Goal: Navigation & Orientation: Find specific page/section

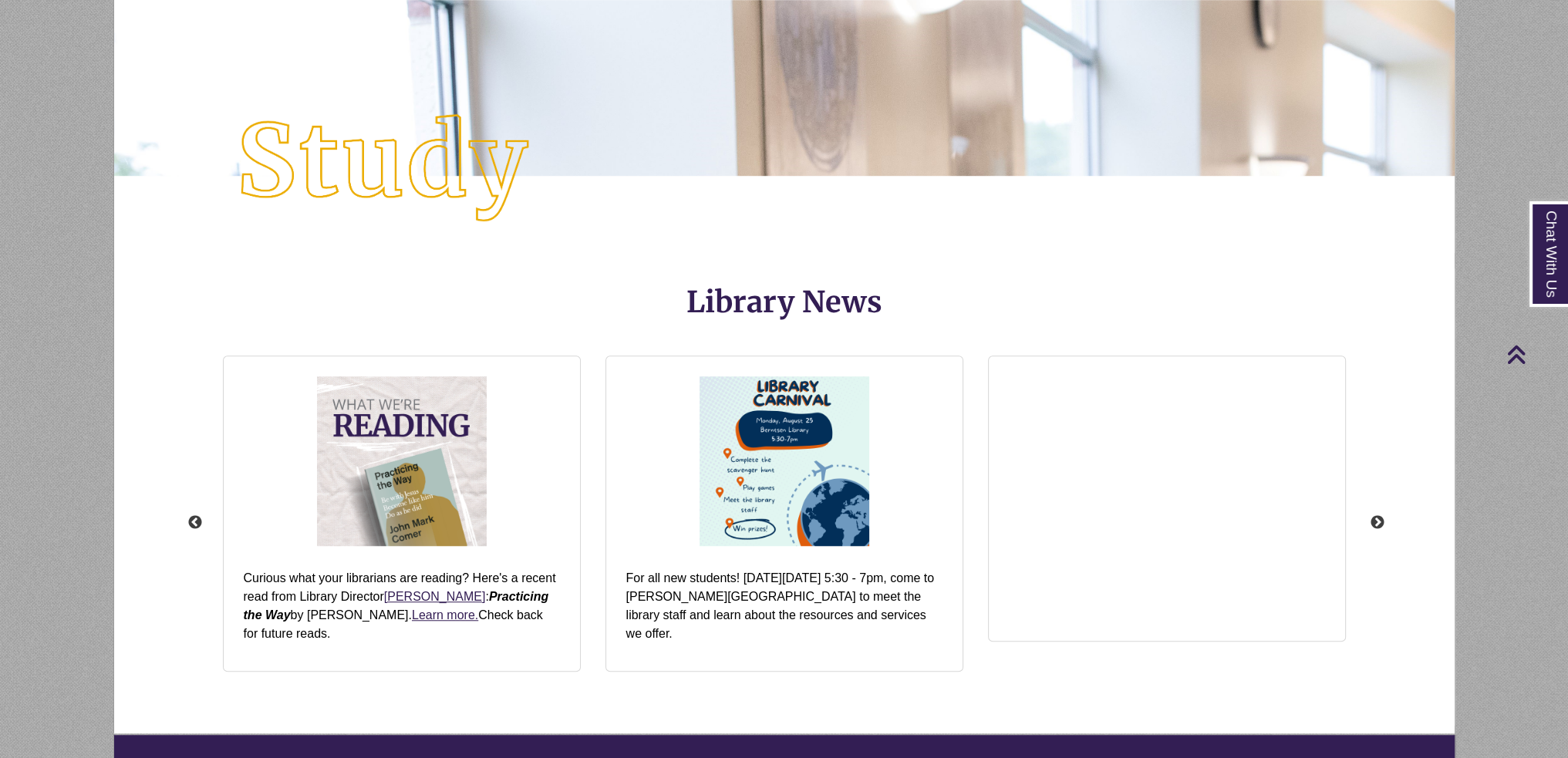
scroll to position [1992, 0]
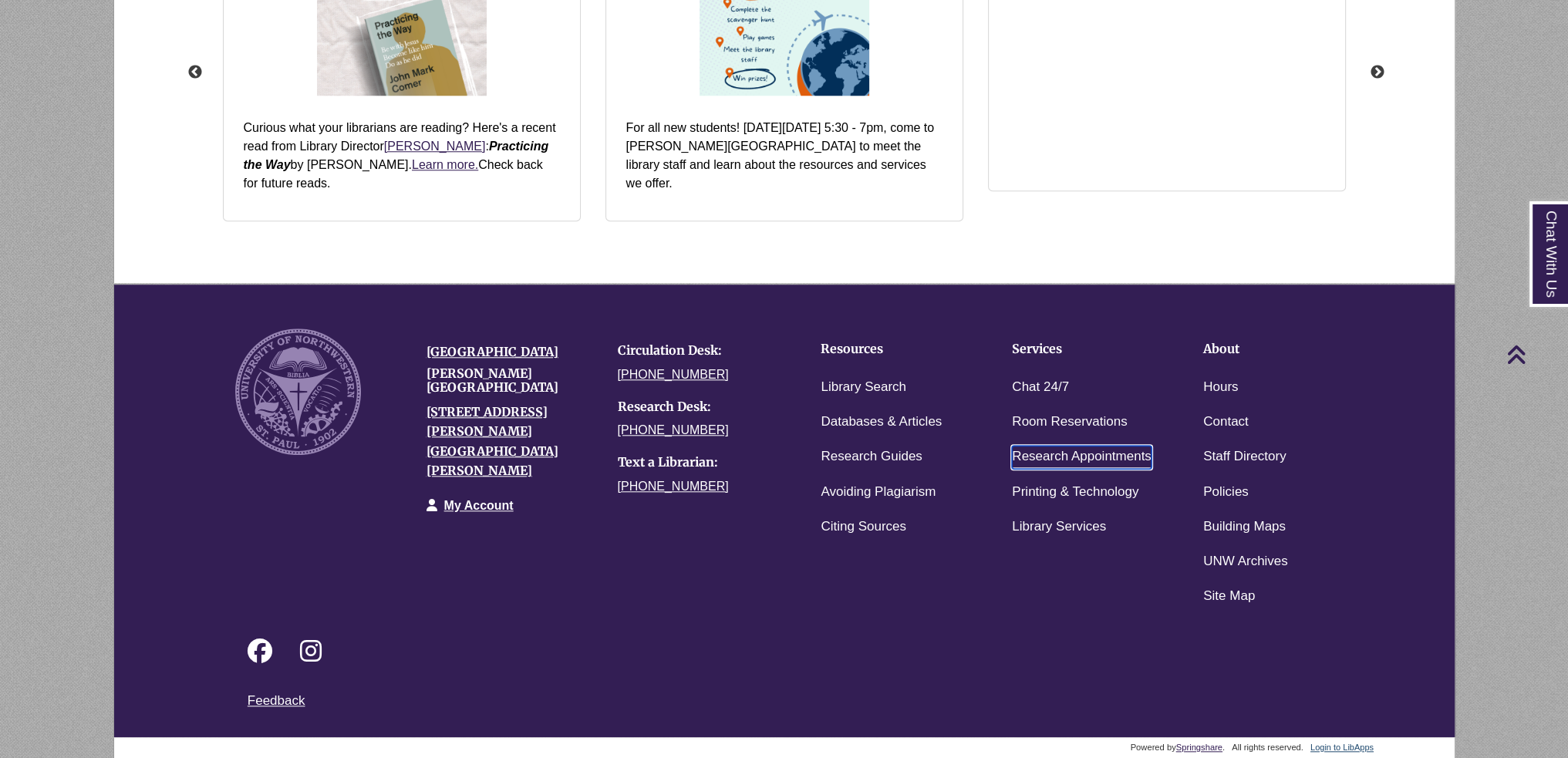
click at [1026, 453] on link "Research Appointments" at bounding box center [1081, 456] width 139 height 22
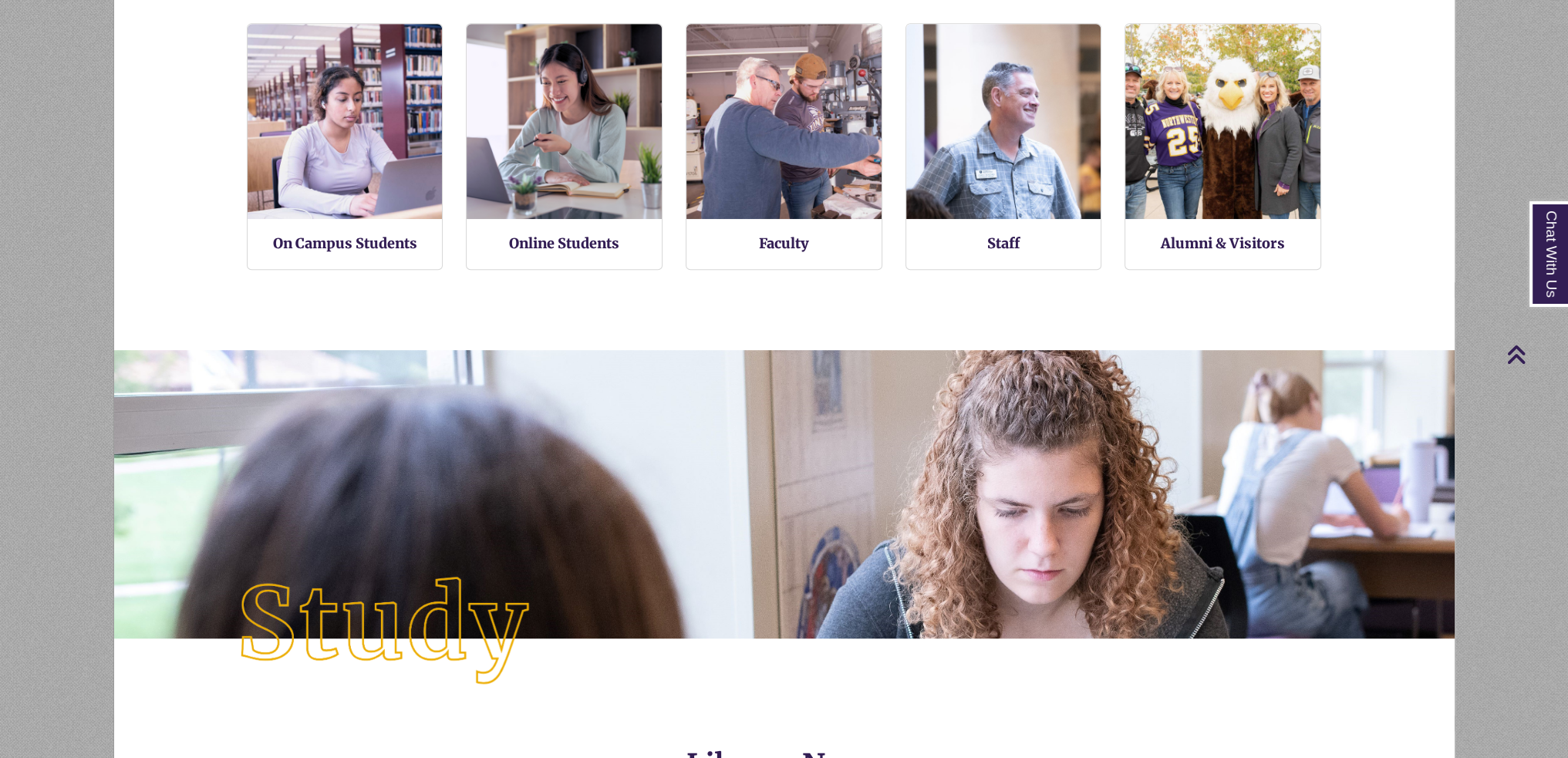
scroll to position [364, 1341]
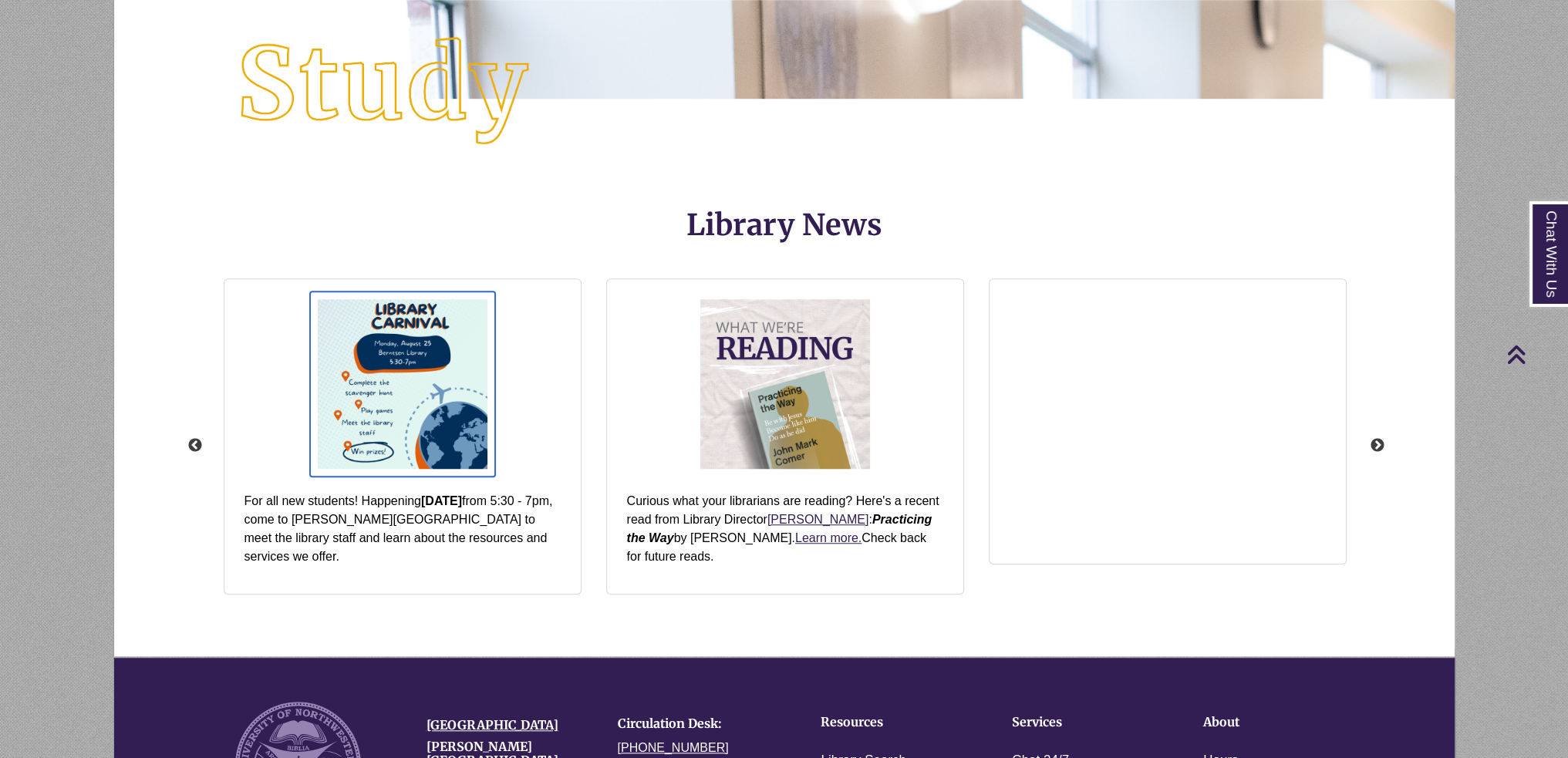
click at [370, 375] on img "slideshow" at bounding box center [402, 383] width 185 height 185
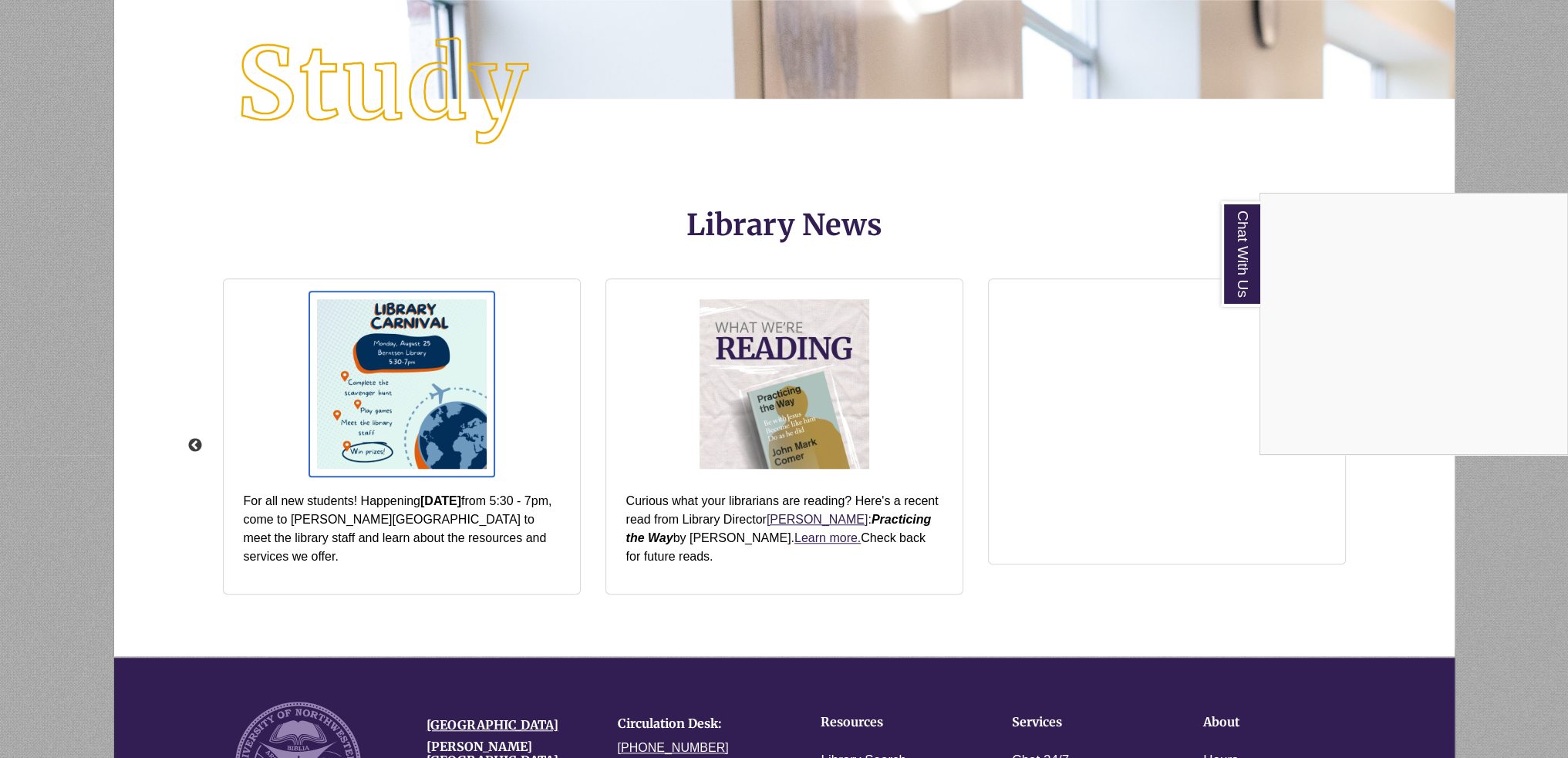
scroll to position [1851, 0]
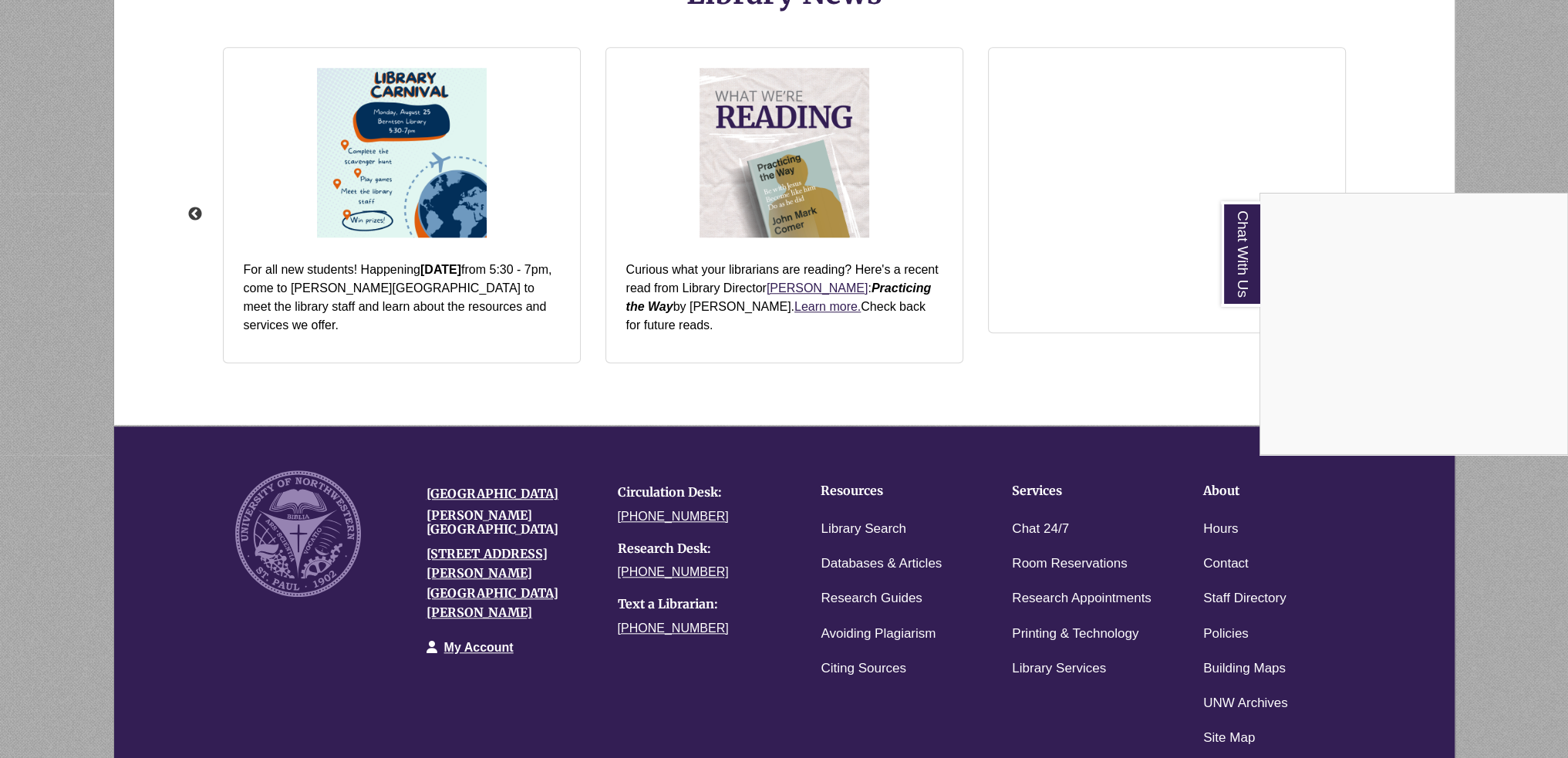
click at [1339, 624] on div "Chat With Us" at bounding box center [784, 379] width 1568 height 758
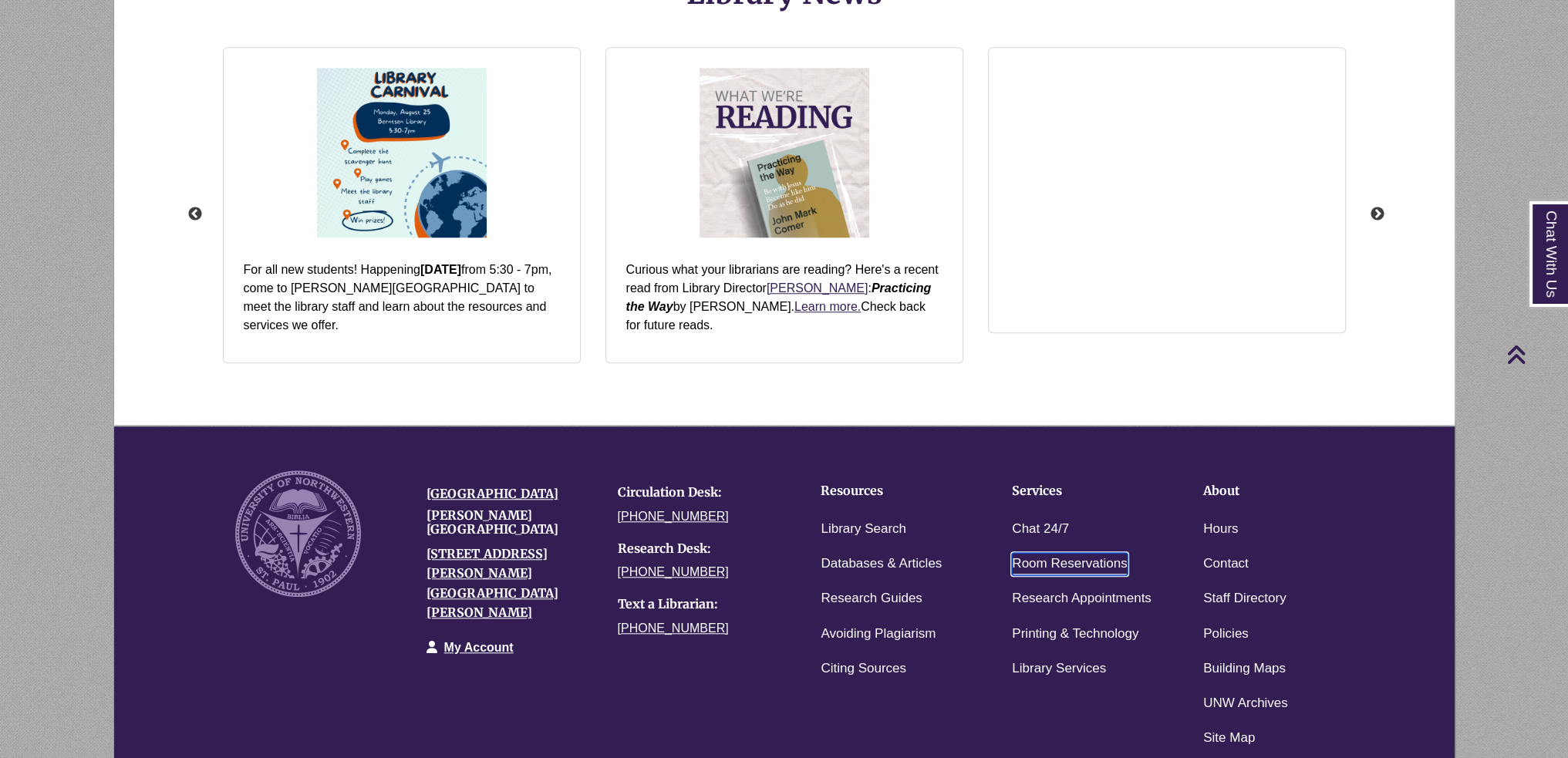
click at [1048, 561] on link "Room Reservations" at bounding box center [1069, 564] width 115 height 22
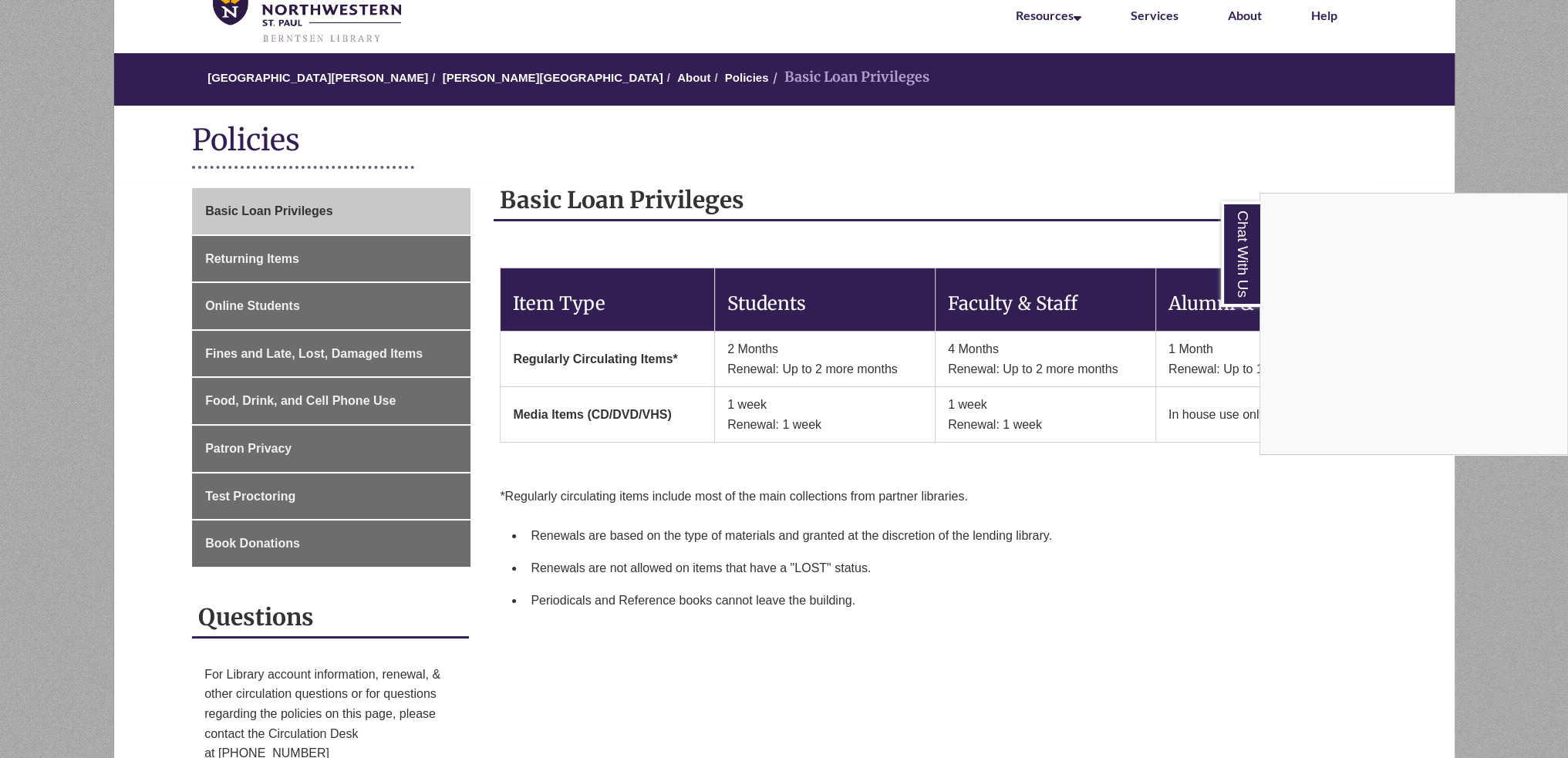
scroll to position [626, 0]
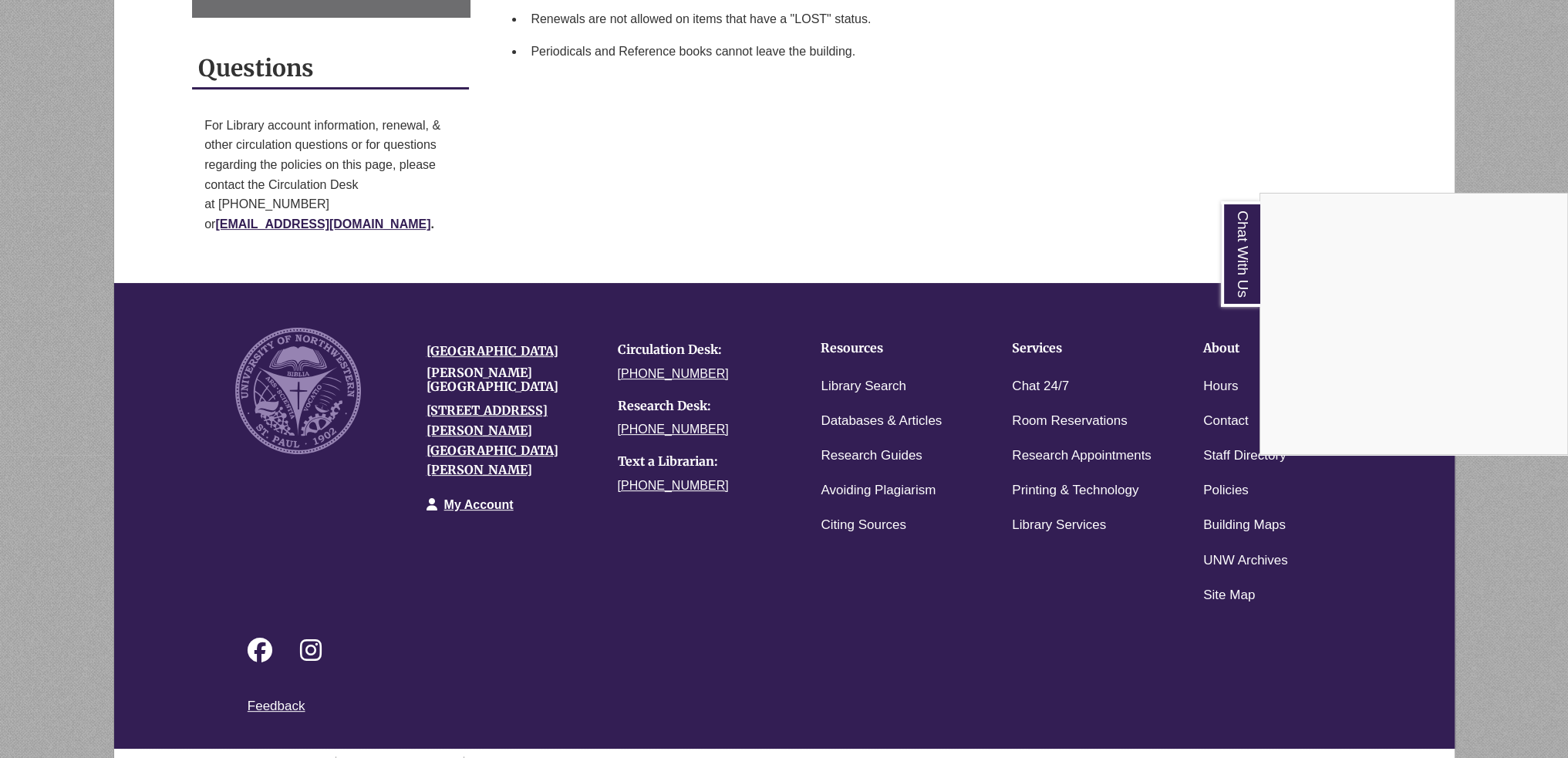
click at [1332, 733] on div "Chat With Us" at bounding box center [784, 379] width 1568 height 758
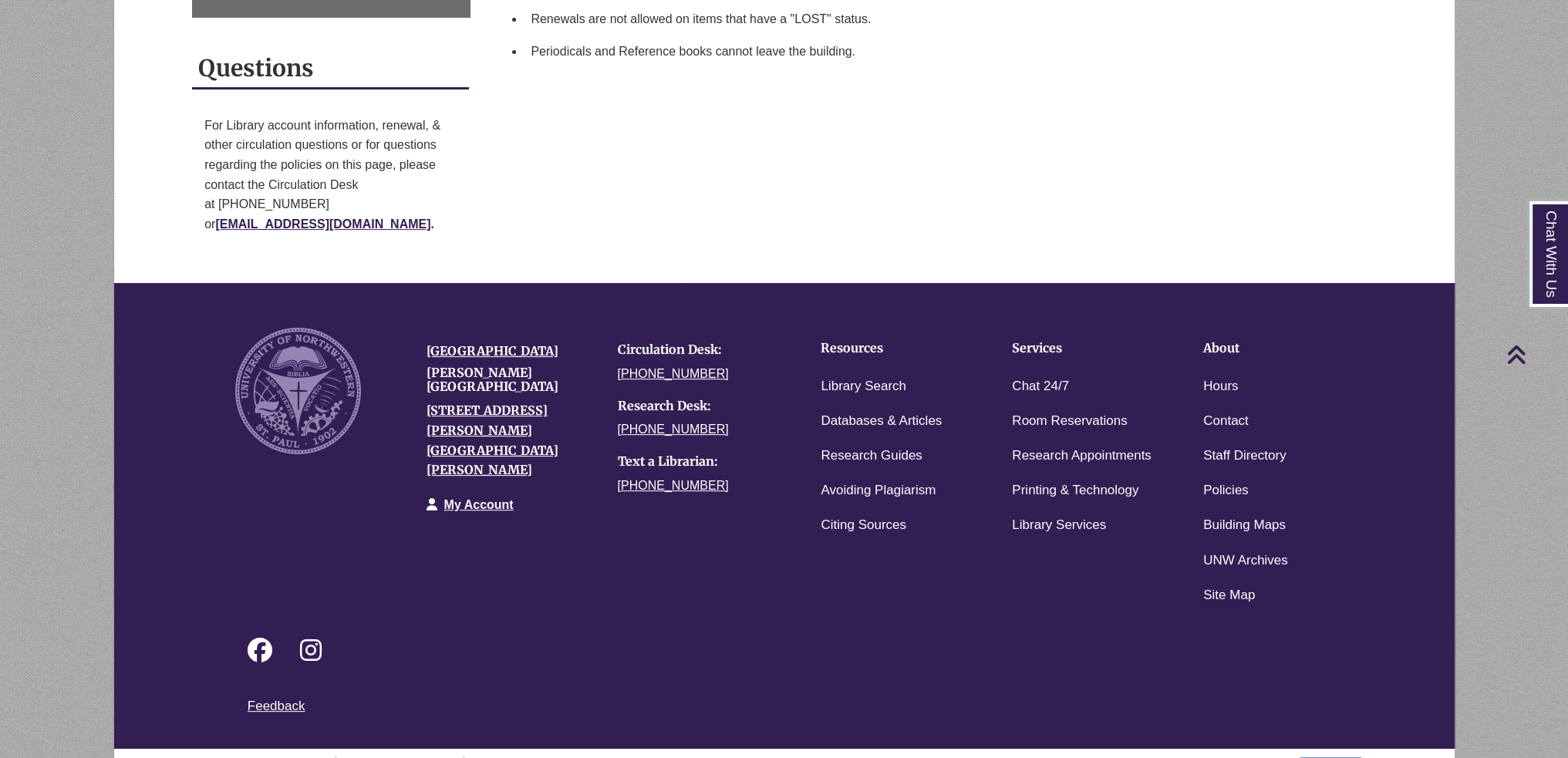
click at [1342, 757] on link "Login to LibApps" at bounding box center [1330, 763] width 63 height 10
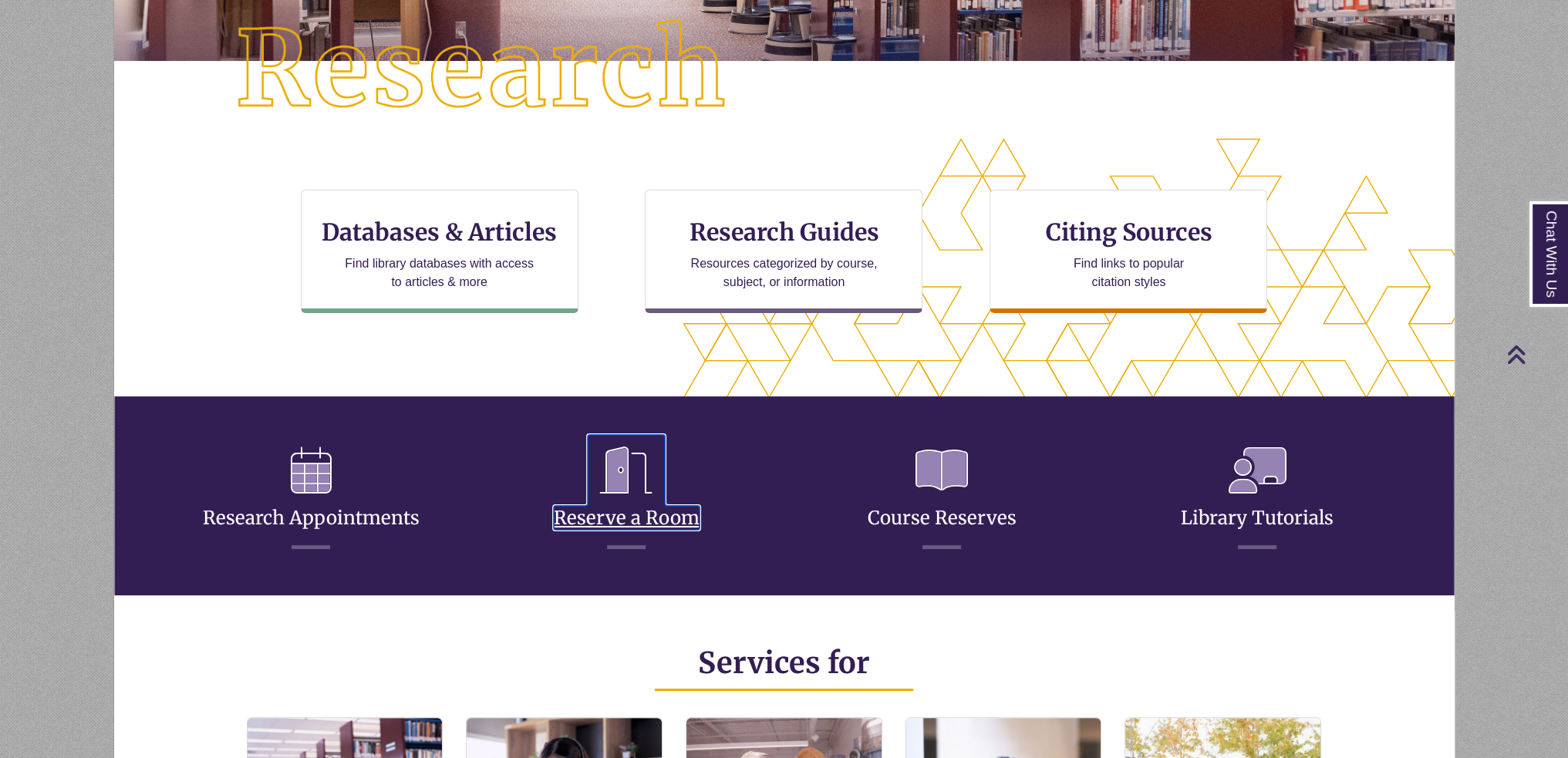
click at [611, 489] on icon at bounding box center [627, 470] width 77 height 71
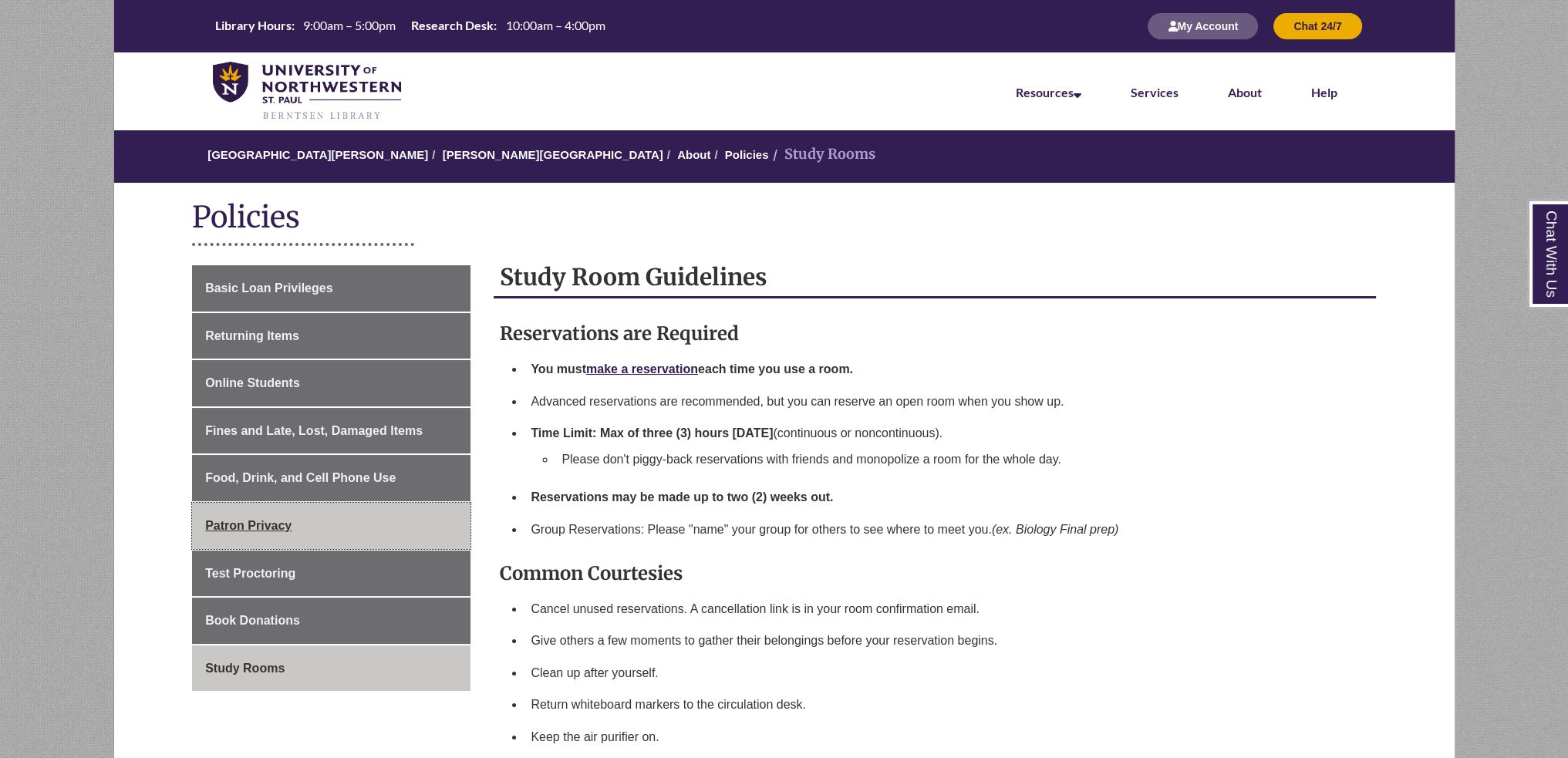
click at [399, 543] on link "Patron Privacy" at bounding box center [332, 526] width 279 height 46
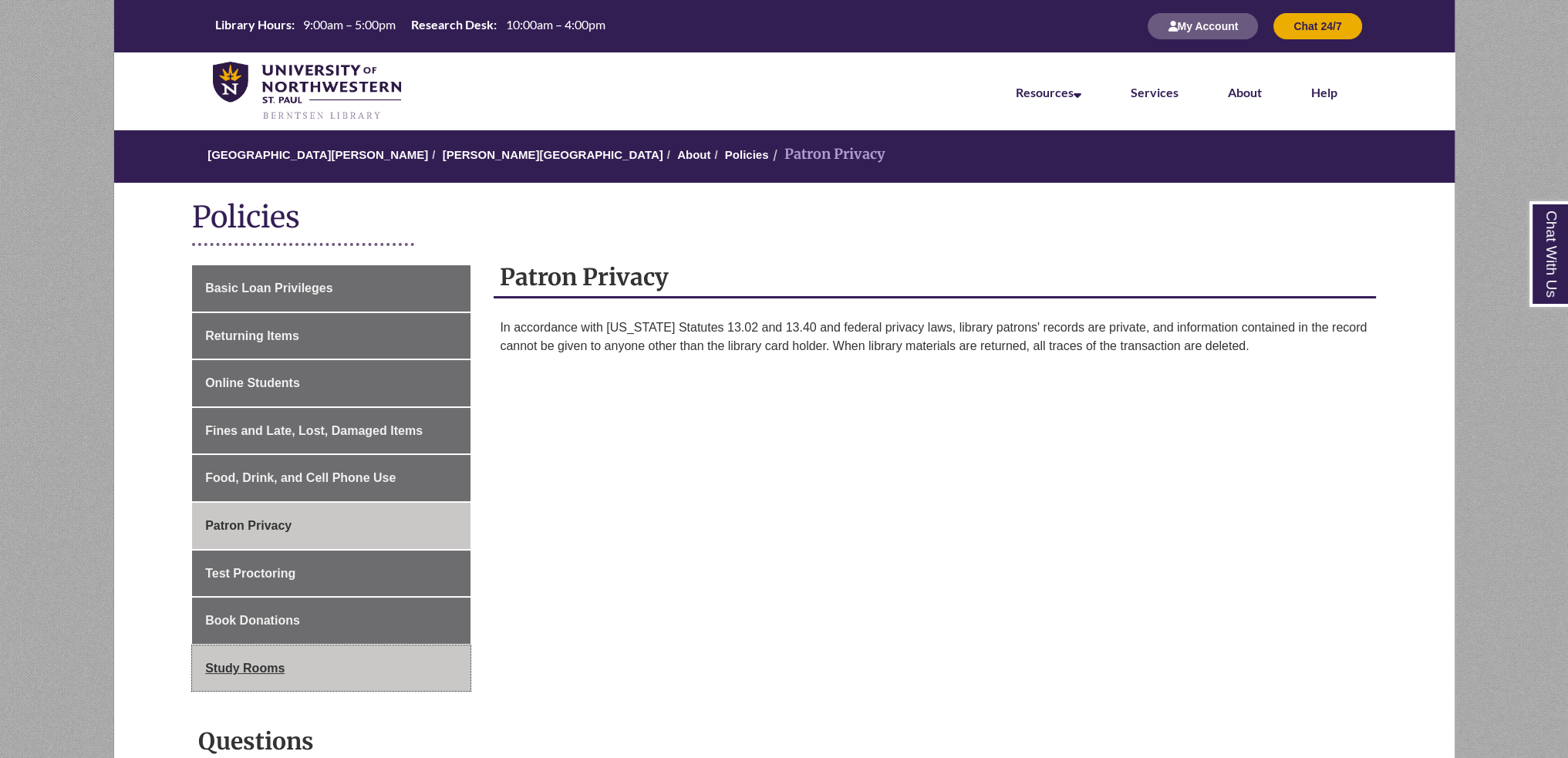
click at [353, 655] on link "Study Rooms" at bounding box center [332, 668] width 279 height 46
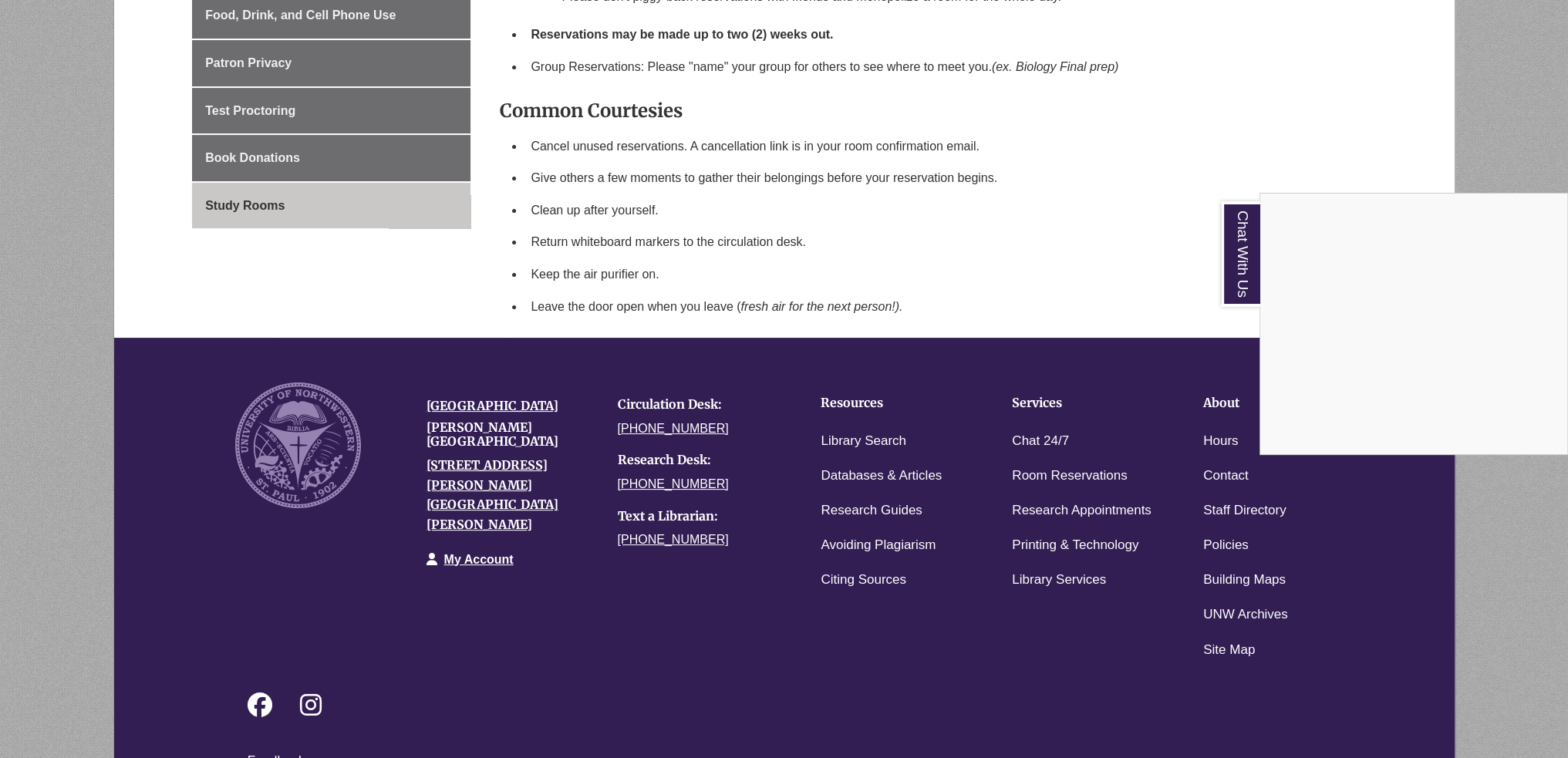
scroll to position [539, 0]
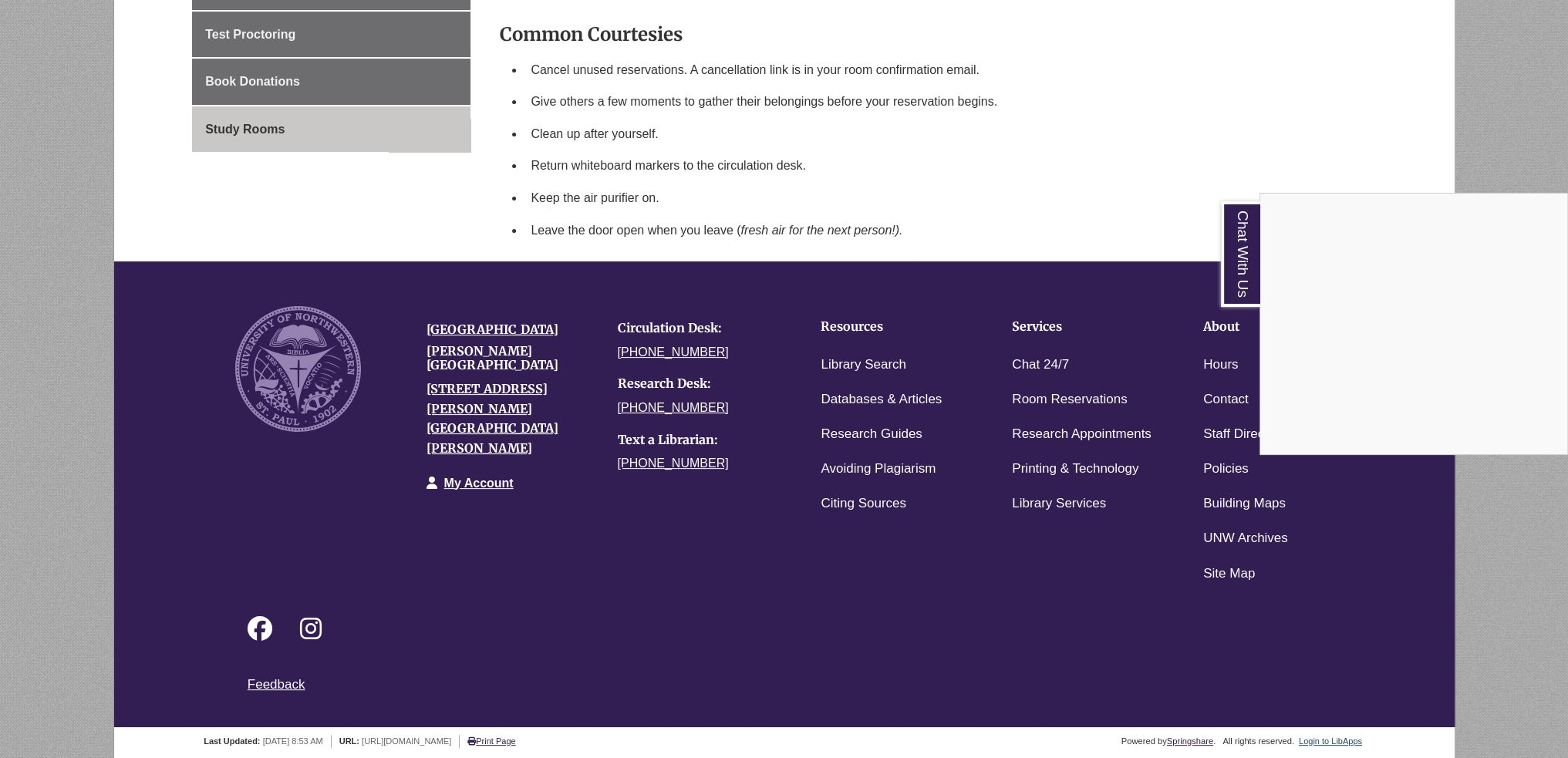
click at [1385, 747] on div "Chat With Us" at bounding box center [784, 379] width 1568 height 758
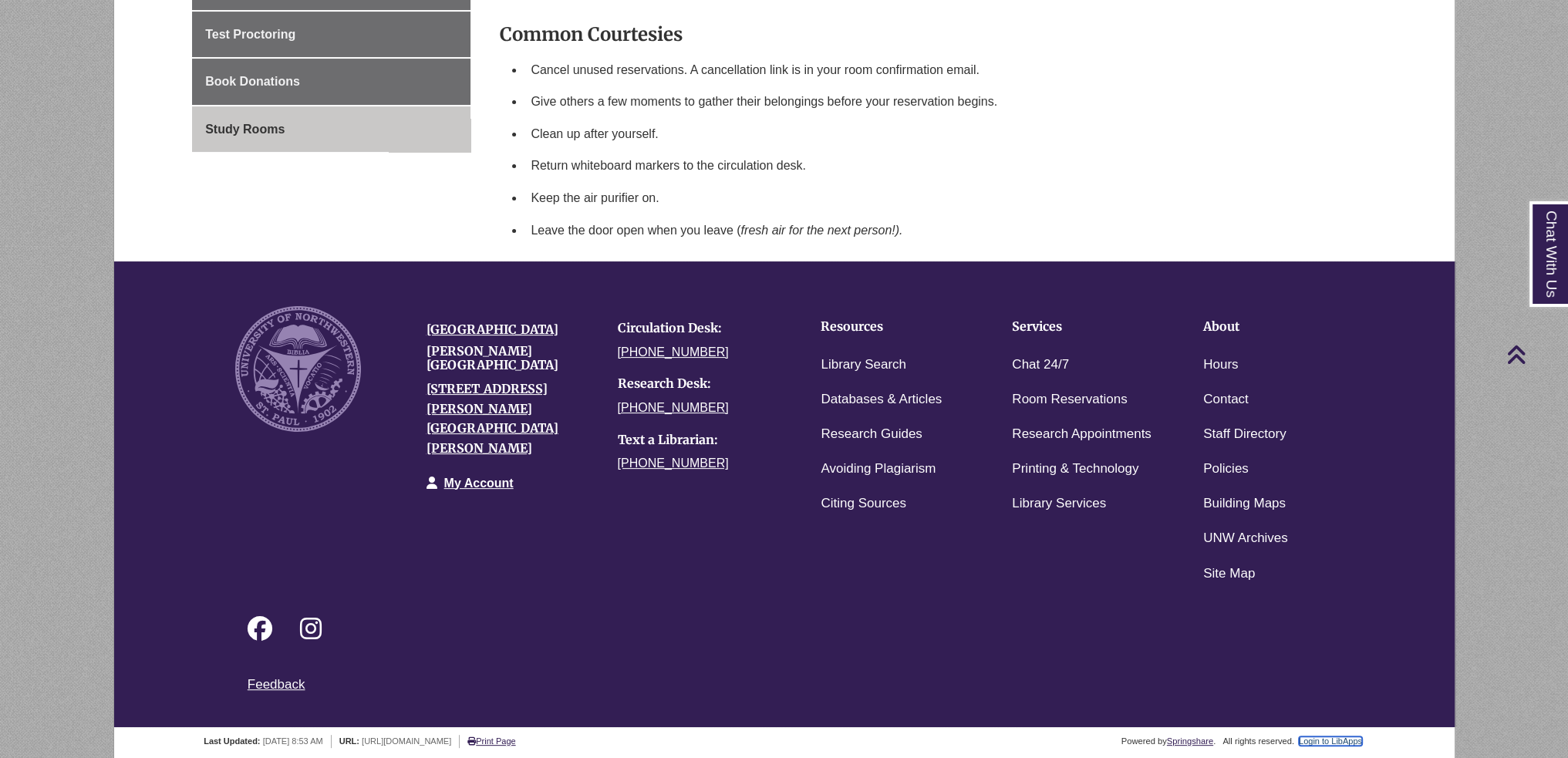
click at [1360, 741] on link "Login to LibApps" at bounding box center [1330, 741] width 63 height 10
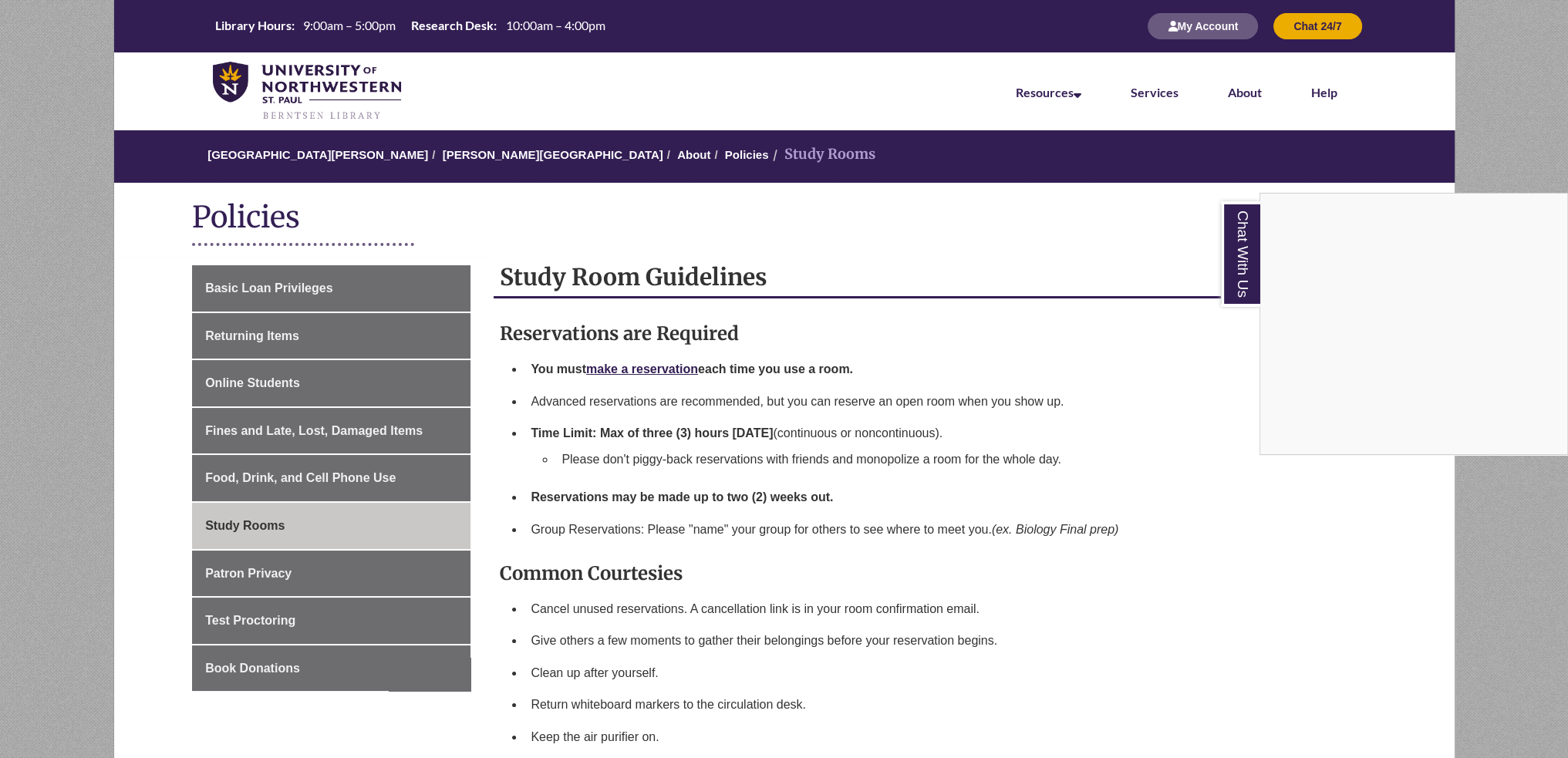
click at [1193, 406] on div "Chat With Us" at bounding box center [784, 379] width 1568 height 758
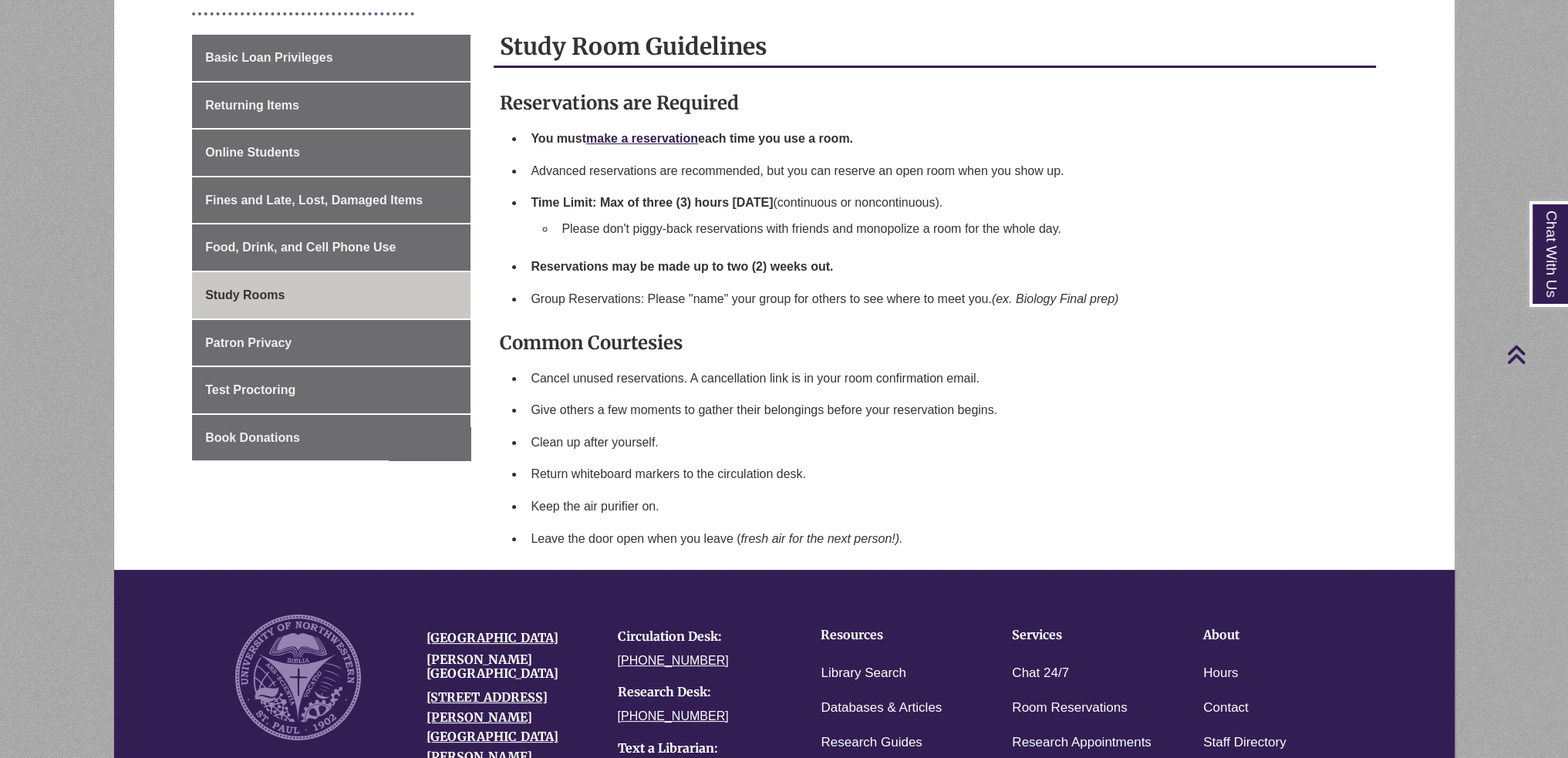
scroll to position [76, 0]
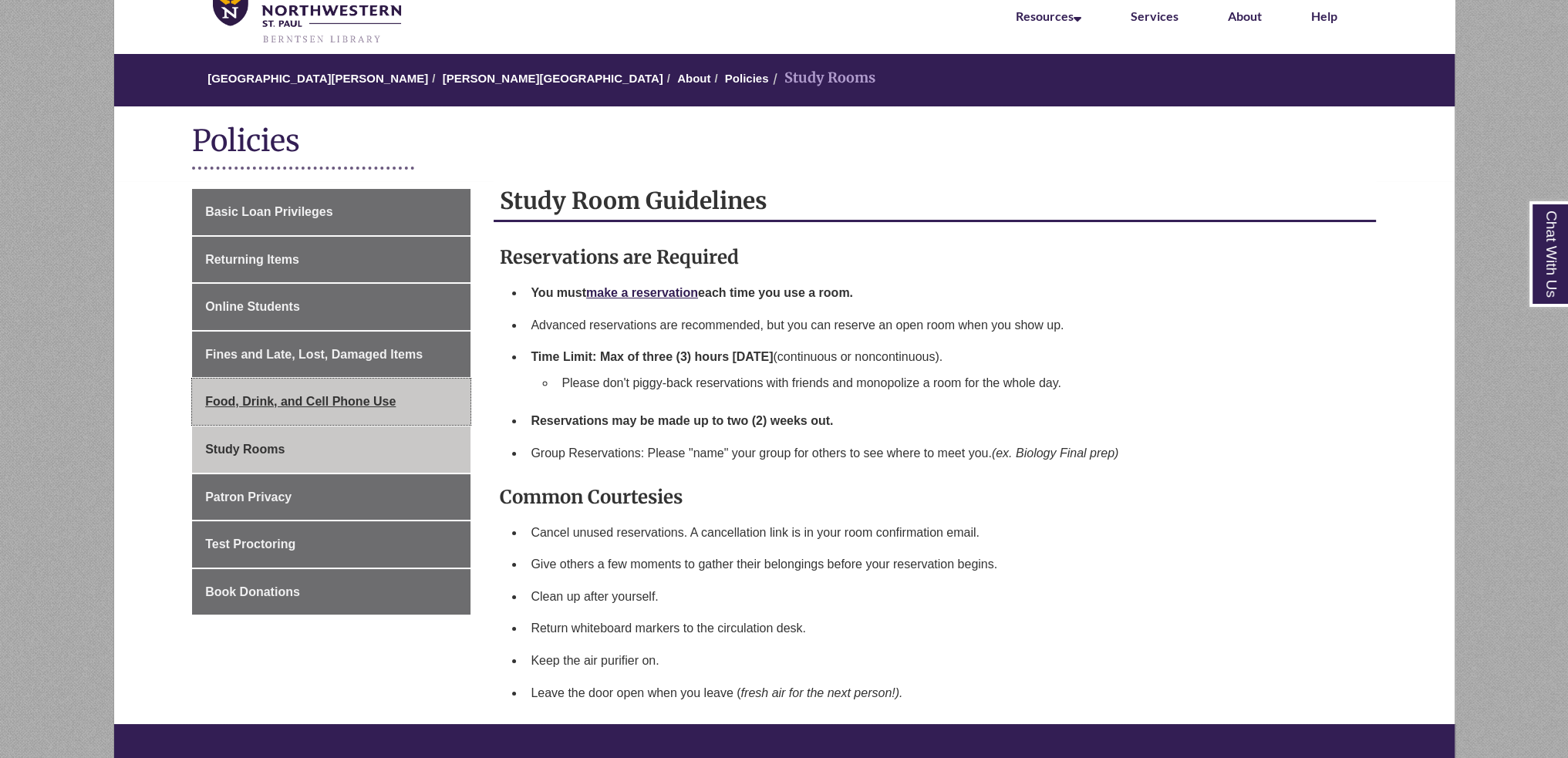
click at [316, 388] on link "Food, Drink, and Cell Phone Use" at bounding box center [332, 402] width 279 height 46
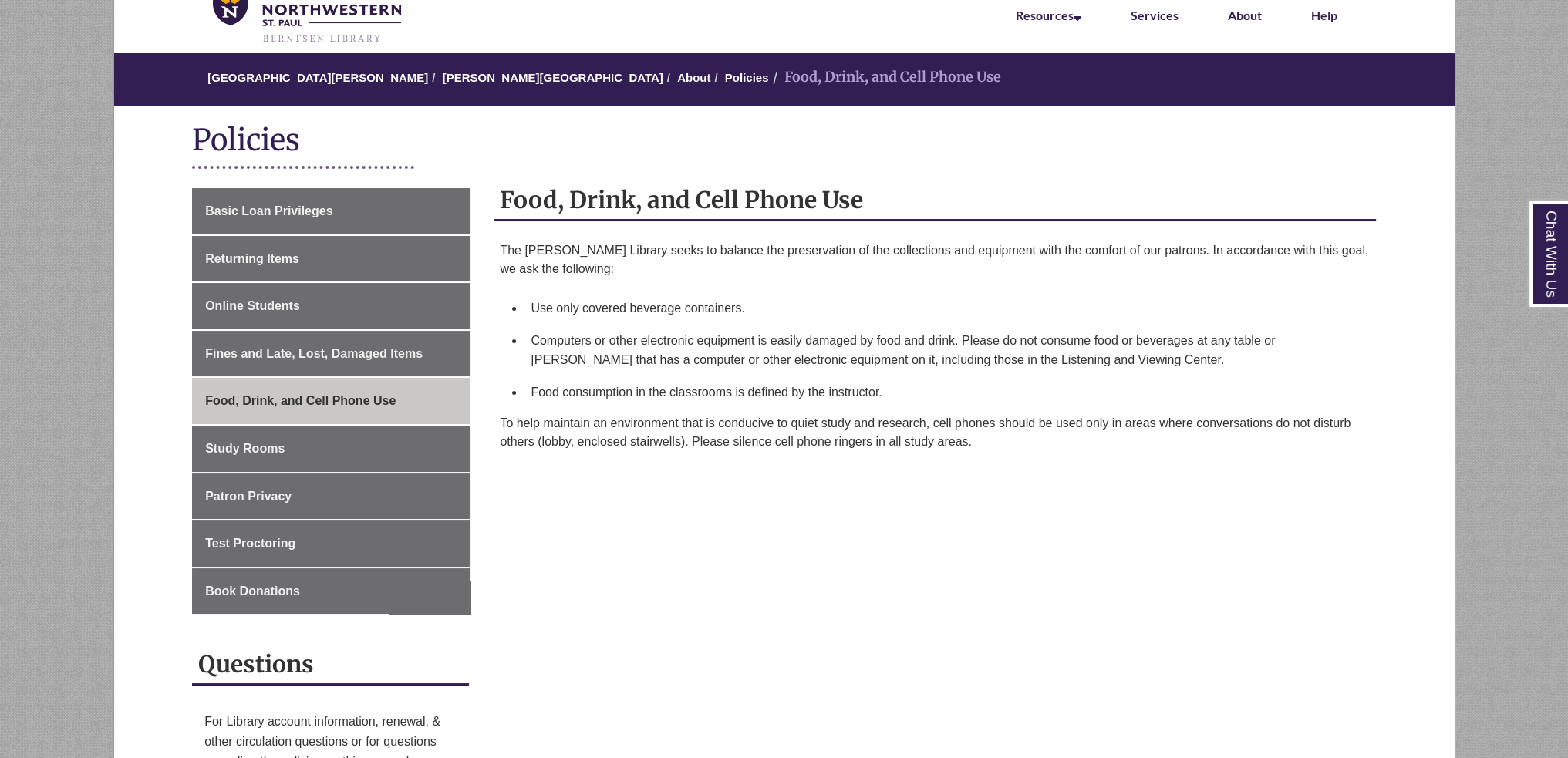
scroll to position [231, 0]
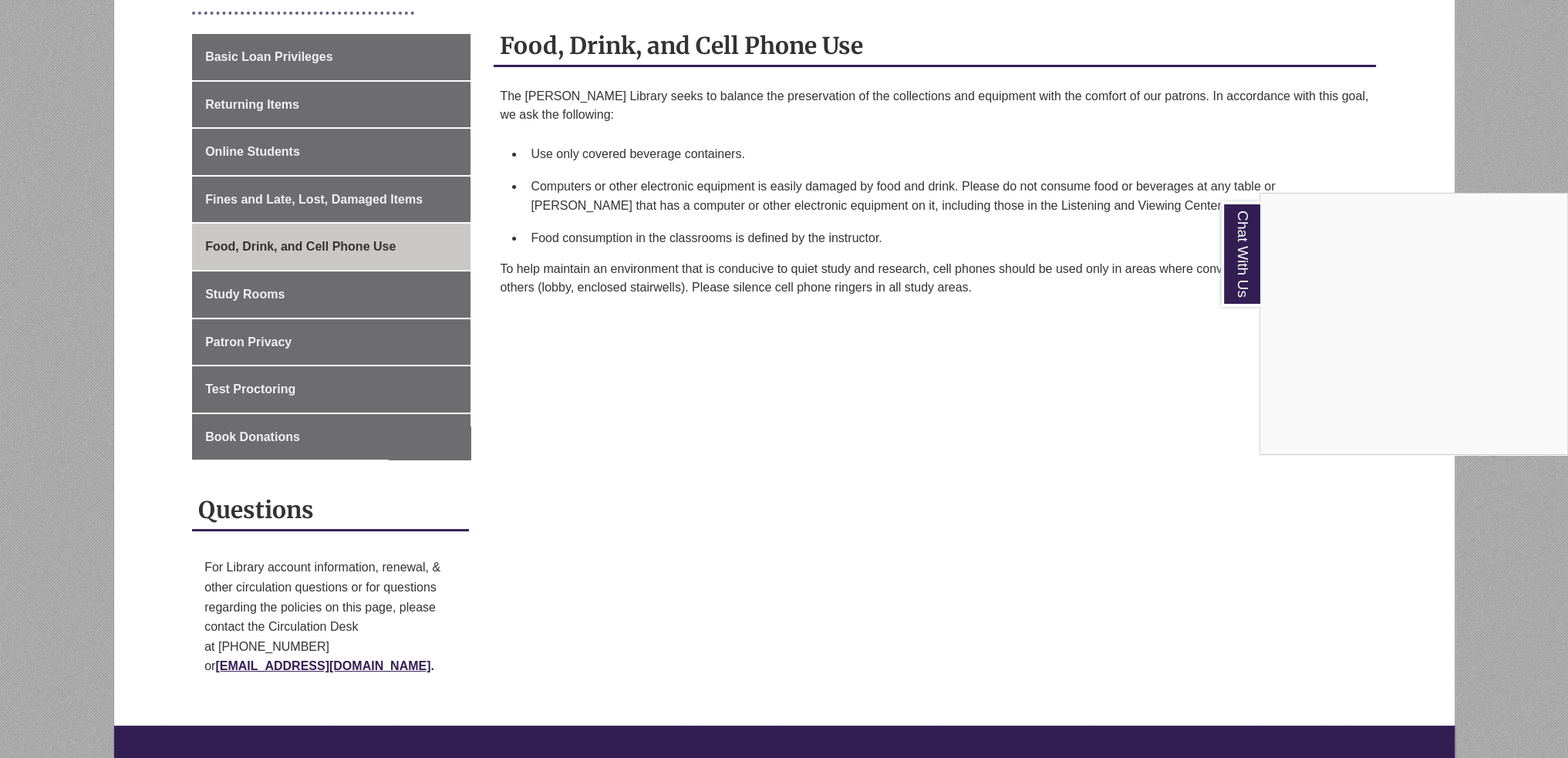
click at [749, 431] on div "Chat With Us" at bounding box center [784, 379] width 1568 height 758
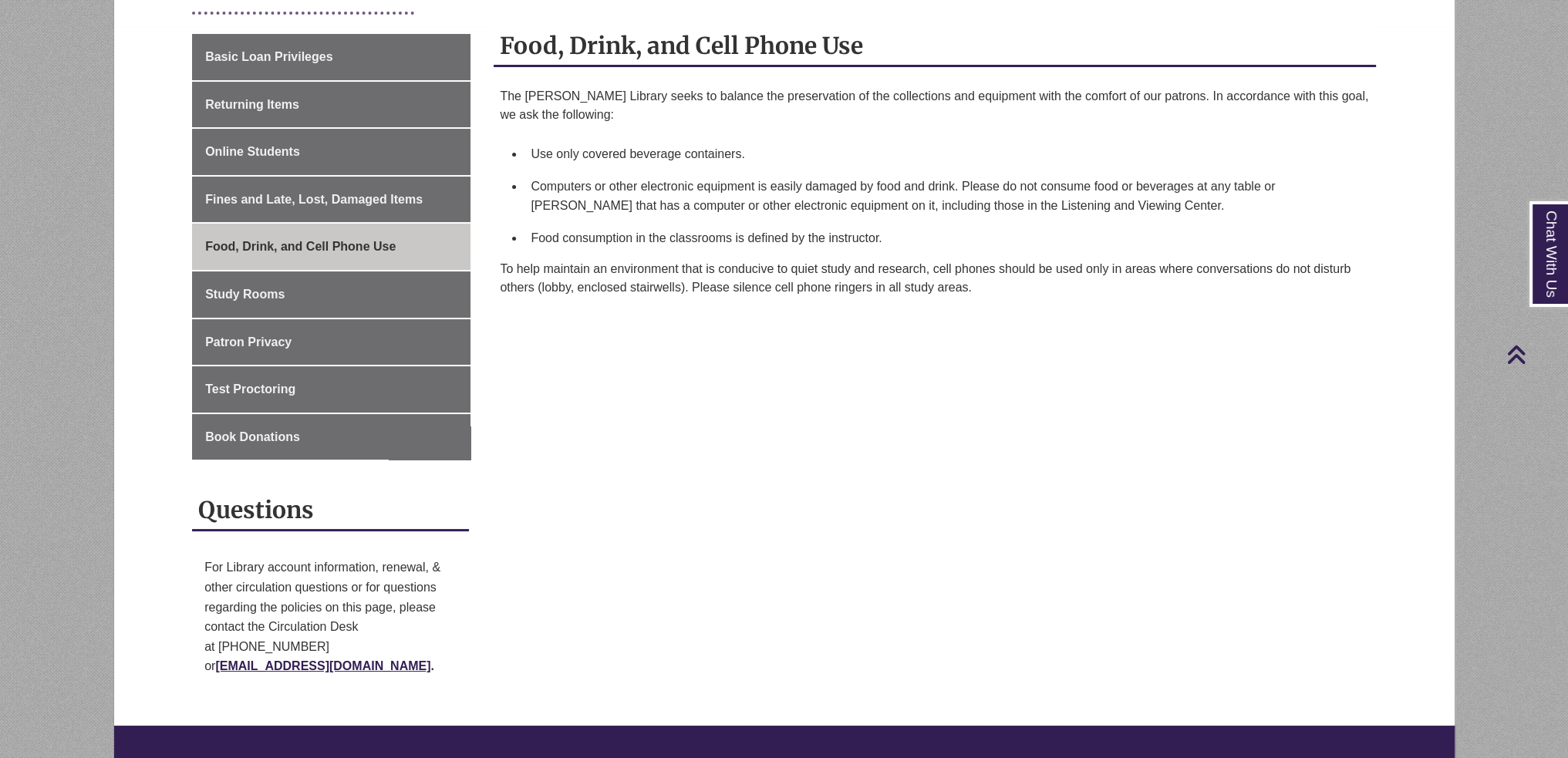
scroll to position [0, 0]
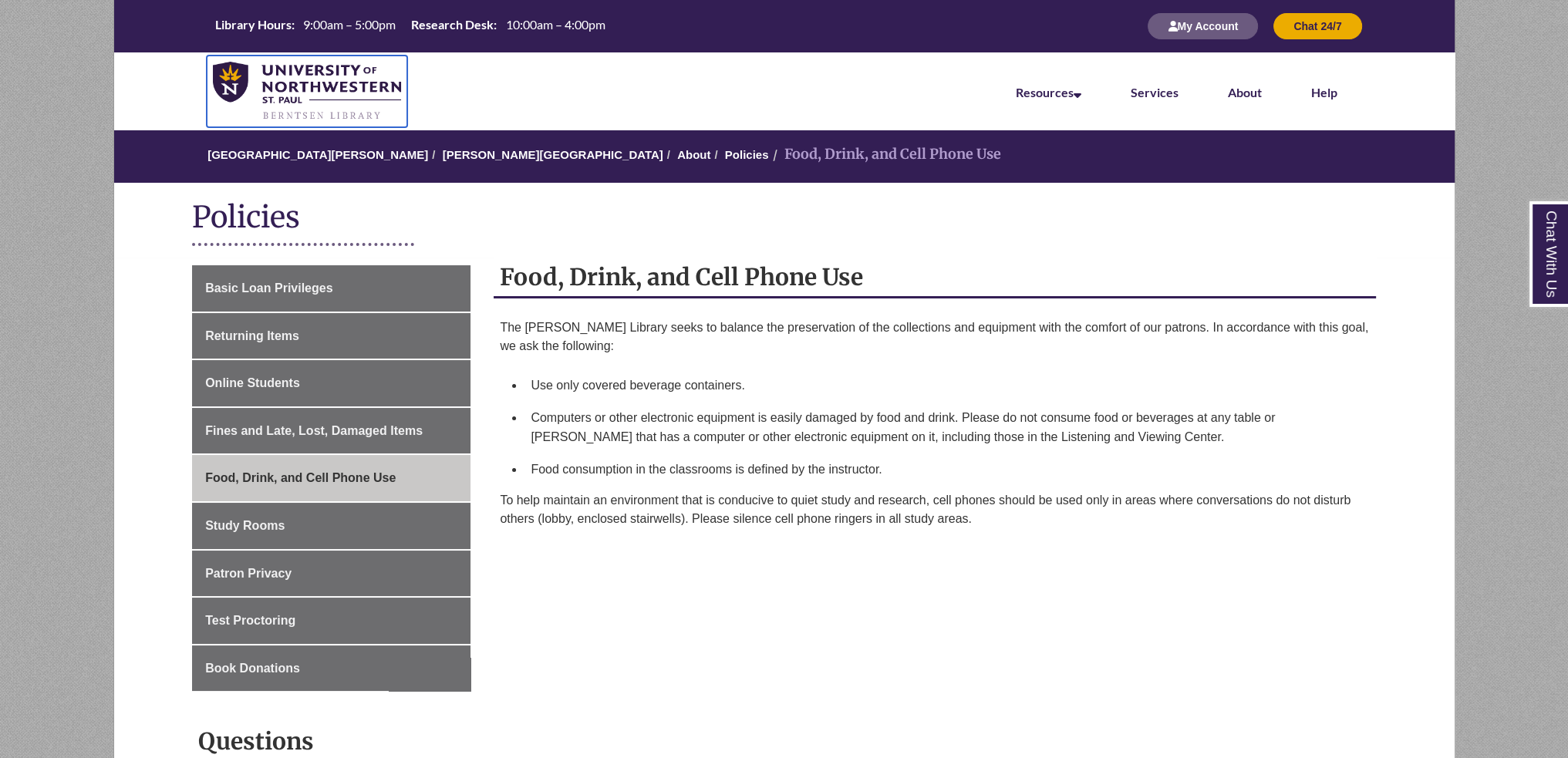
click at [352, 92] on img at bounding box center [307, 92] width 189 height 60
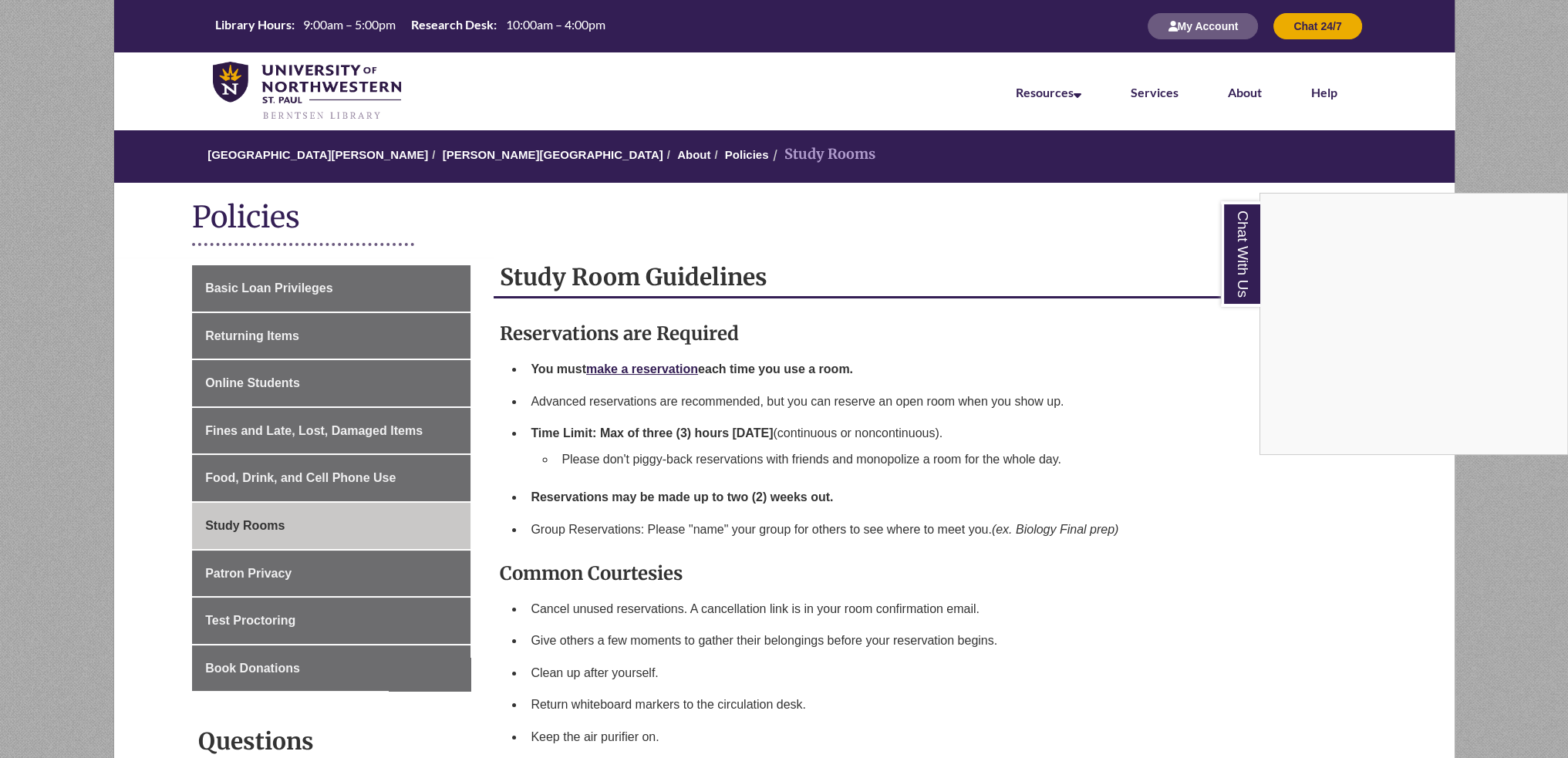
click at [748, 550] on div "Chat With Us" at bounding box center [784, 379] width 1568 height 758
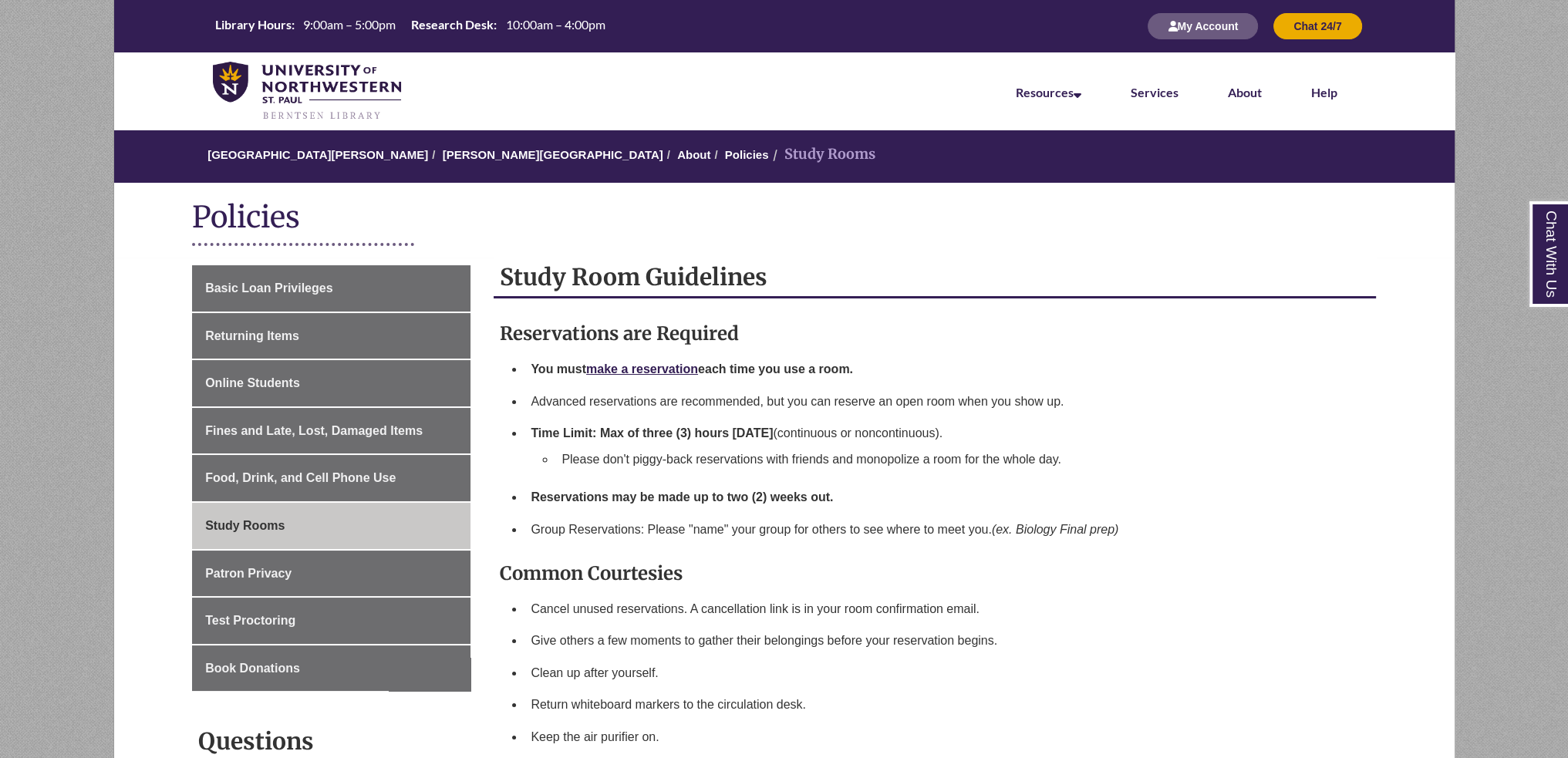
click at [432, 263] on div "Basic Loan Privileges Returning Items Online Students Fines and Late, Lost, Dam…" at bounding box center [784, 606] width 1342 height 699
click at [419, 279] on link "Basic Loan Privileges" at bounding box center [332, 288] width 279 height 46
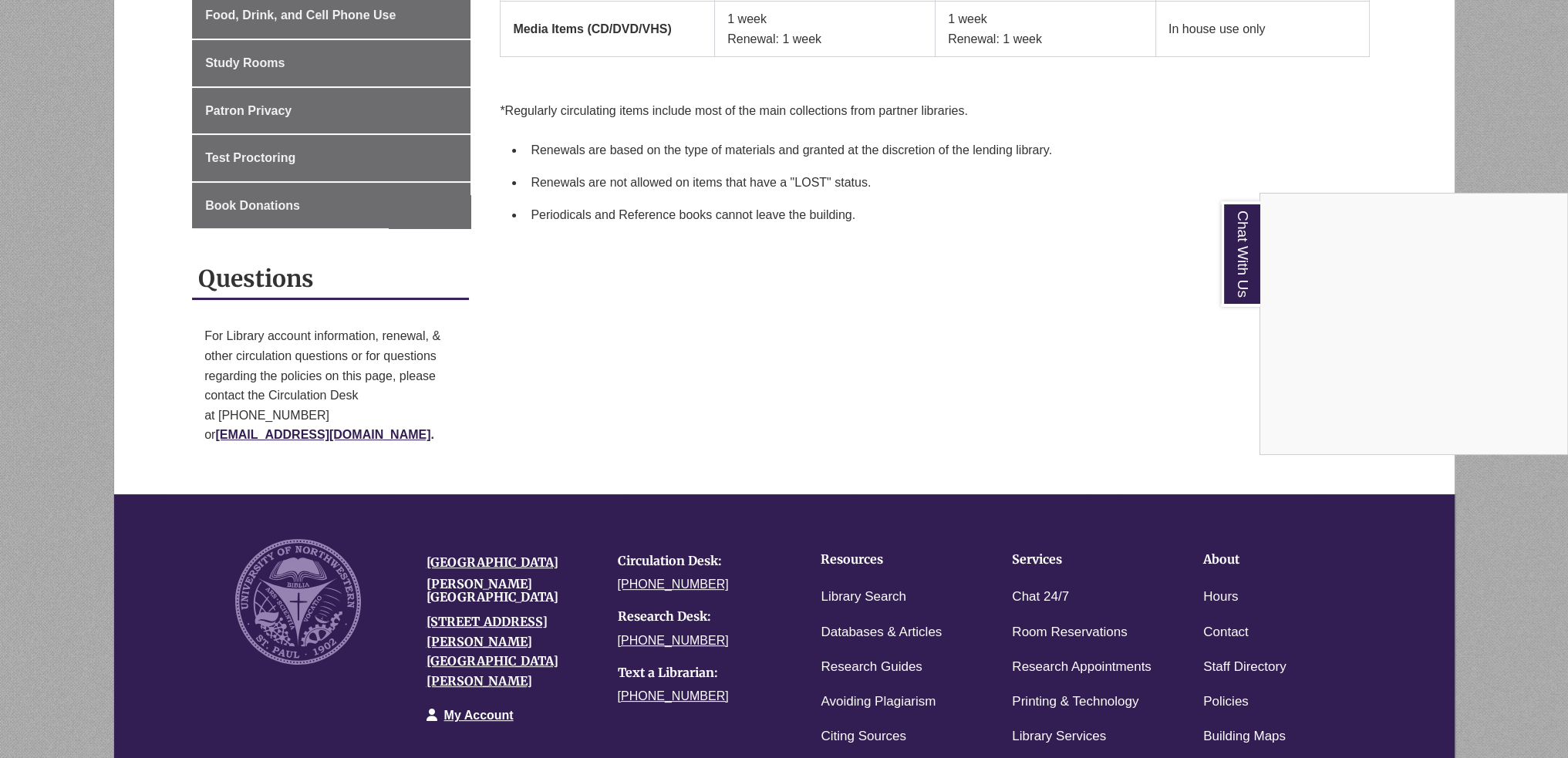
scroll to position [673, 0]
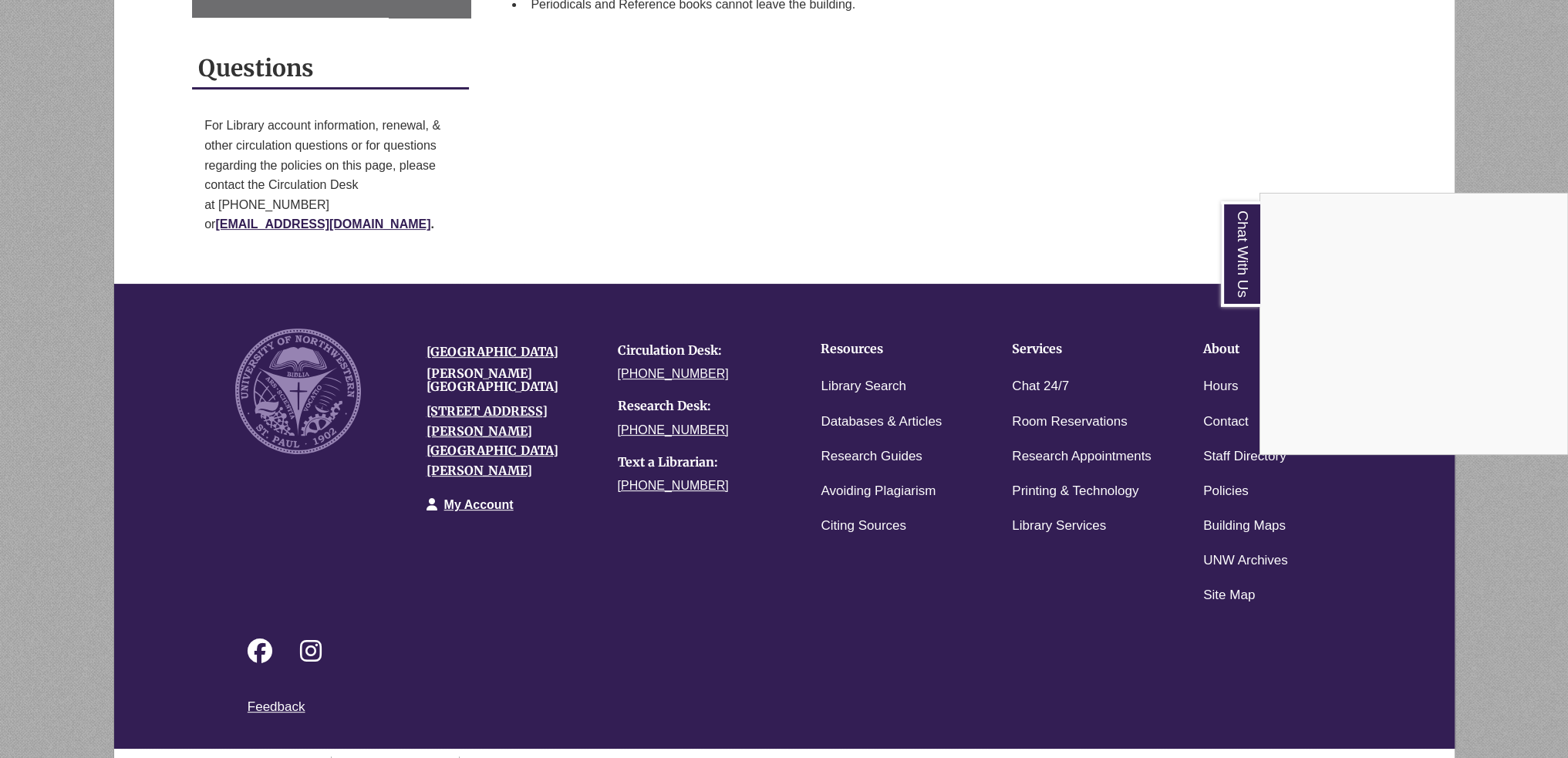
click at [676, 481] on div "Chat With Us" at bounding box center [784, 379] width 1568 height 758
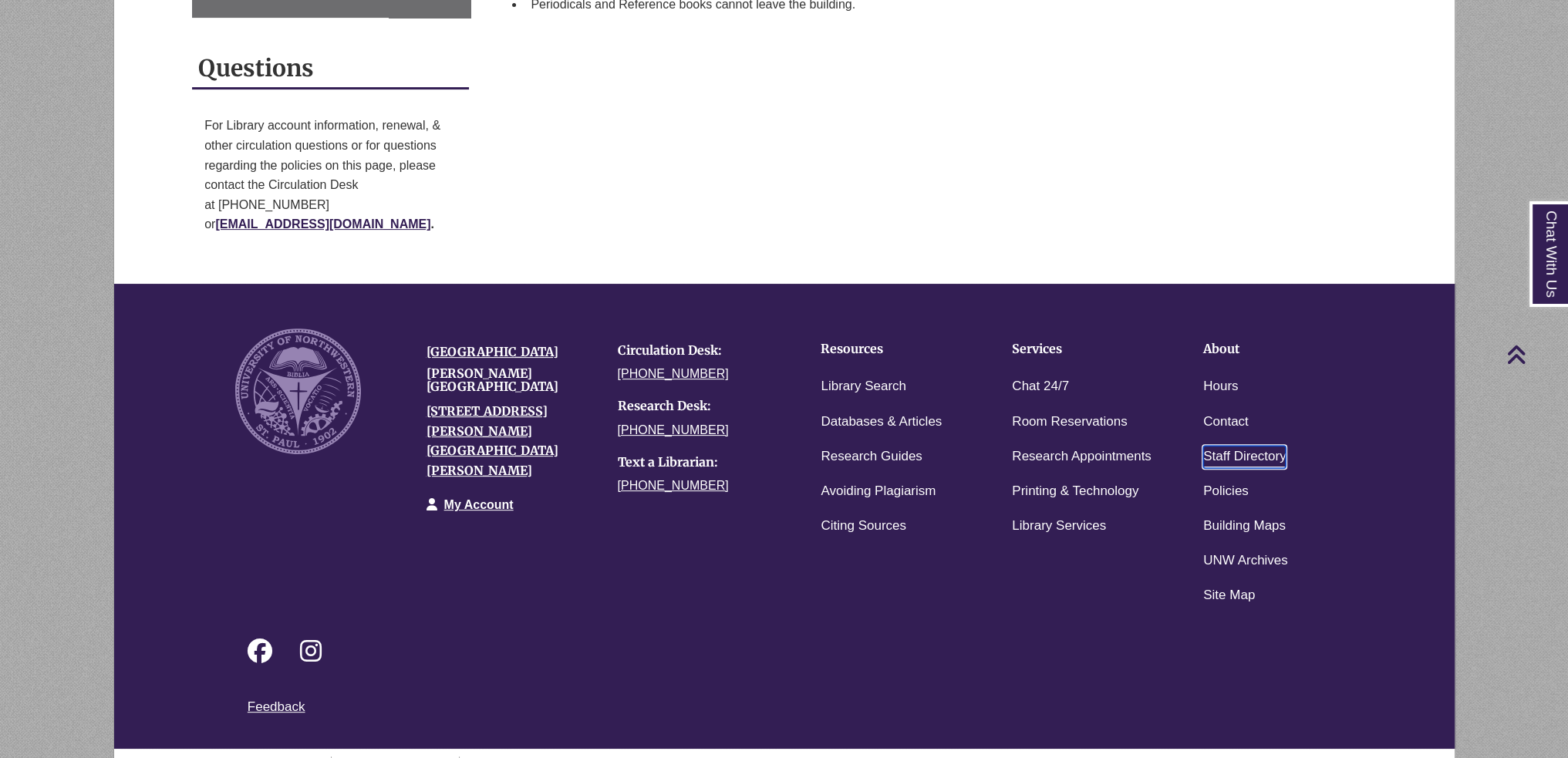
click at [1203, 446] on link "Staff Directory" at bounding box center [1244, 456] width 82 height 22
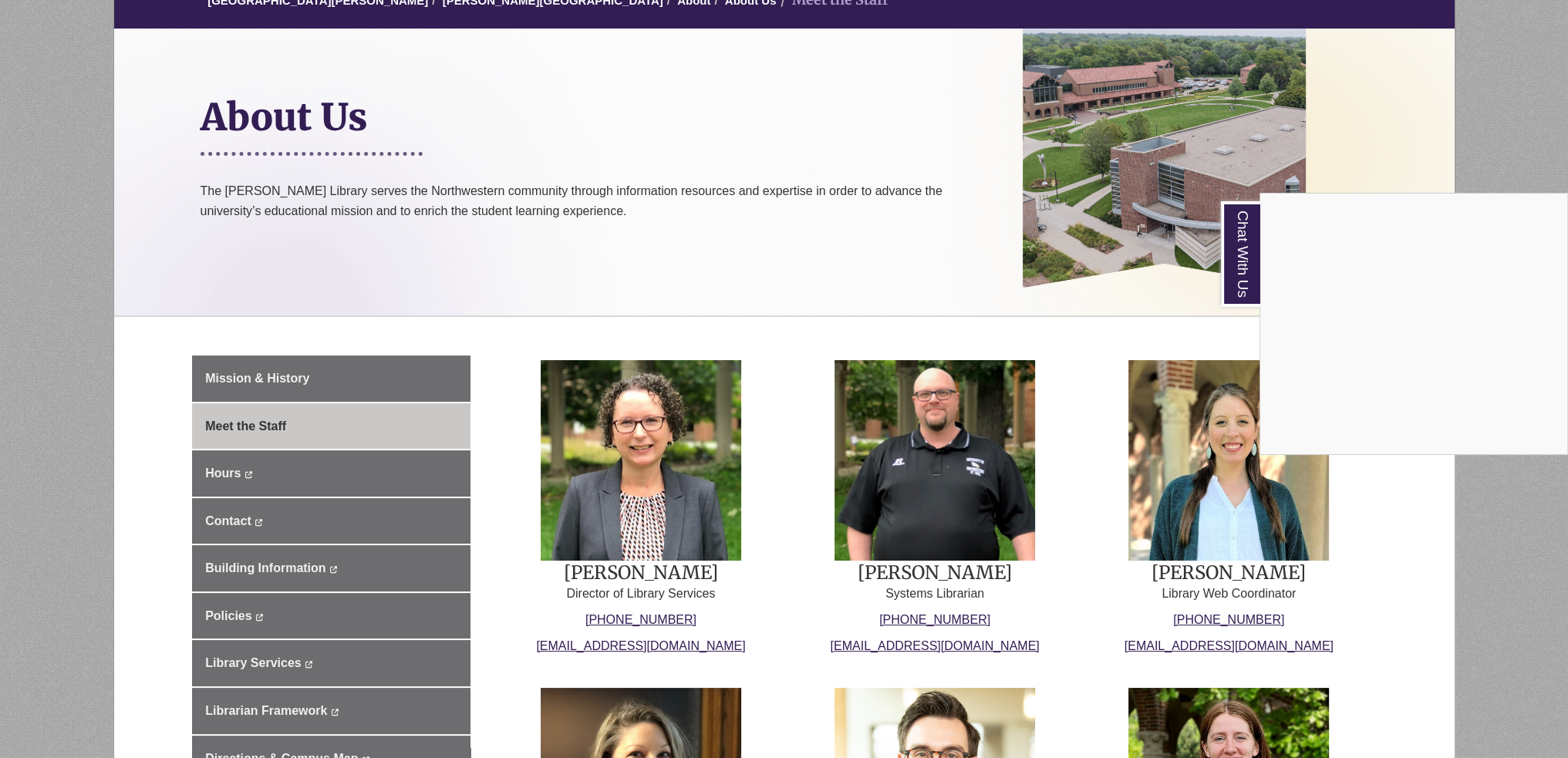
scroll to position [308, 0]
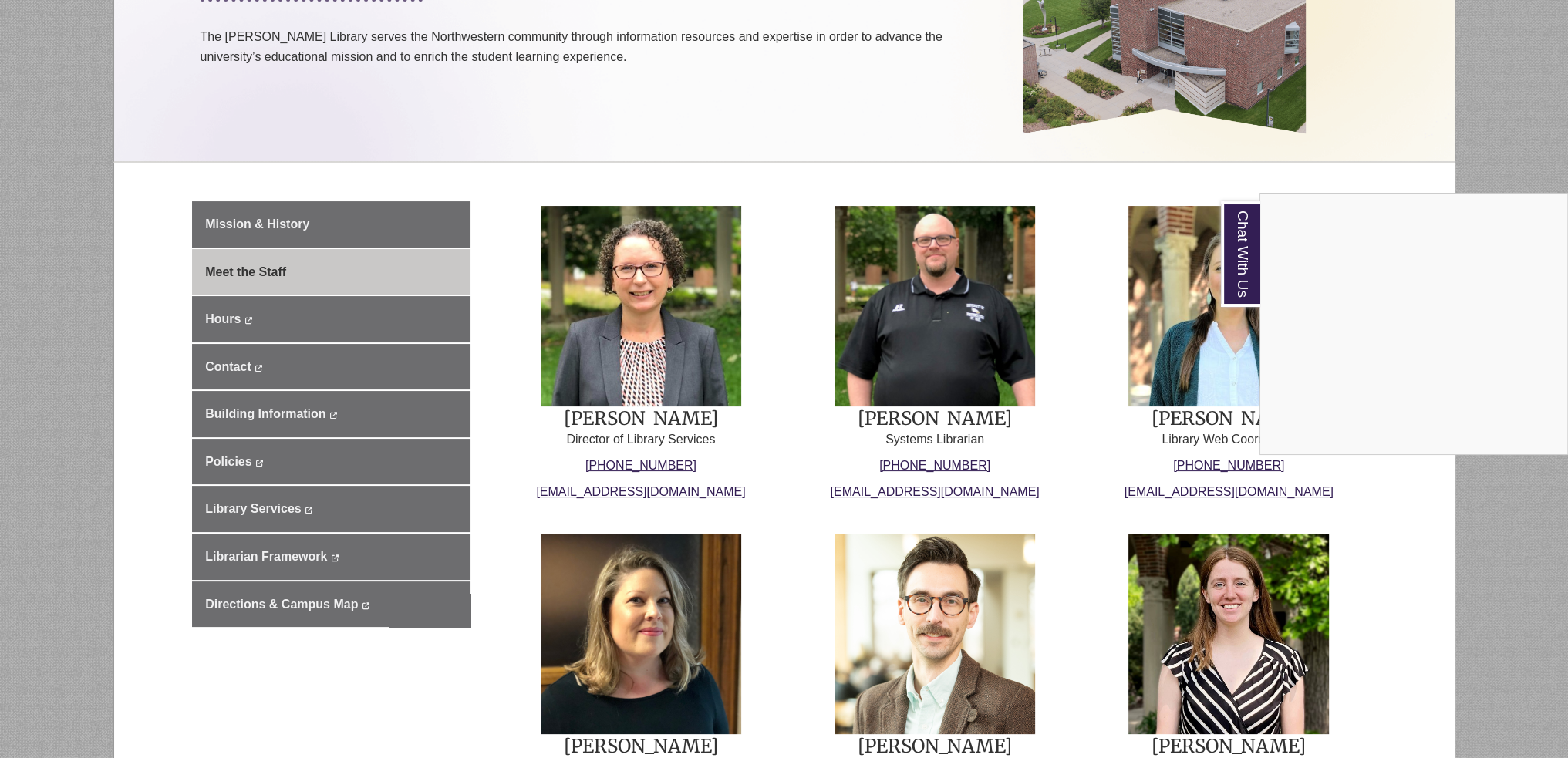
click at [807, 595] on div "Chat With Us" at bounding box center [784, 379] width 1568 height 758
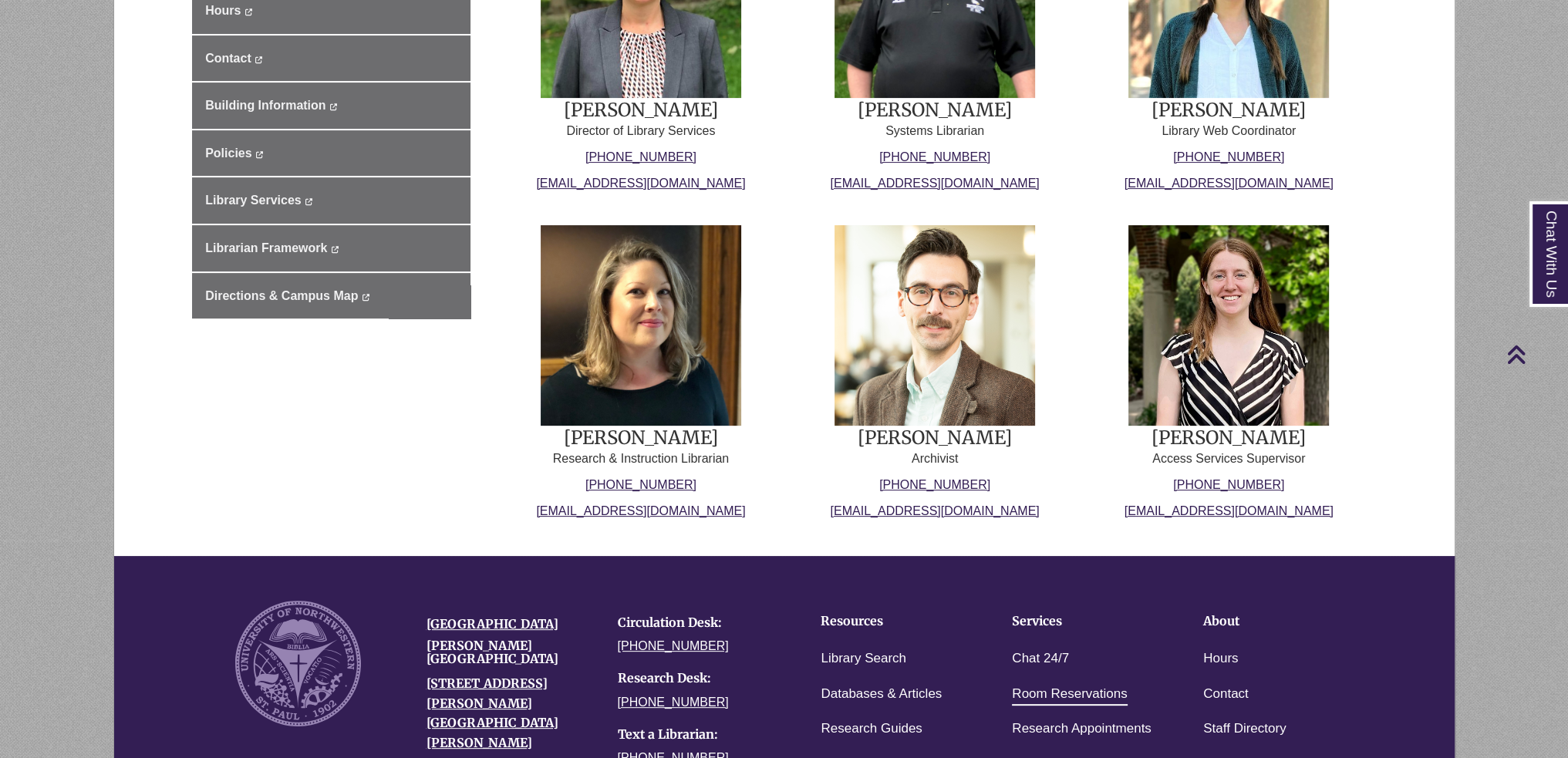
scroll to position [899, 0]
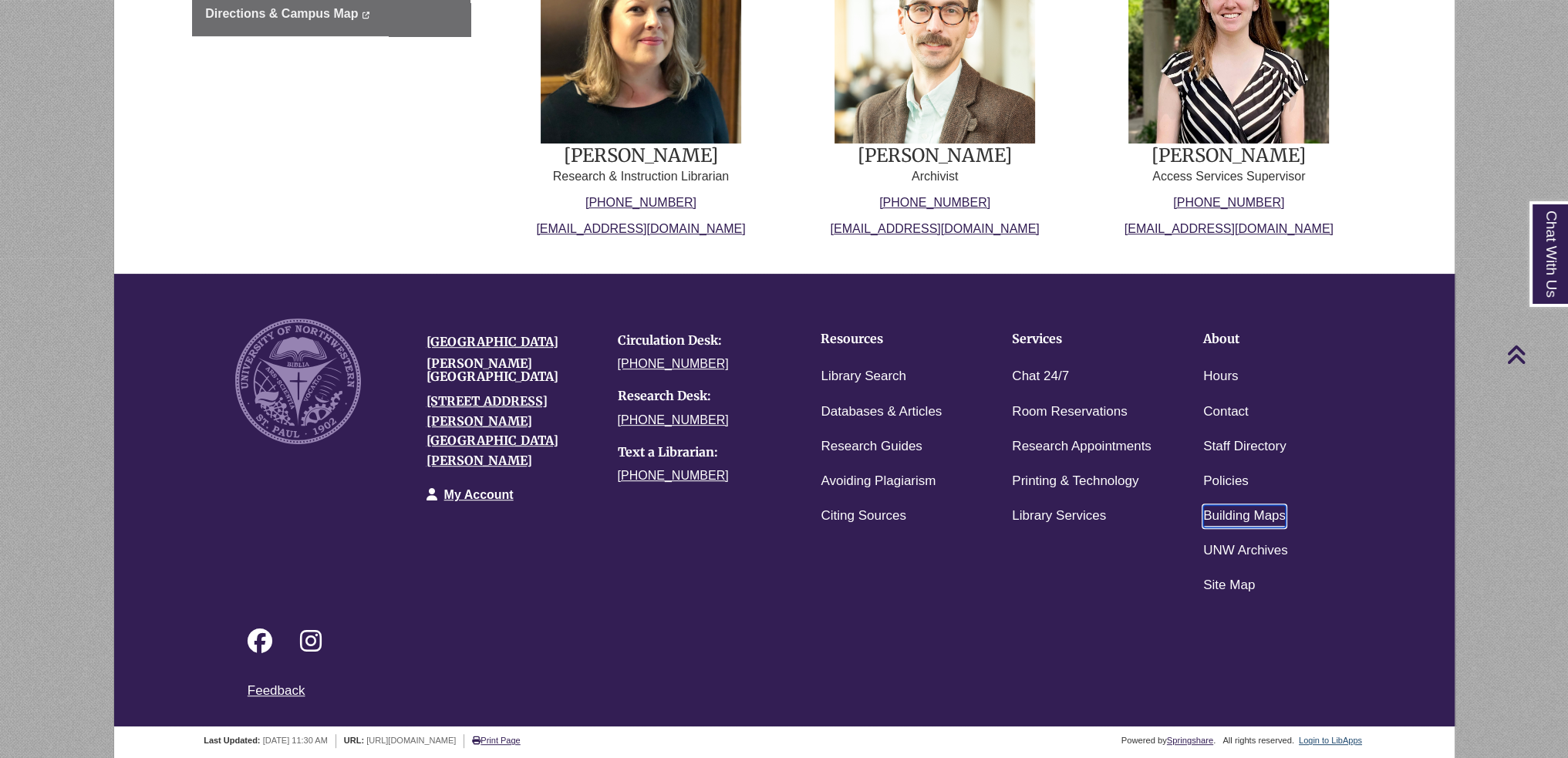
click at [1250, 518] on link "Building Maps" at bounding box center [1244, 515] width 82 height 22
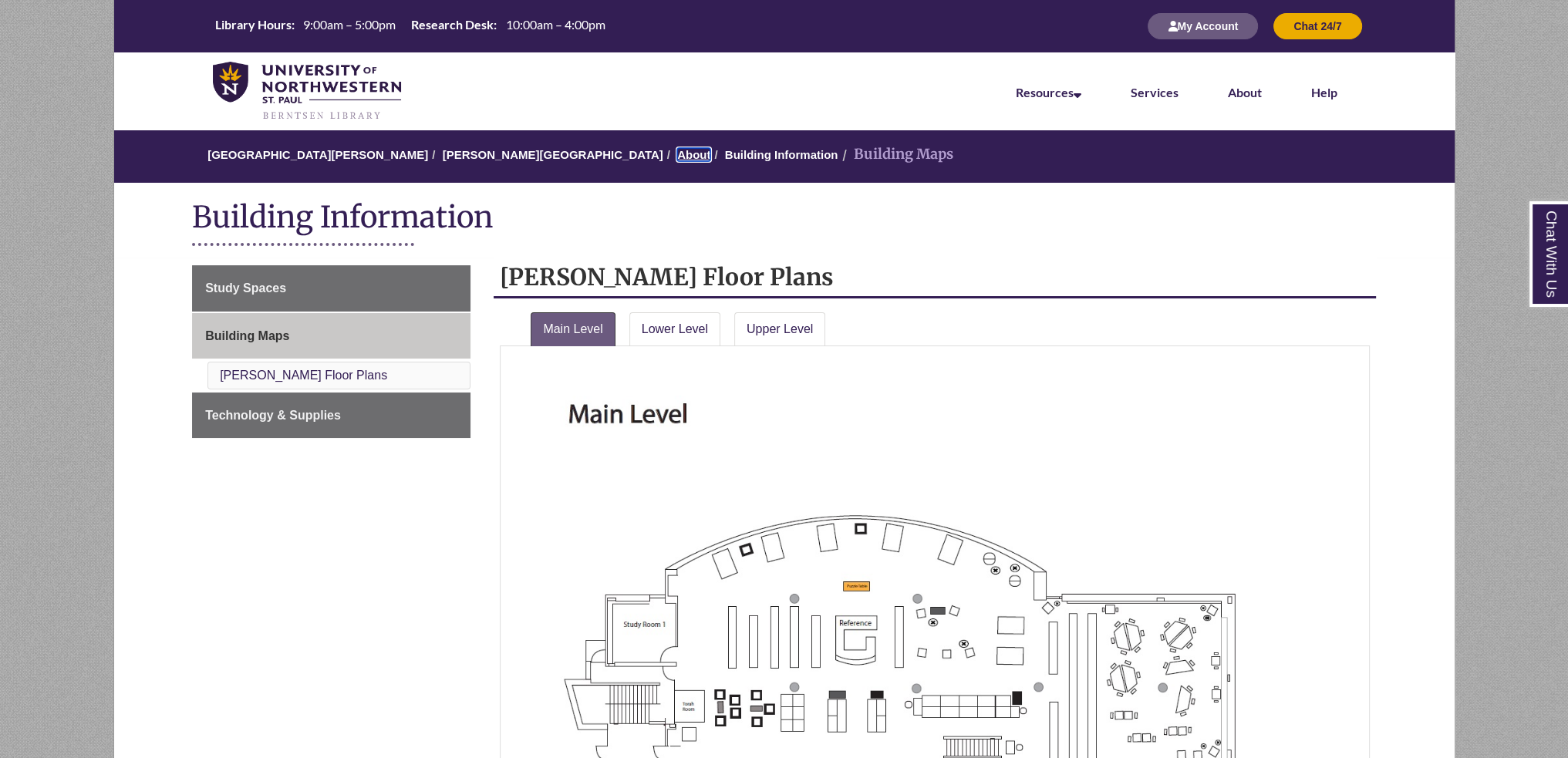
click at [677, 161] on link "About" at bounding box center [694, 155] width 33 height 14
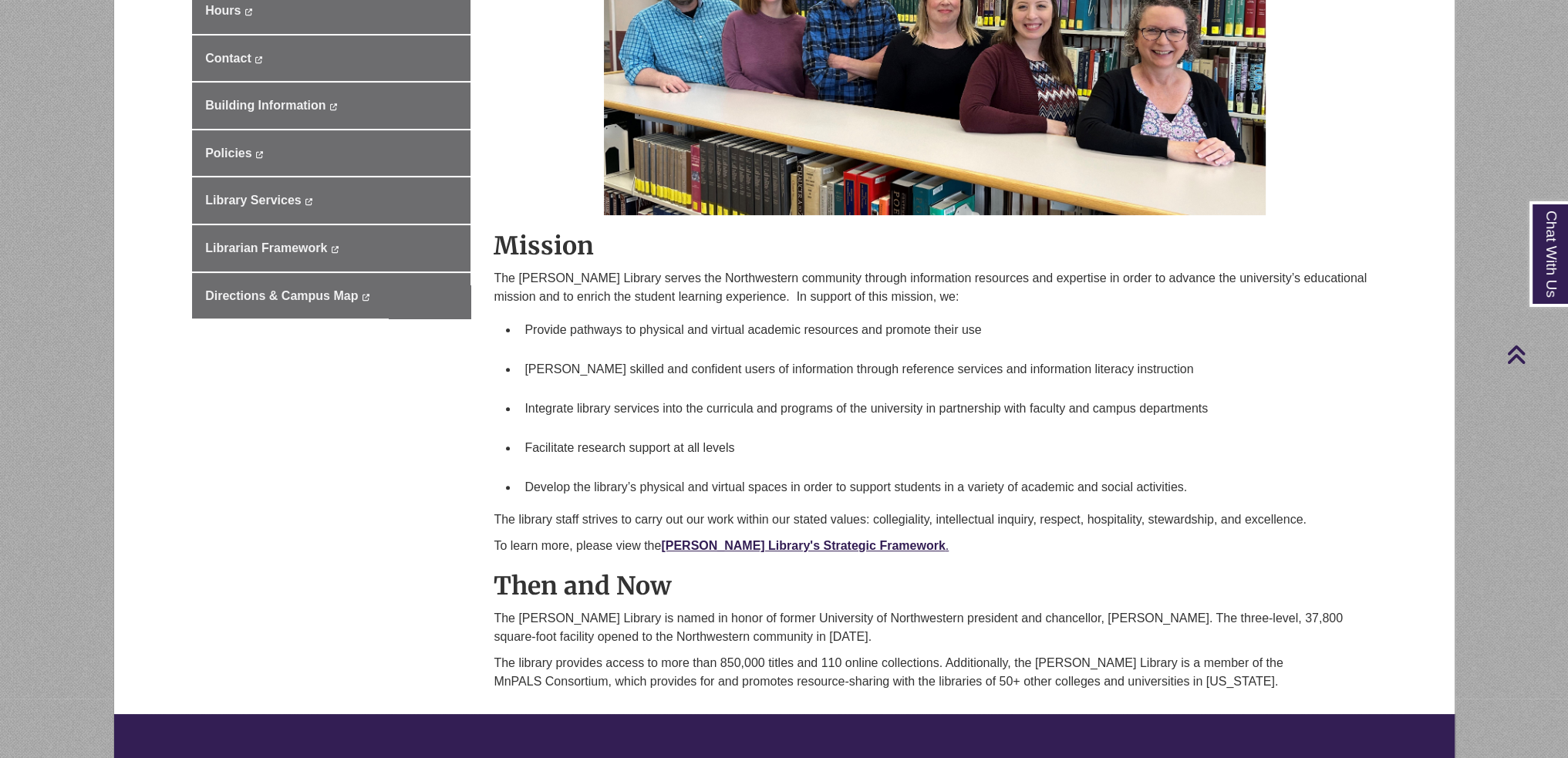
scroll to position [925, 0]
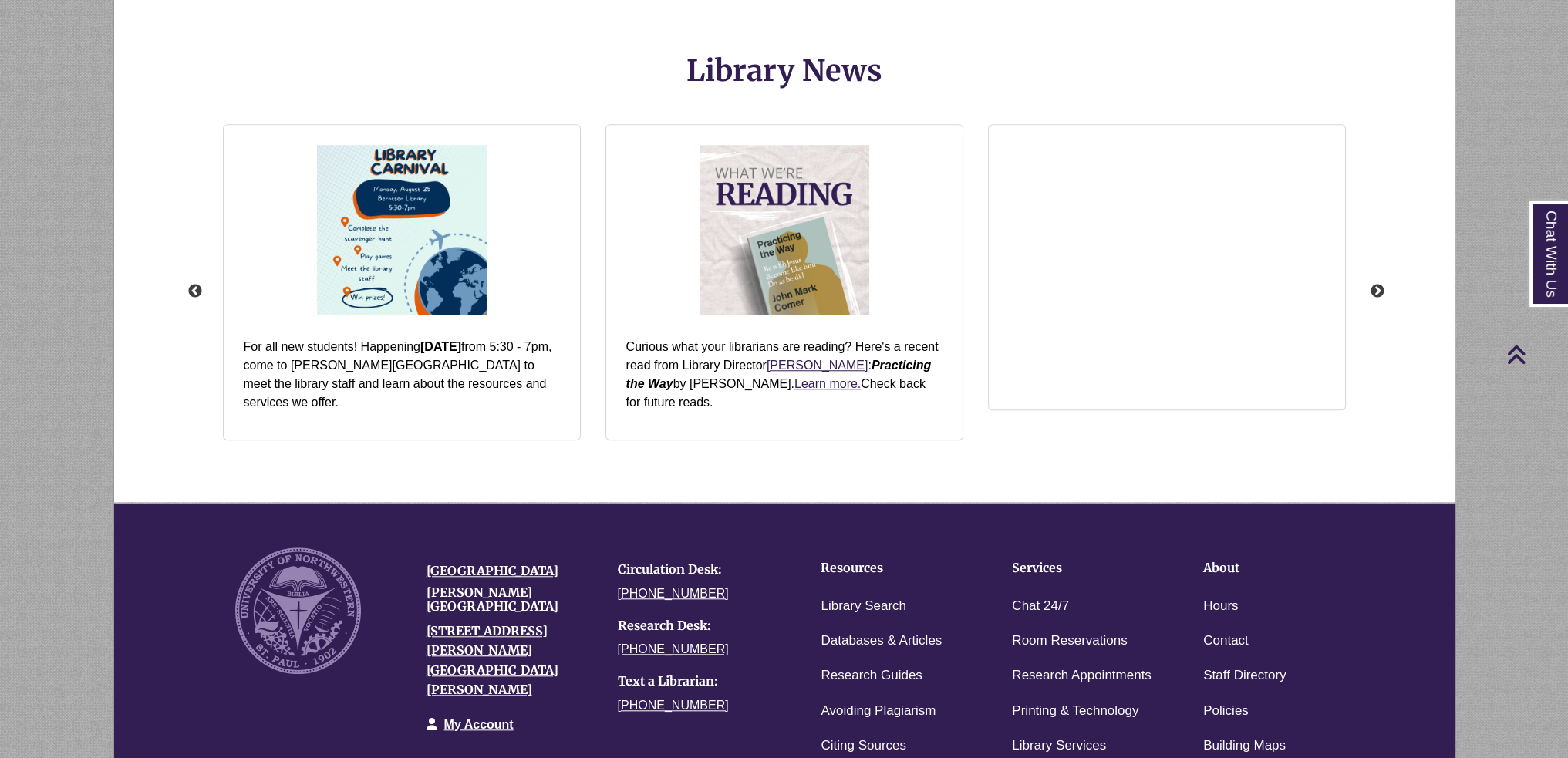
scroll to position [1992, 0]
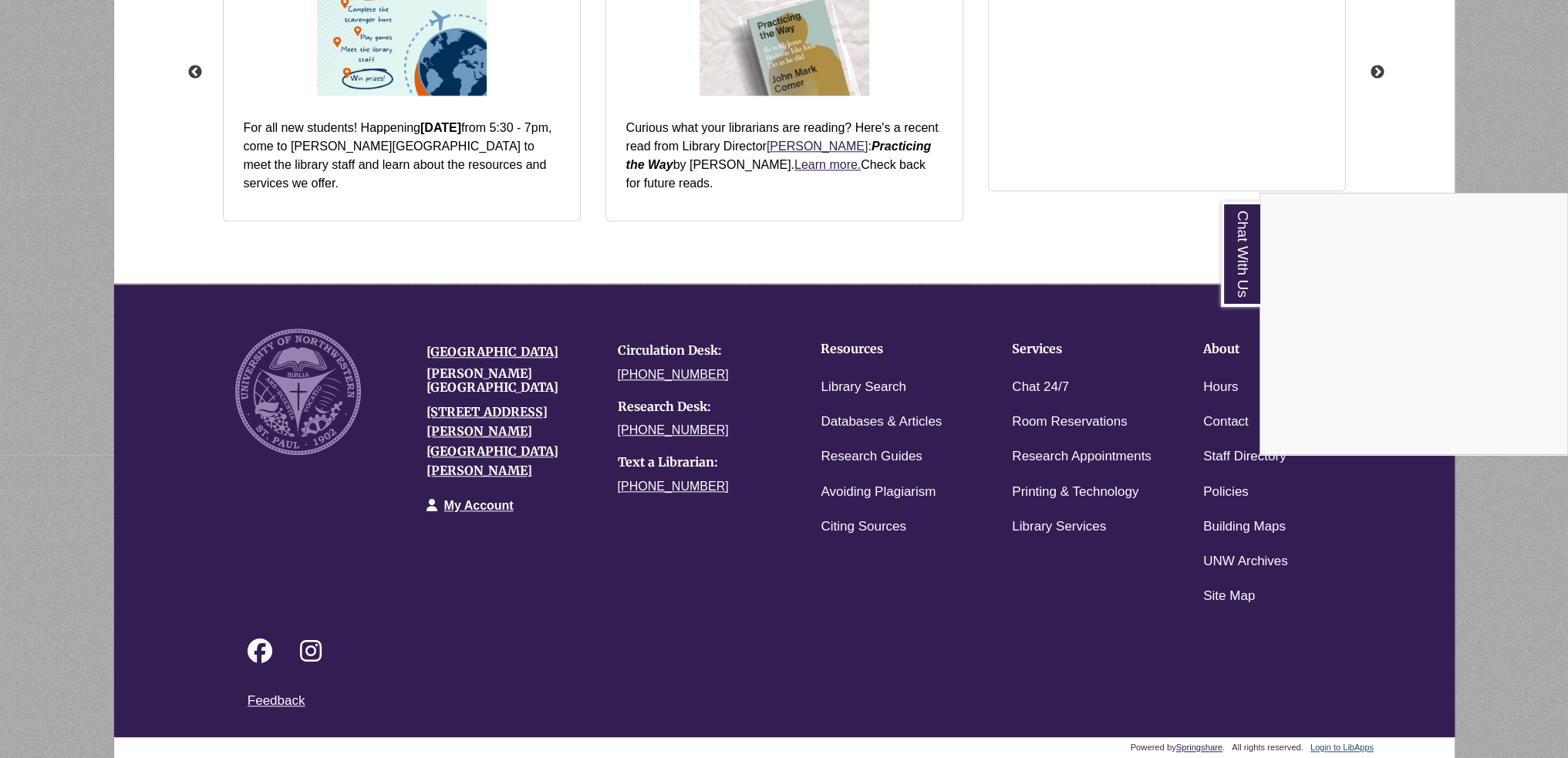
click at [392, 518] on div "Chat With Us" at bounding box center [784, 379] width 1568 height 758
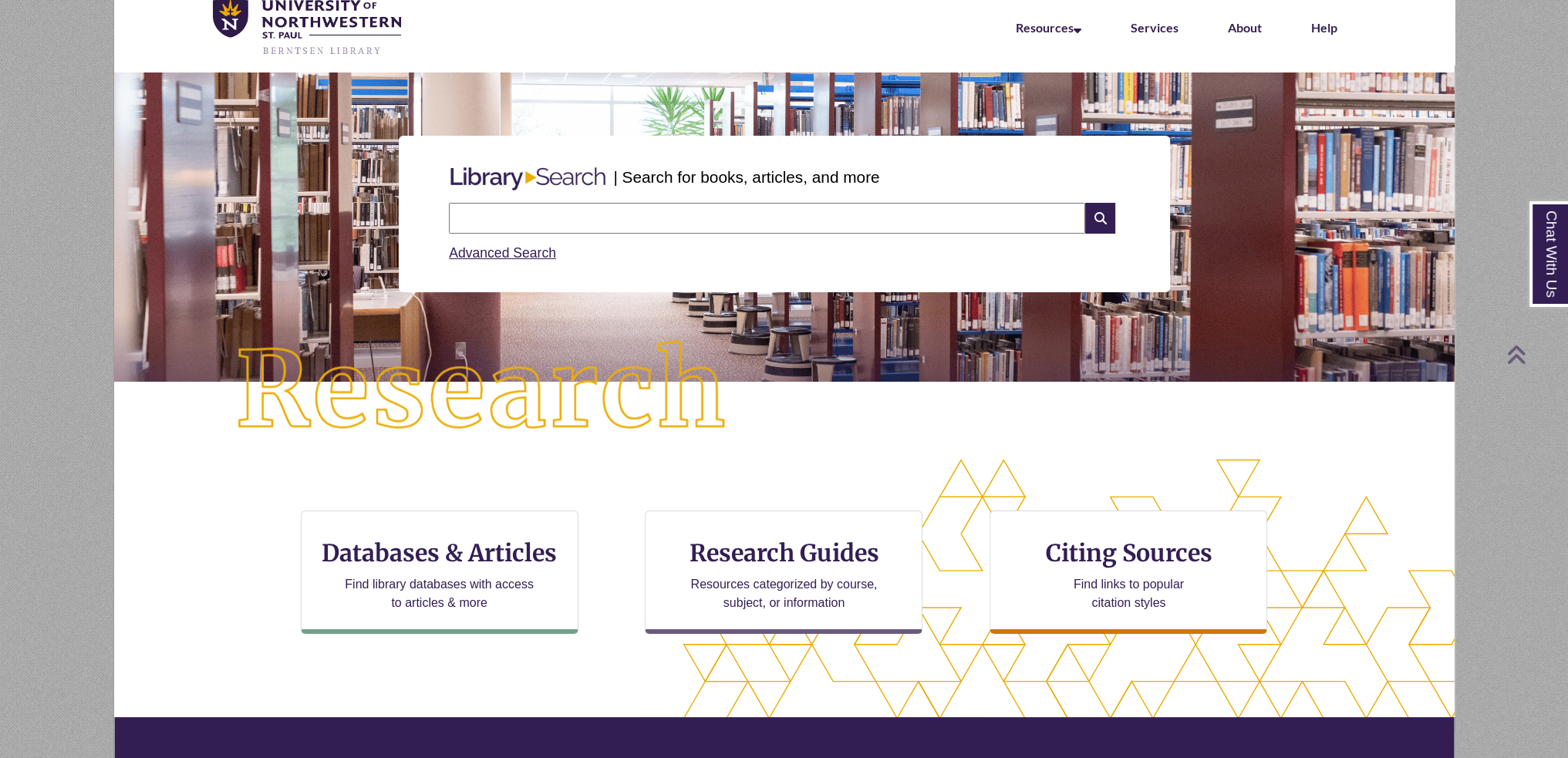
scroll to position [0, 0]
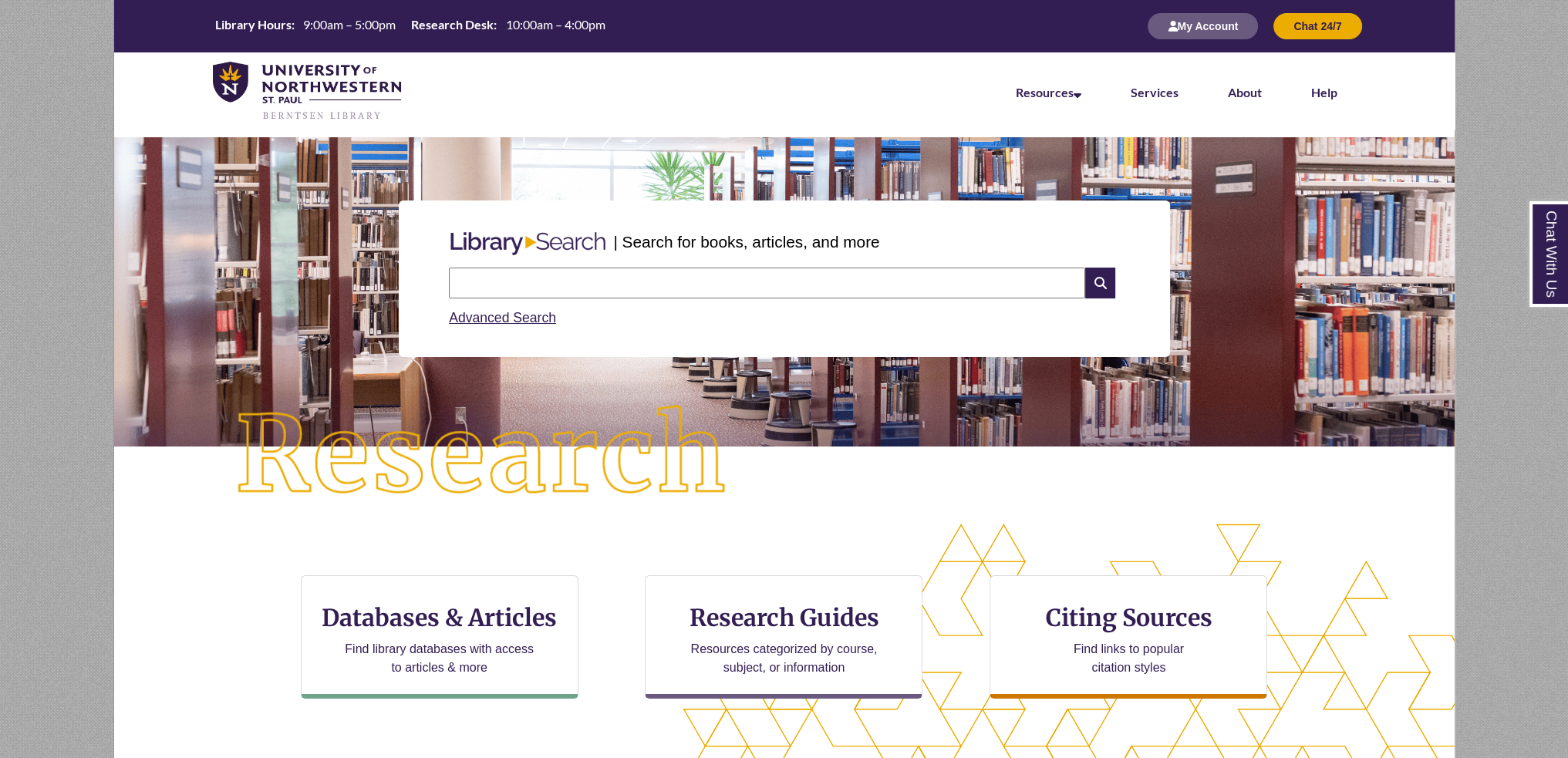
click at [1334, 84] on li "Help" at bounding box center [1324, 91] width 75 height 77
click at [1331, 86] on link "Help" at bounding box center [1324, 94] width 26 height 17
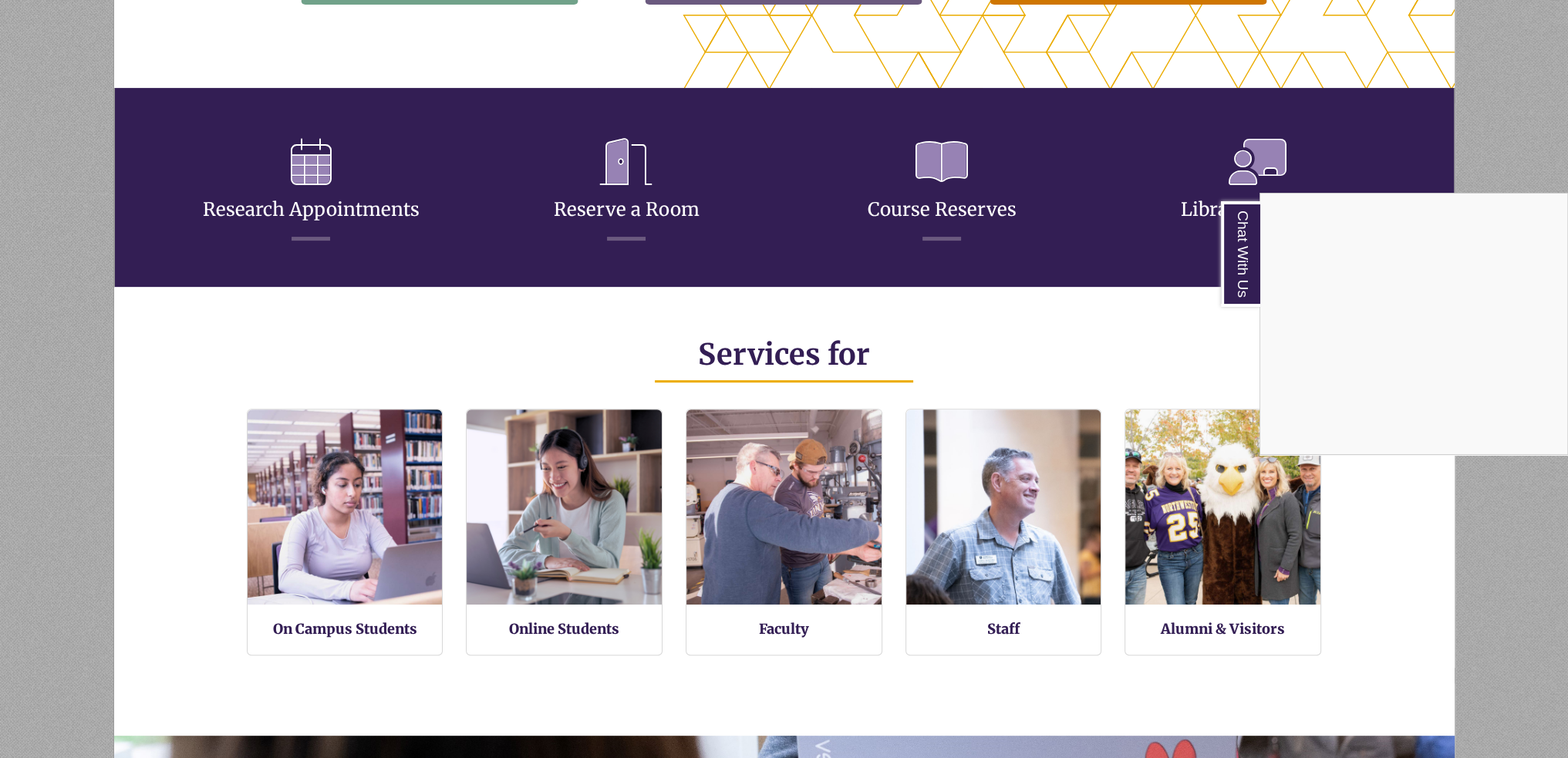
scroll to position [848, 0]
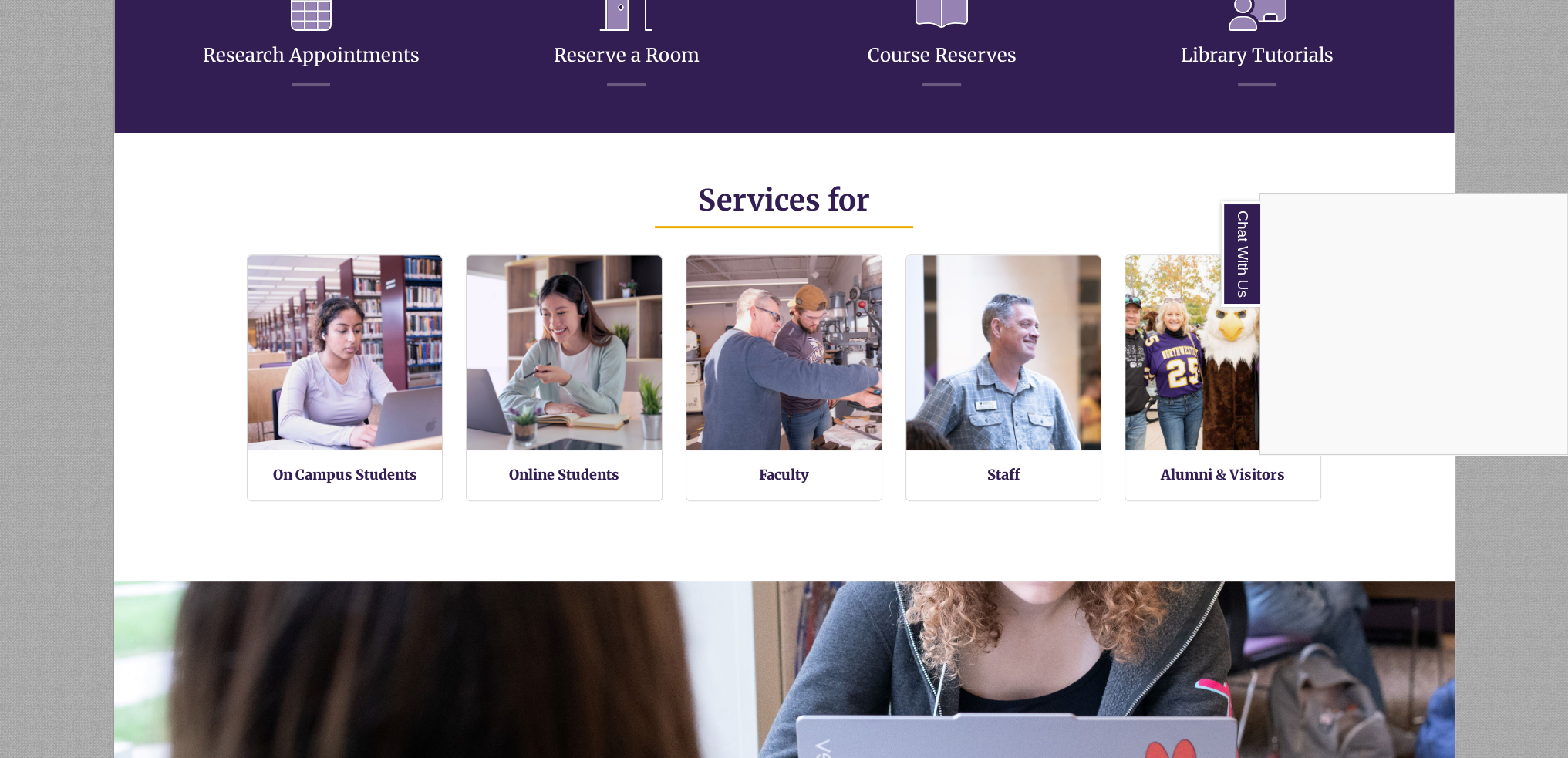
click at [874, 522] on div "Chat With Us" at bounding box center [784, 379] width 1568 height 758
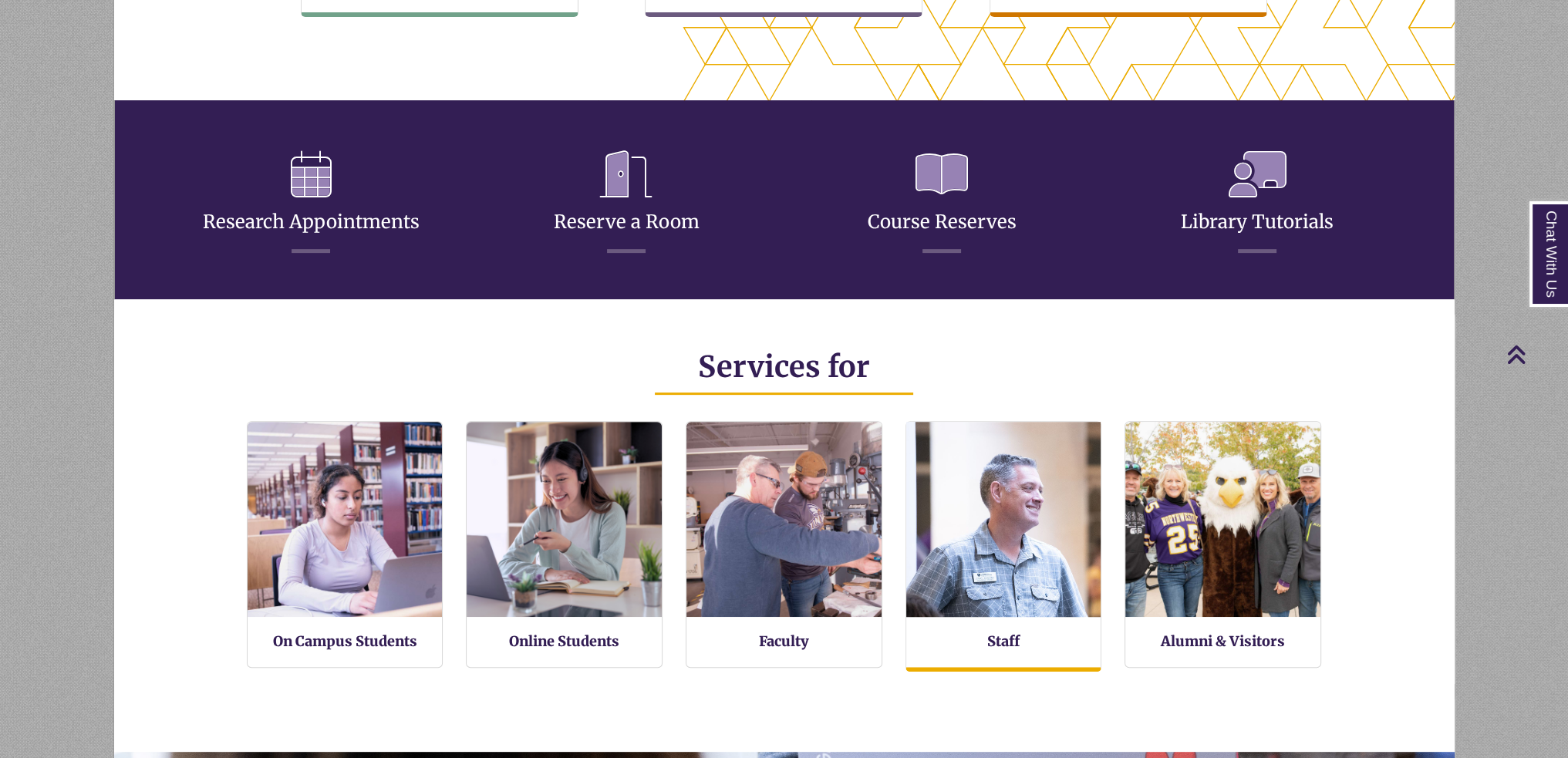
scroll to position [368, 1341]
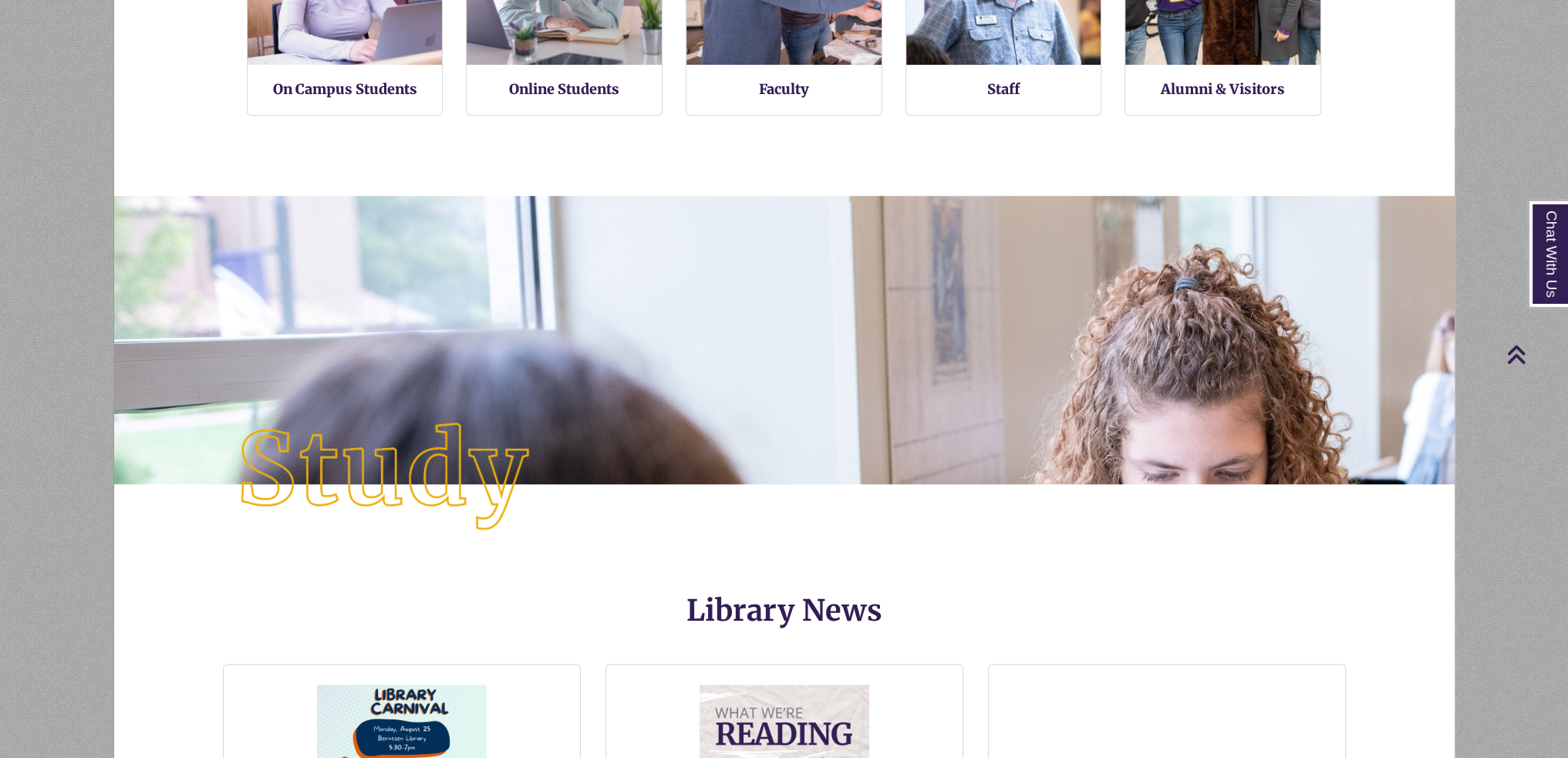
scroll to position [364, 1341]
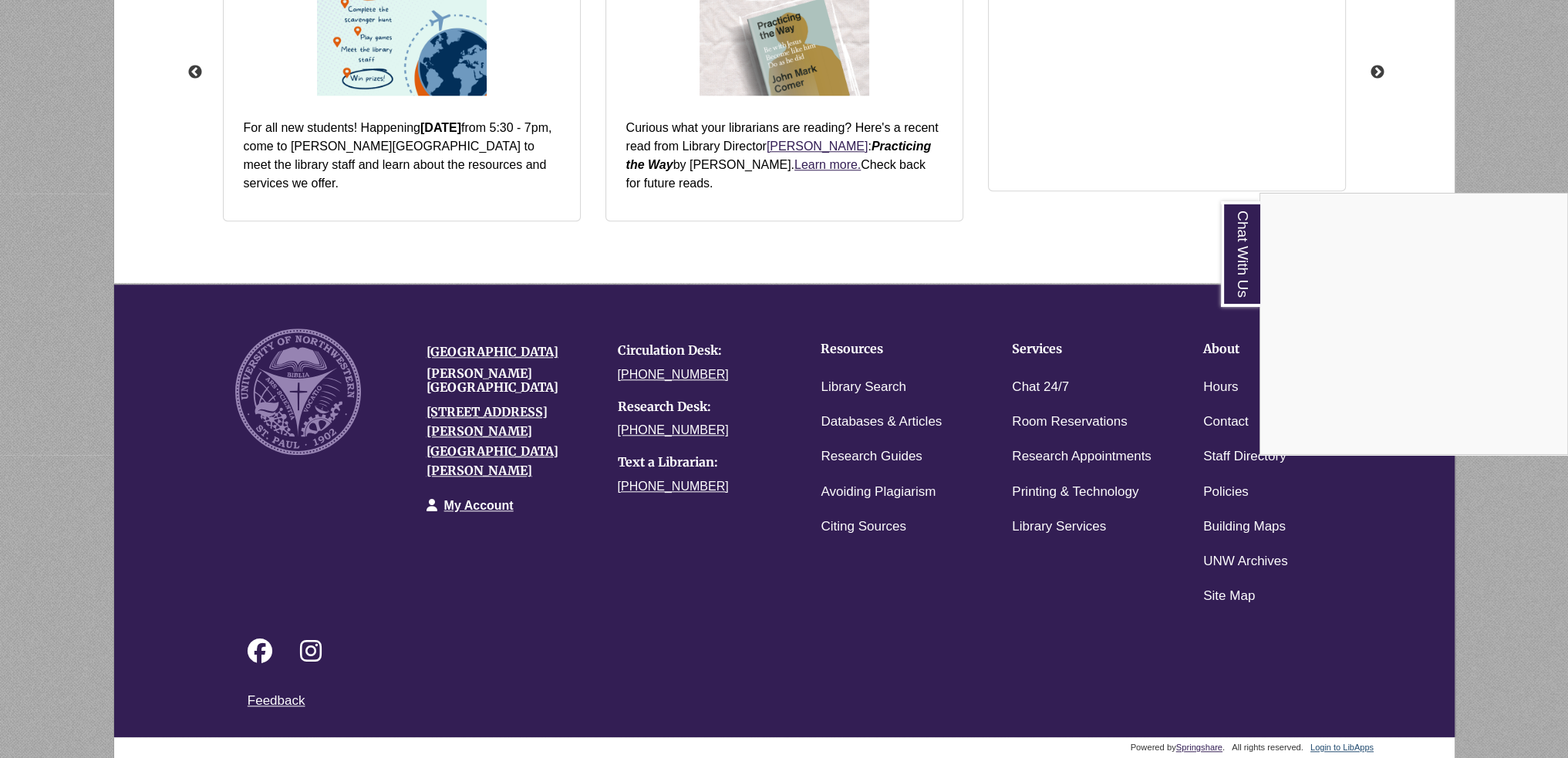
click at [703, 637] on div "Chat With Us" at bounding box center [784, 379] width 1568 height 758
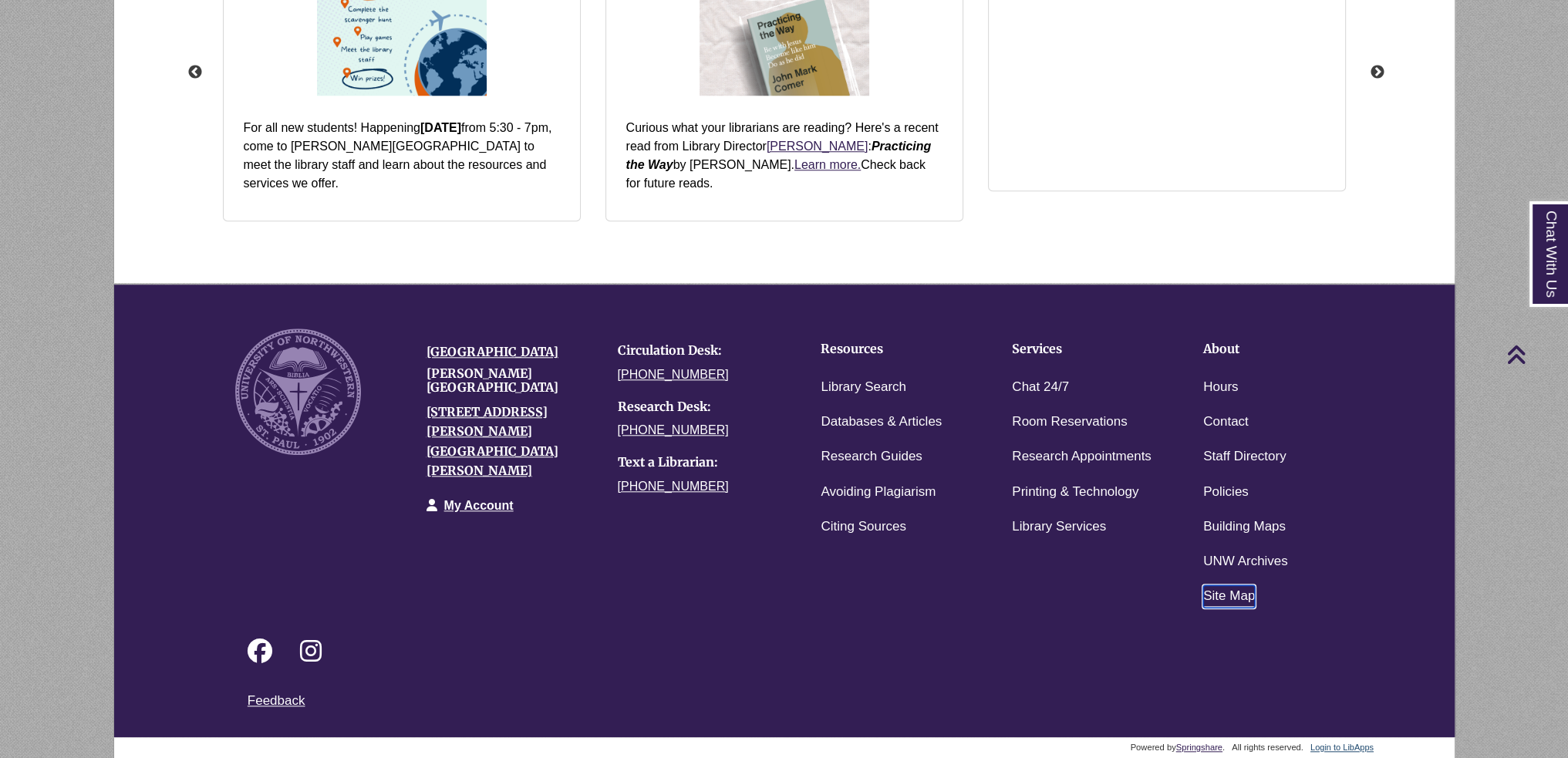
click at [1232, 588] on link "Site Map" at bounding box center [1228, 596] width 51 height 22
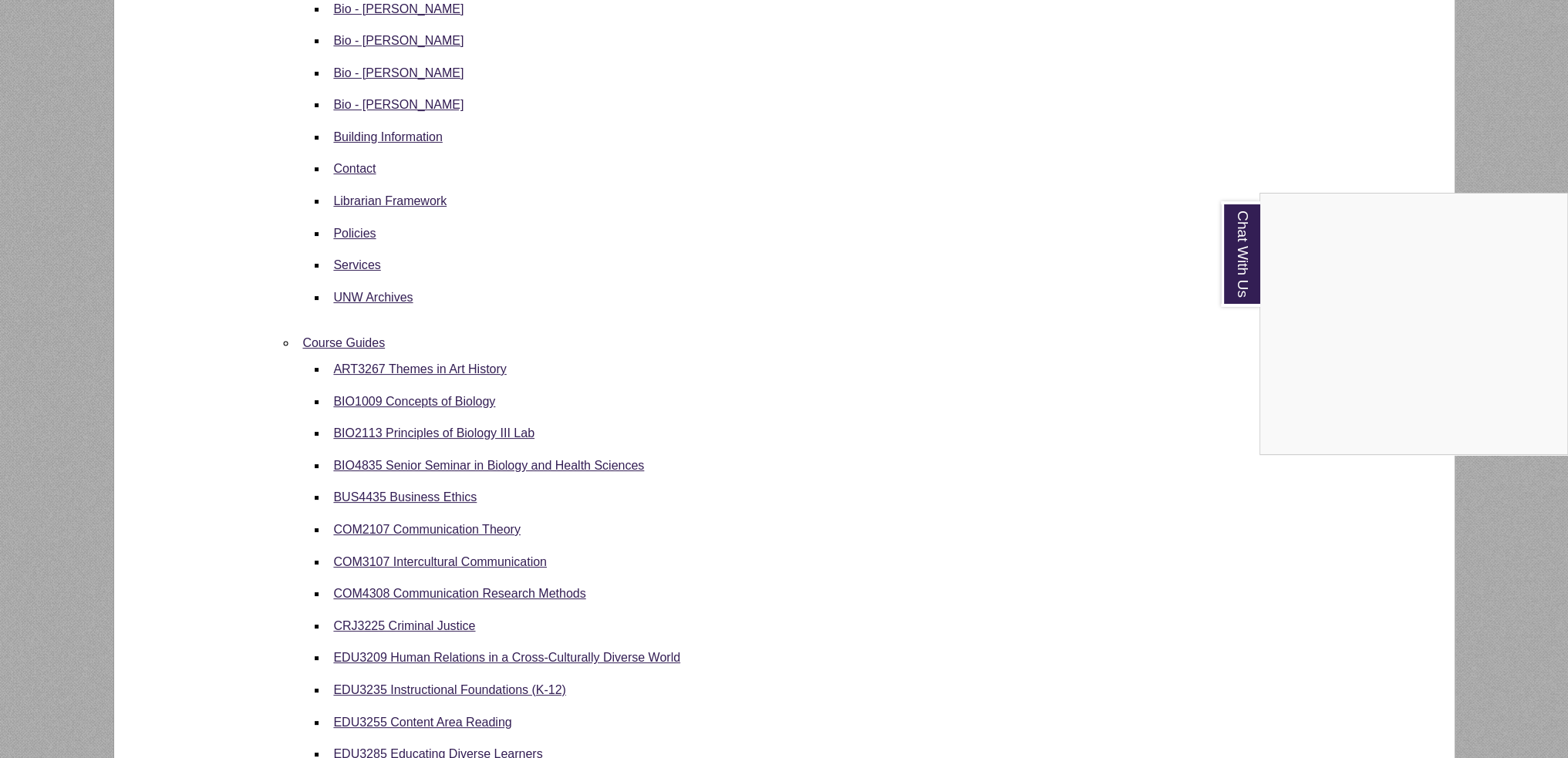
scroll to position [77, 0]
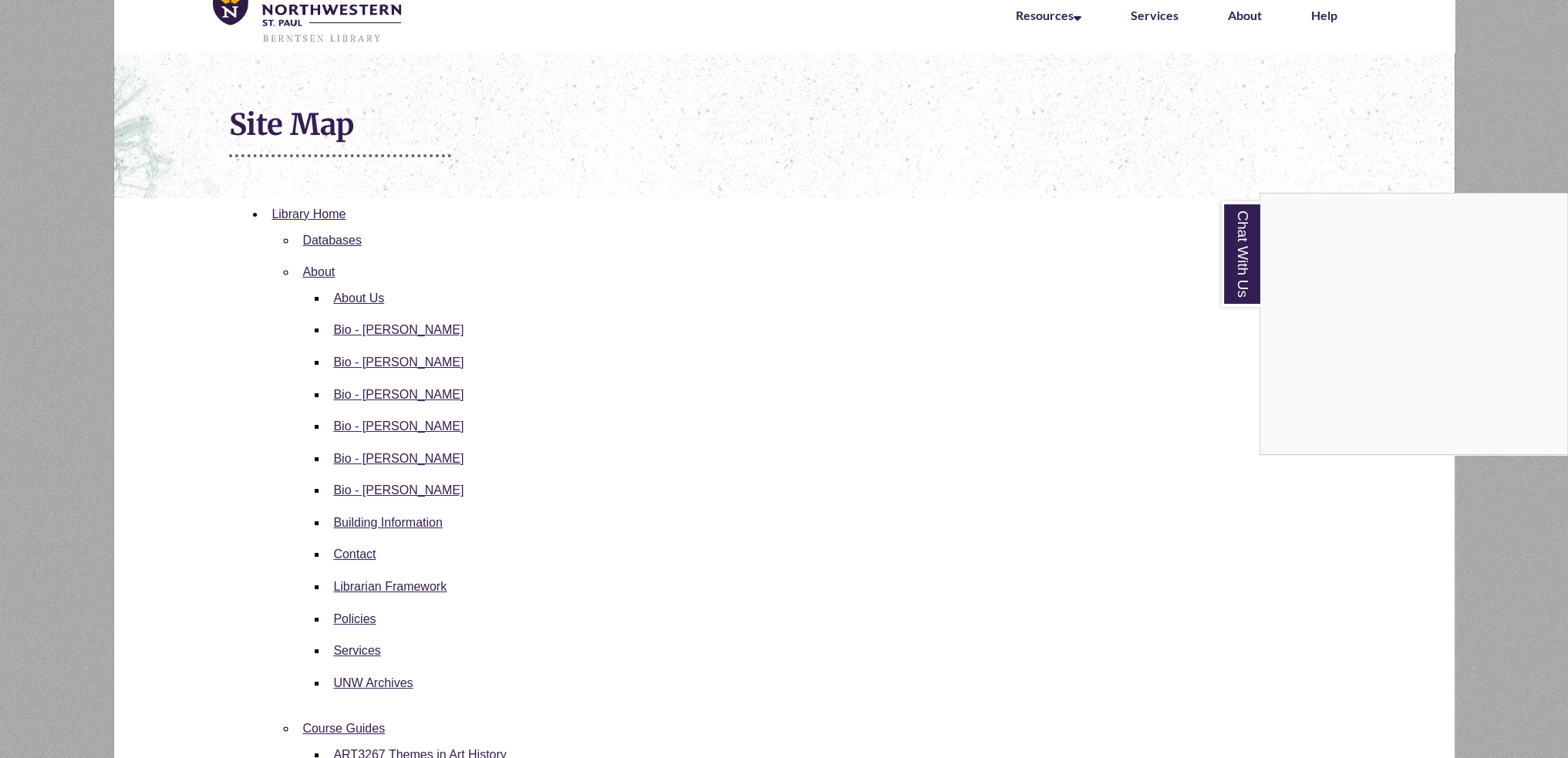
click at [953, 473] on div "Chat With Us" at bounding box center [784, 379] width 1568 height 758
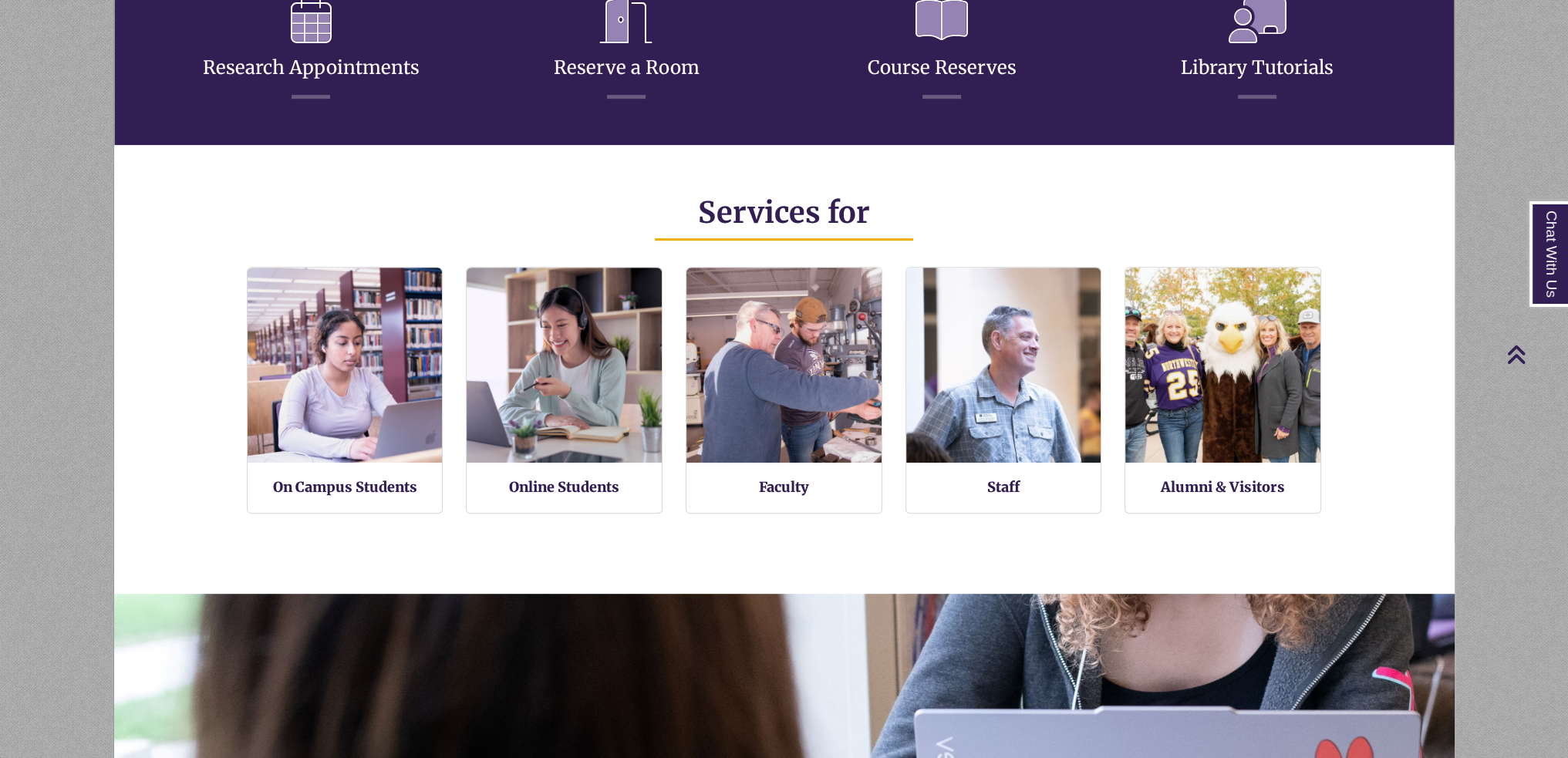
scroll to position [1067, 0]
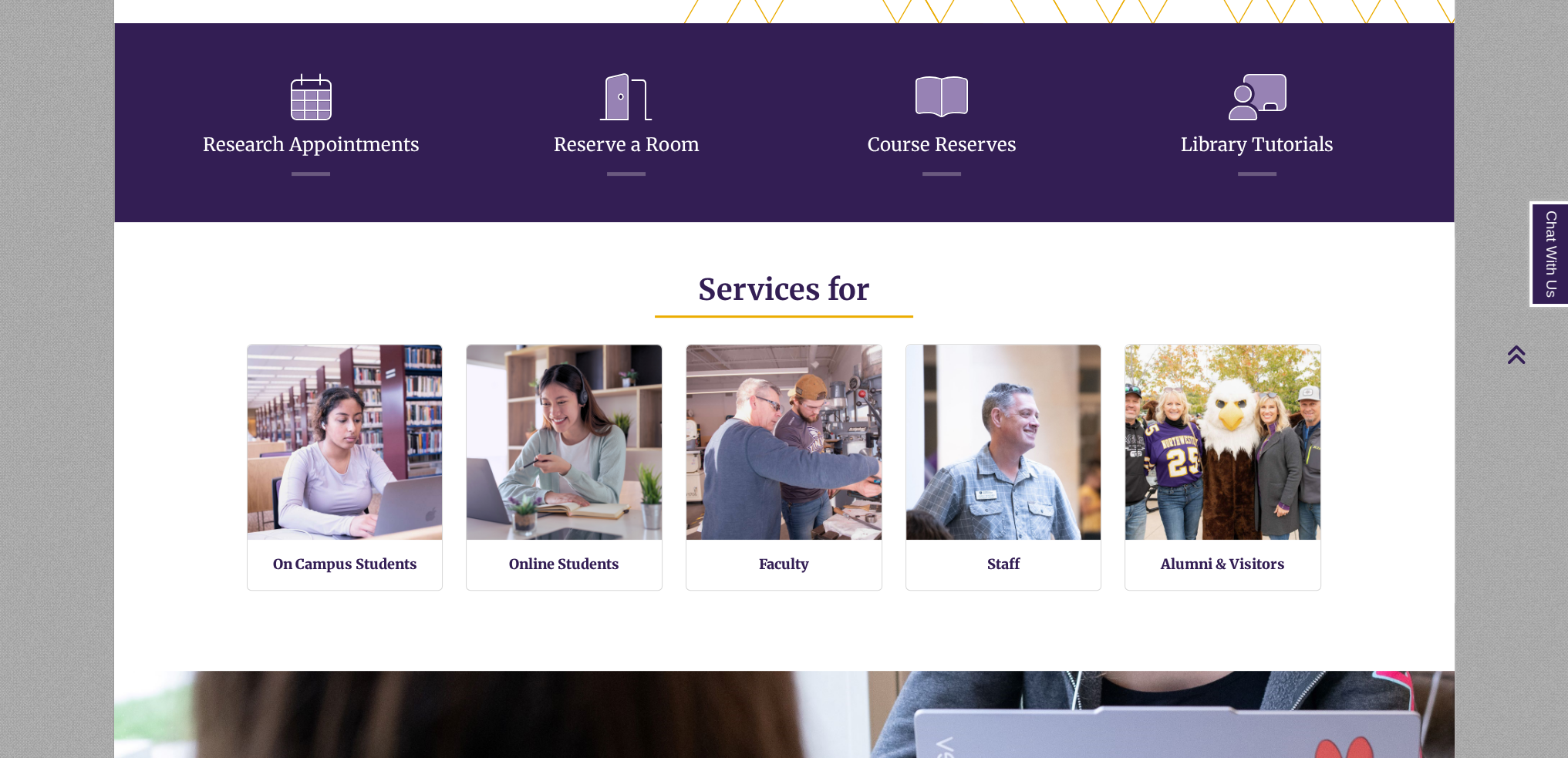
scroll to position [364, 1341]
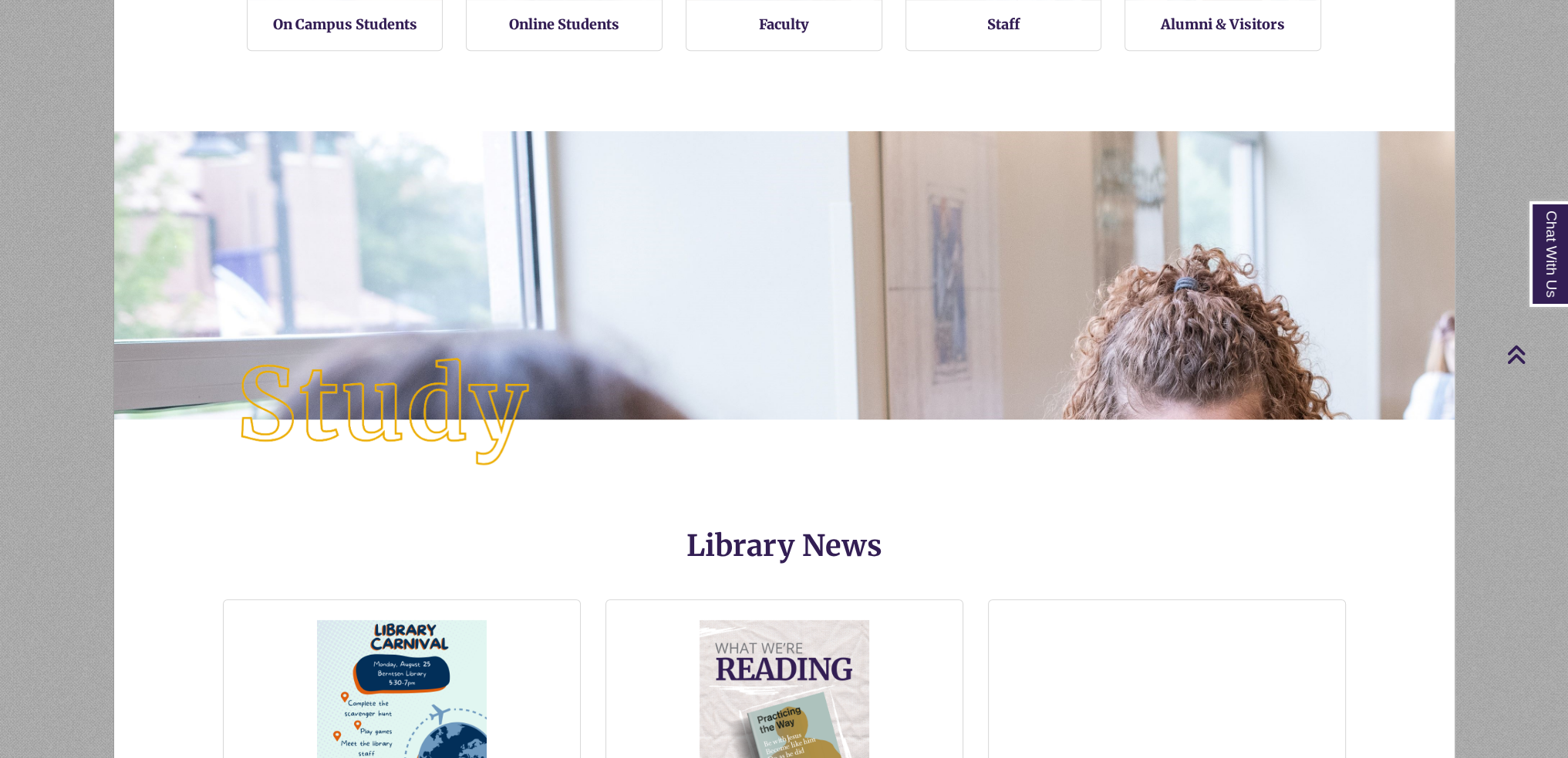
scroll to position [1607, 0]
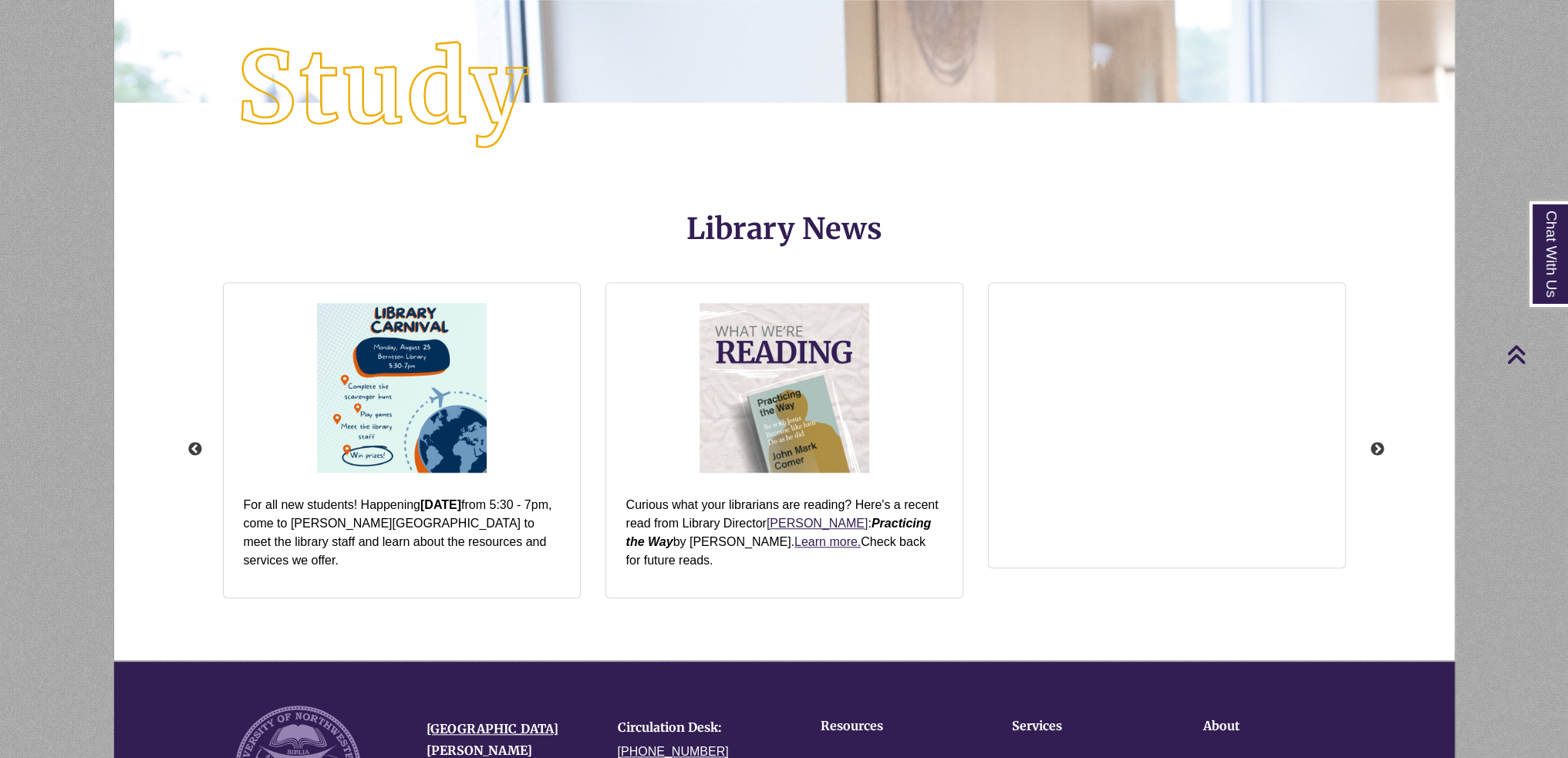
scroll to position [1992, 0]
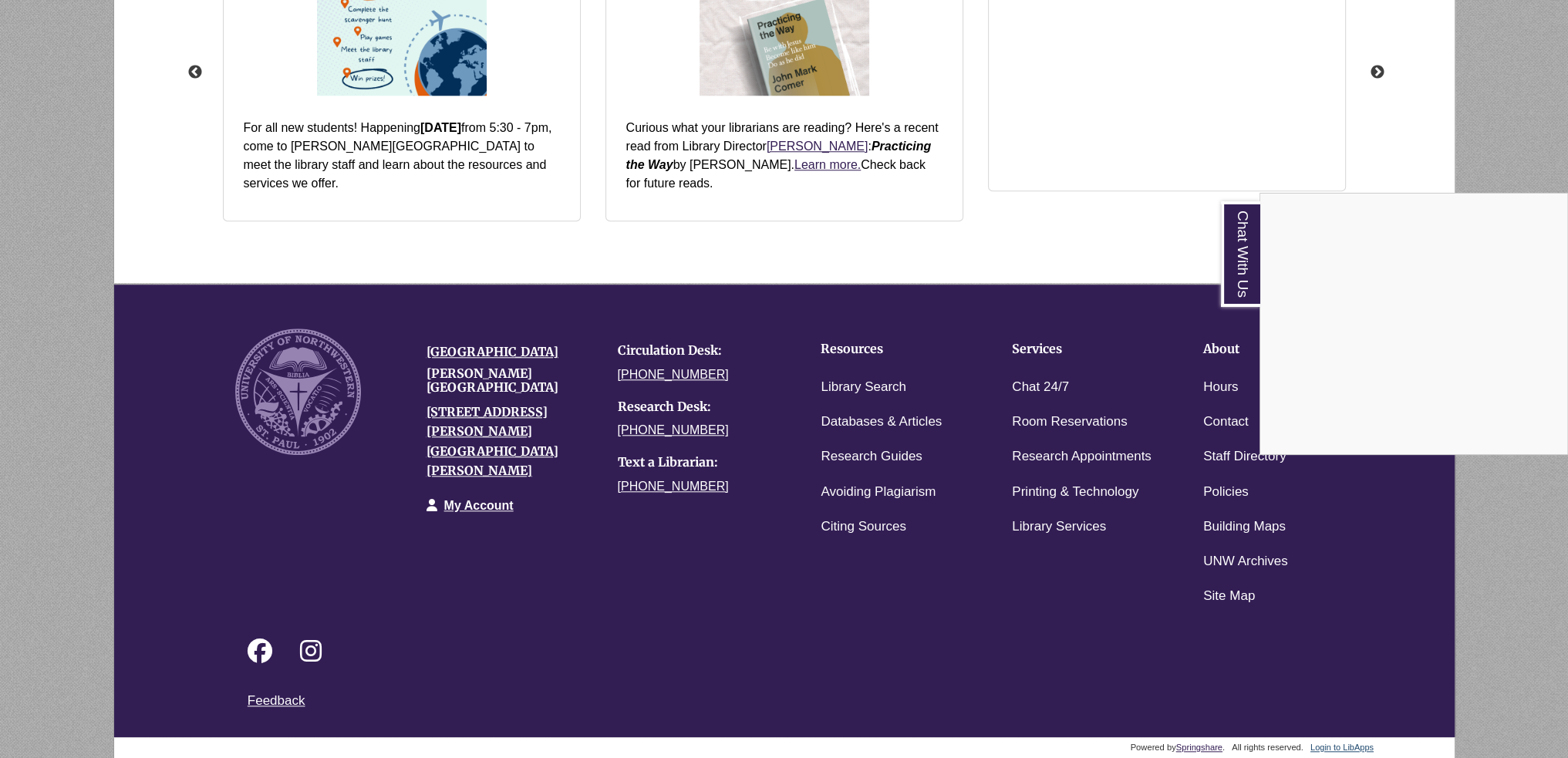
click at [932, 554] on div "Chat With Us" at bounding box center [784, 379] width 1568 height 758
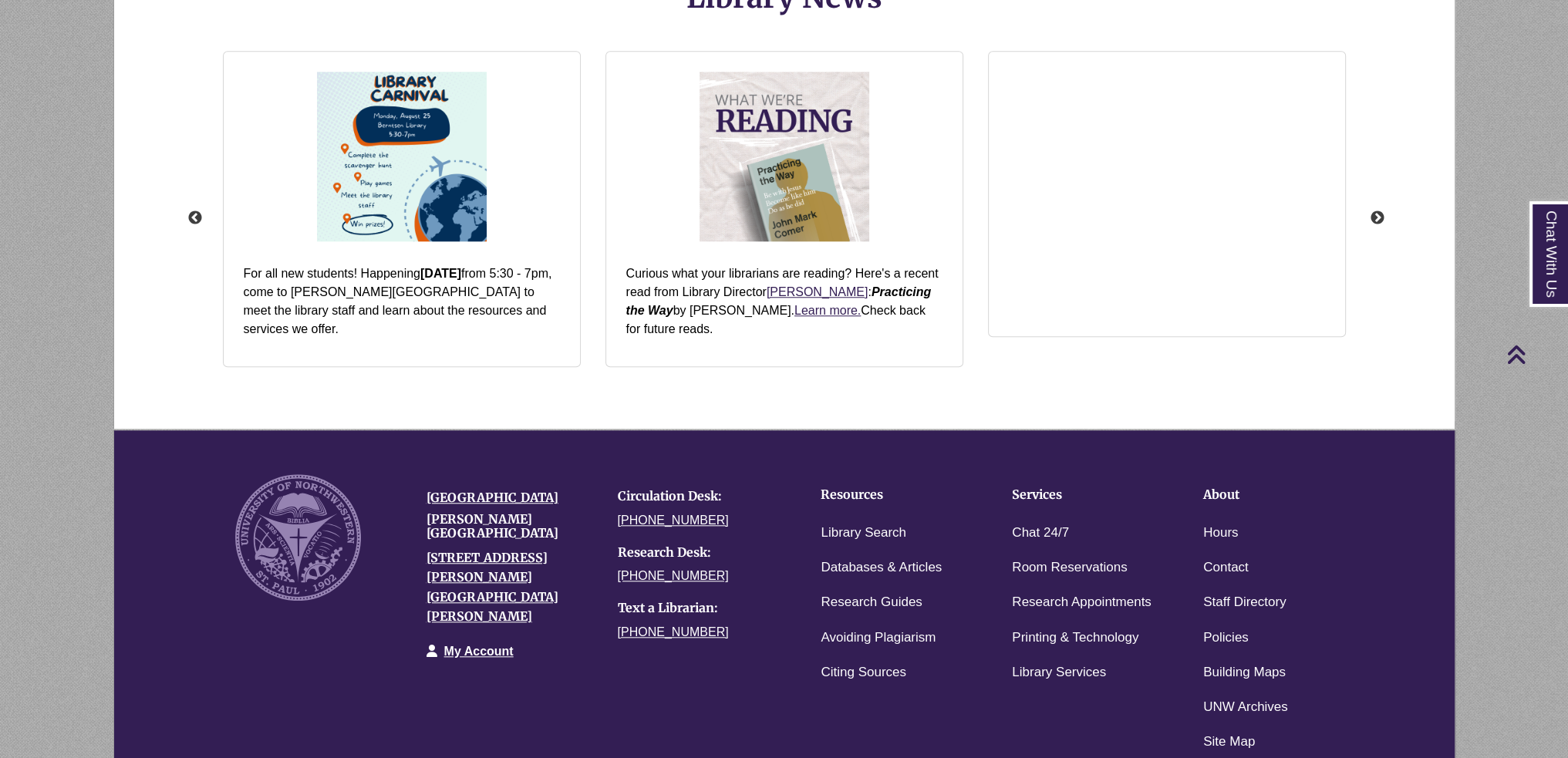
scroll to position [1992, 0]
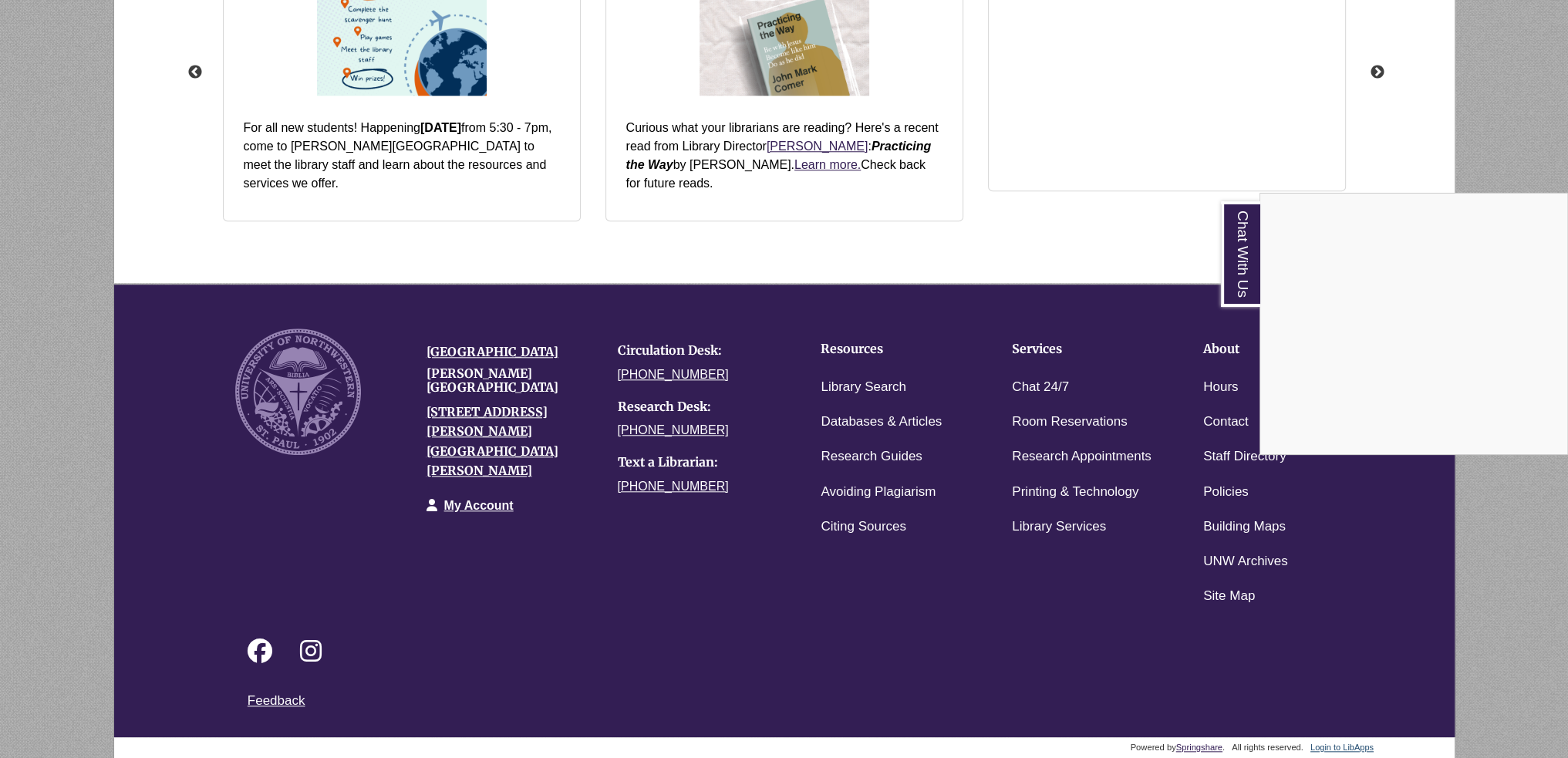
click at [947, 621] on div "Chat With Us" at bounding box center [784, 379] width 1568 height 758
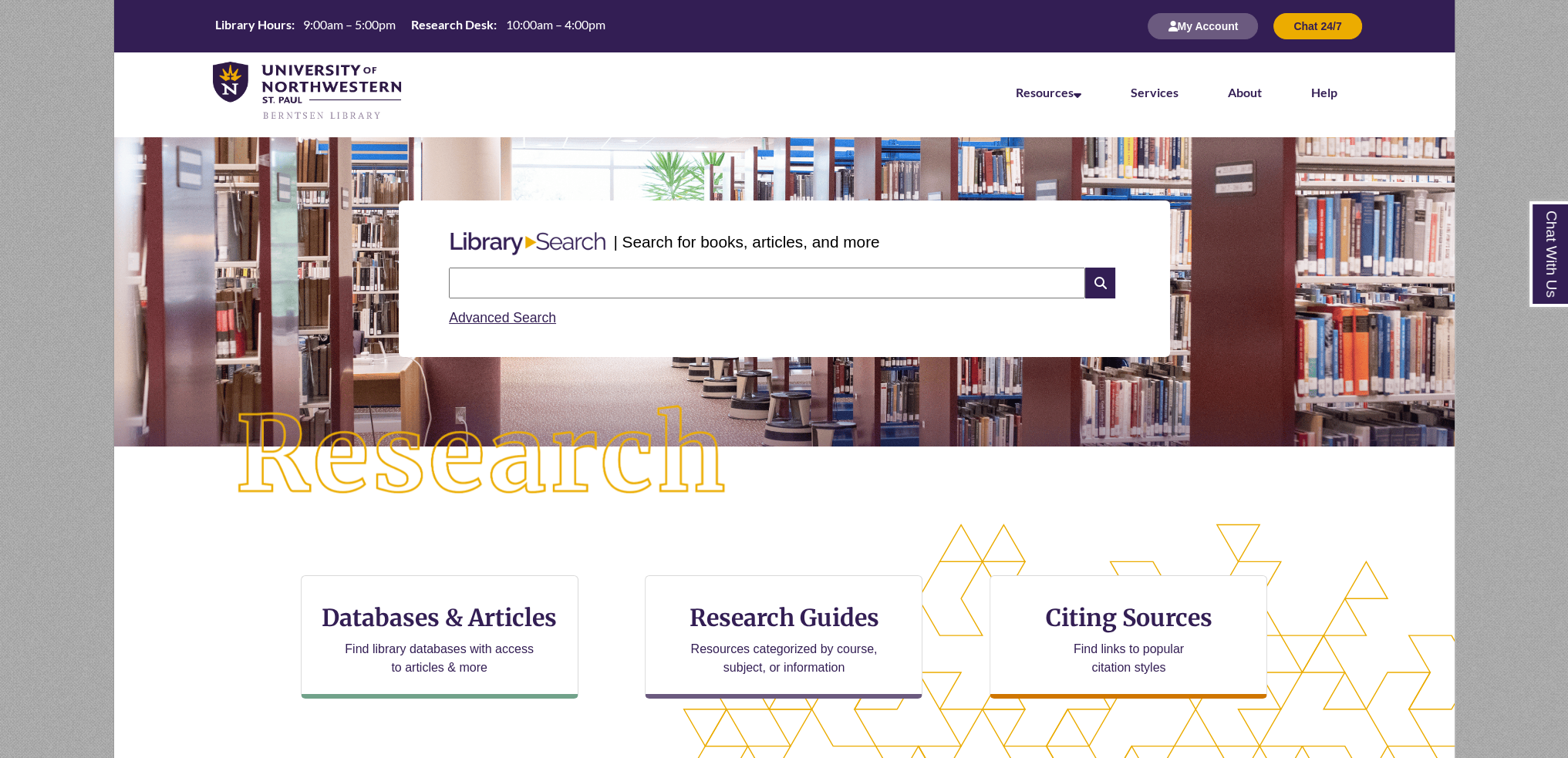
drag, startPoint x: 549, startPoint y: 545, endPoint x: 555, endPoint y: 532, distance: 14.3
click at [555, 532] on div "CTA Buttons Databases & Articles Find library databases with access to articles…" at bounding box center [784, 656] width 1341 height 266
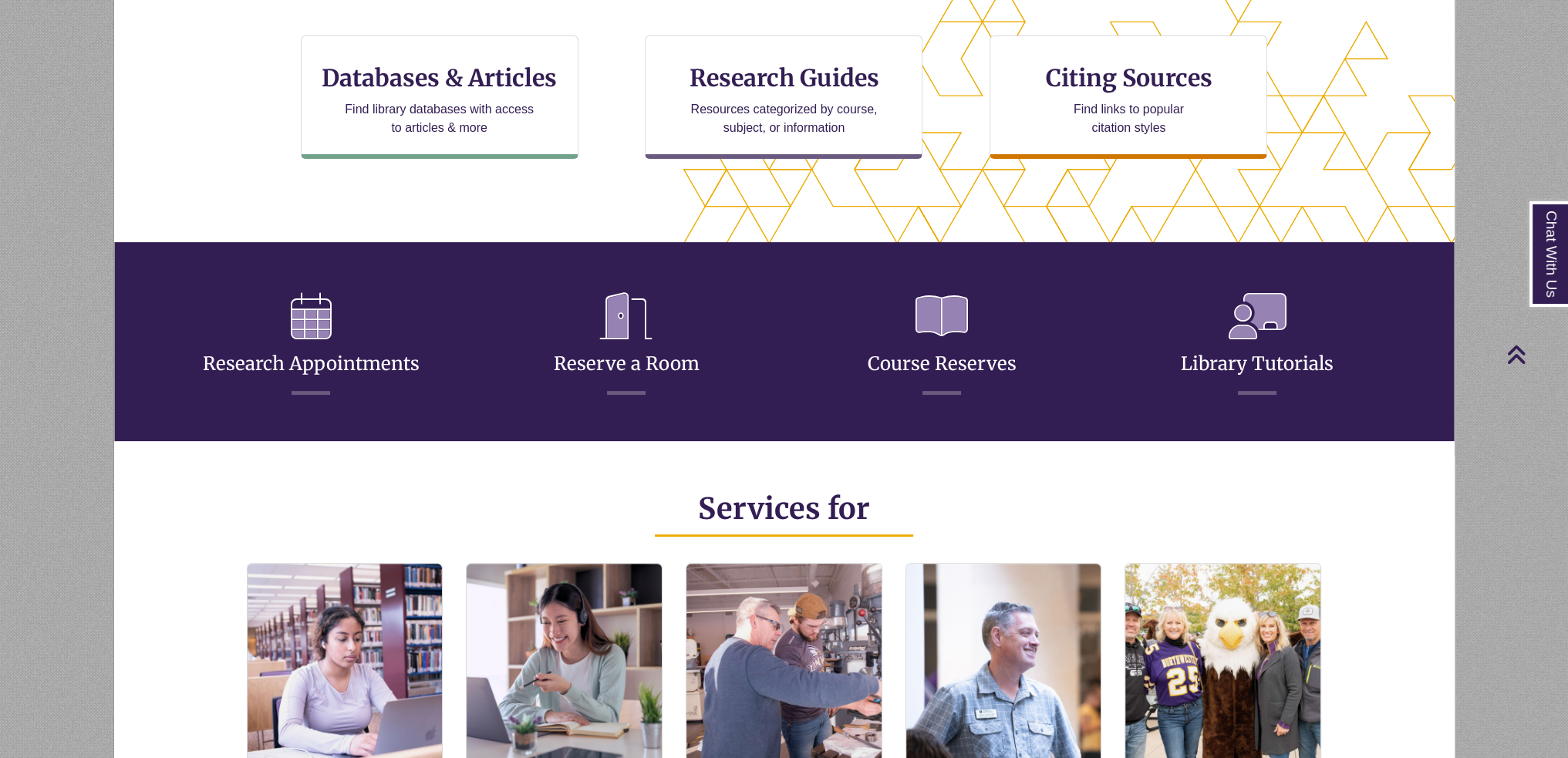
scroll to position [364, 1341]
drag, startPoint x: 534, startPoint y: 424, endPoint x: 521, endPoint y: 476, distance: 53.6
click at [521, 476] on div "Services for" at bounding box center [784, 510] width 1317 height 106
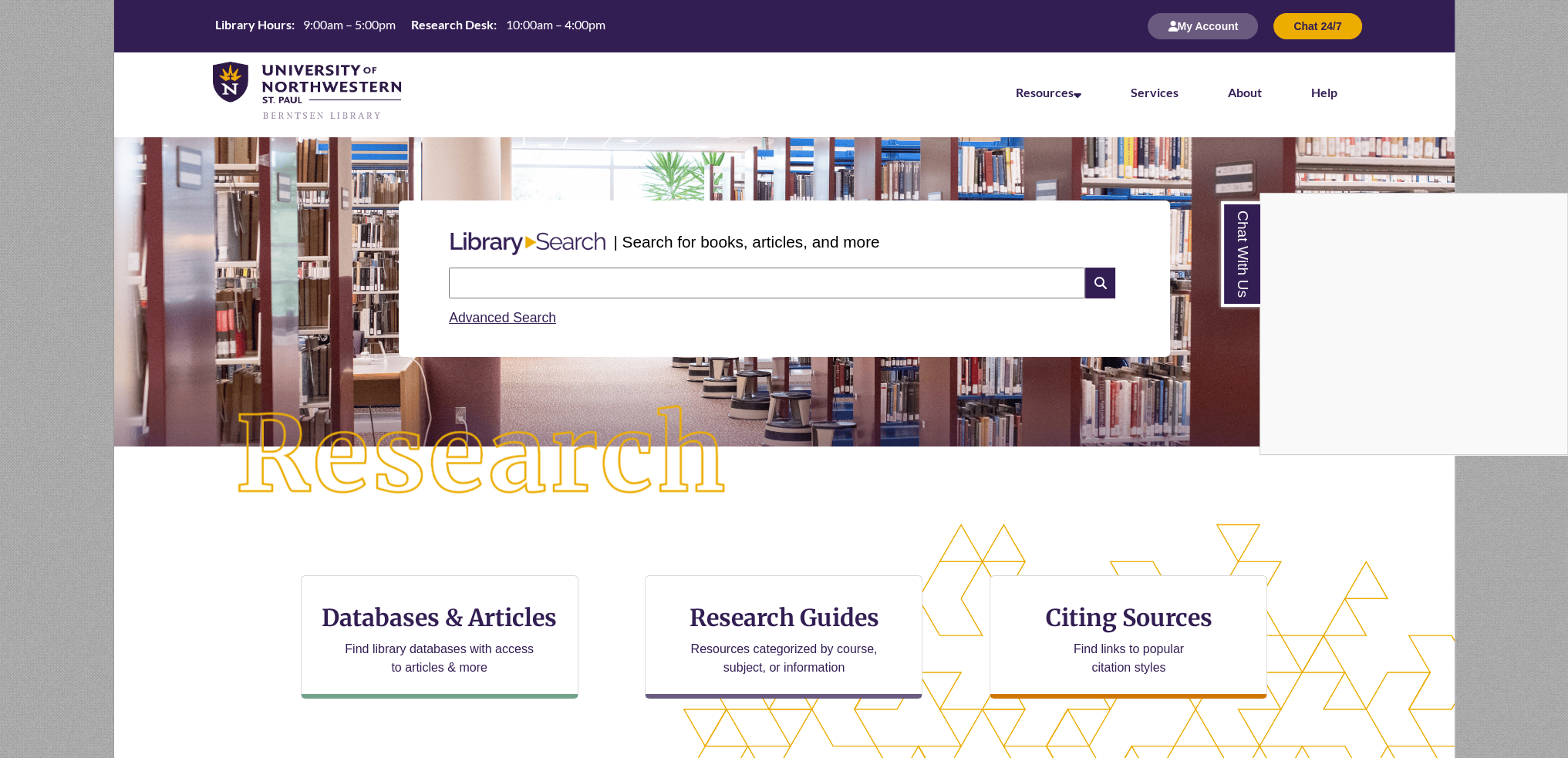
click at [1327, 20] on div "Chat With Us" at bounding box center [784, 379] width 1568 height 758
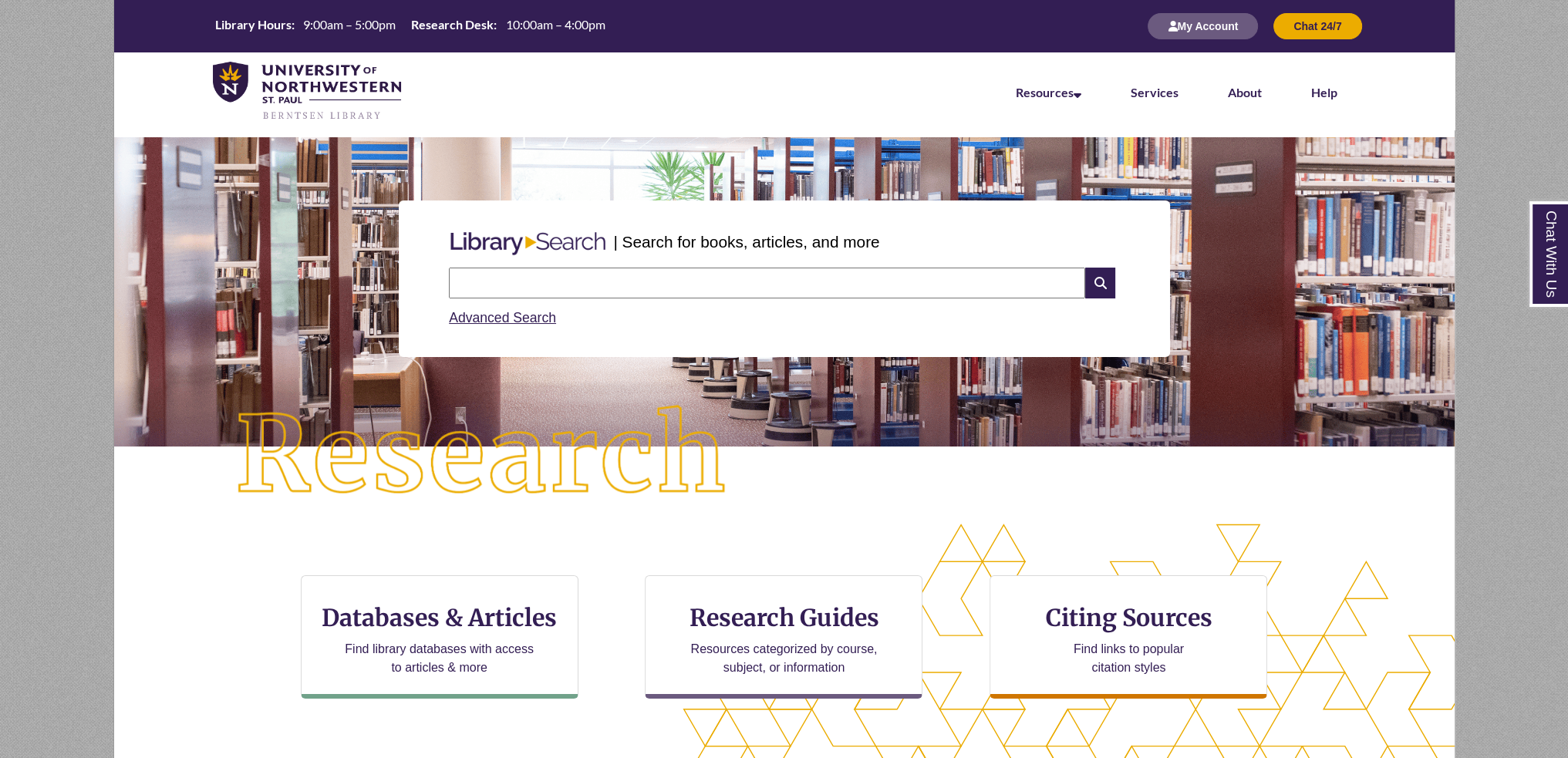
click at [1327, 20] on button "Chat 24/7" at bounding box center [1317, 26] width 88 height 26
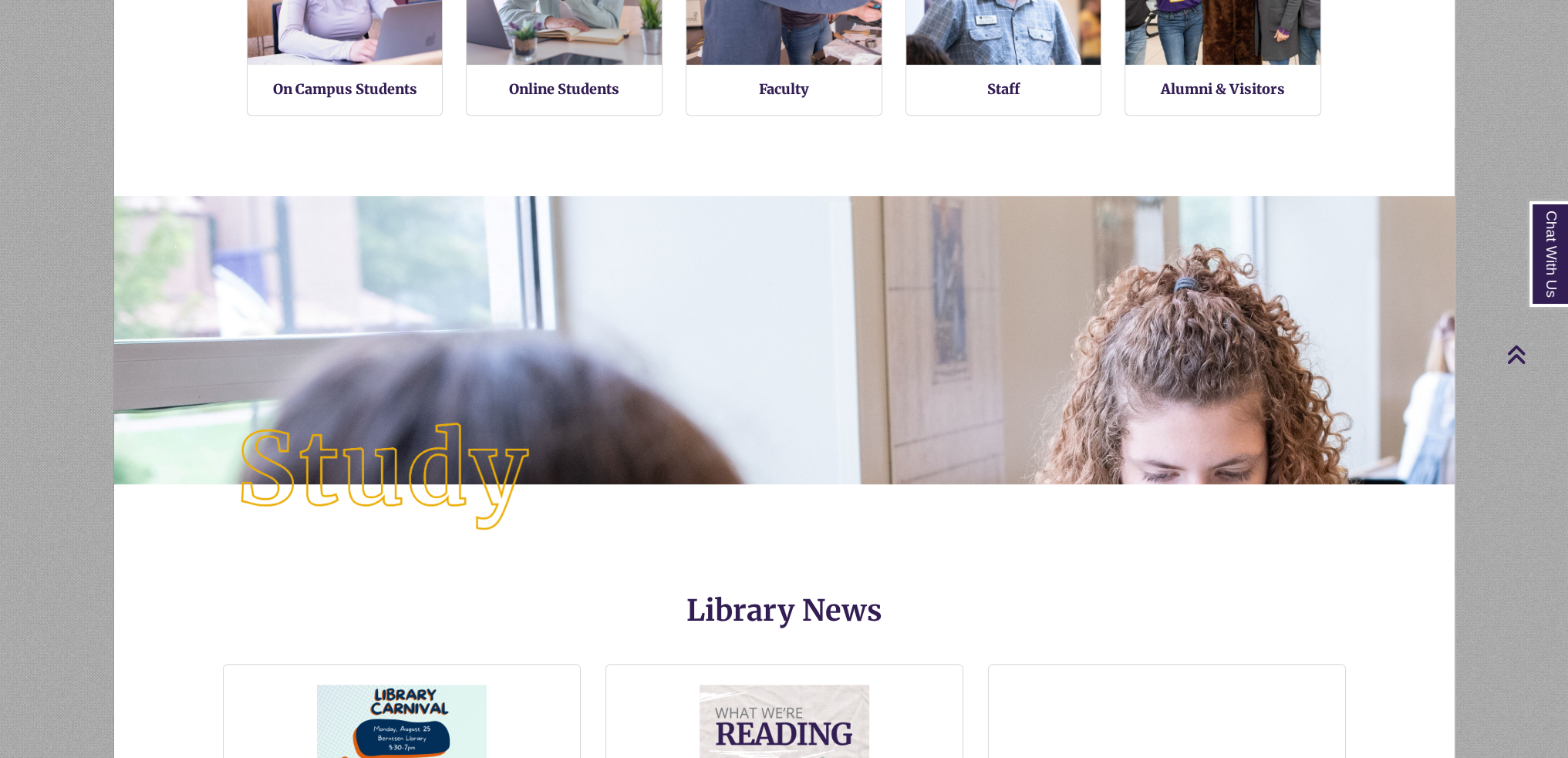
scroll to position [1696, 0]
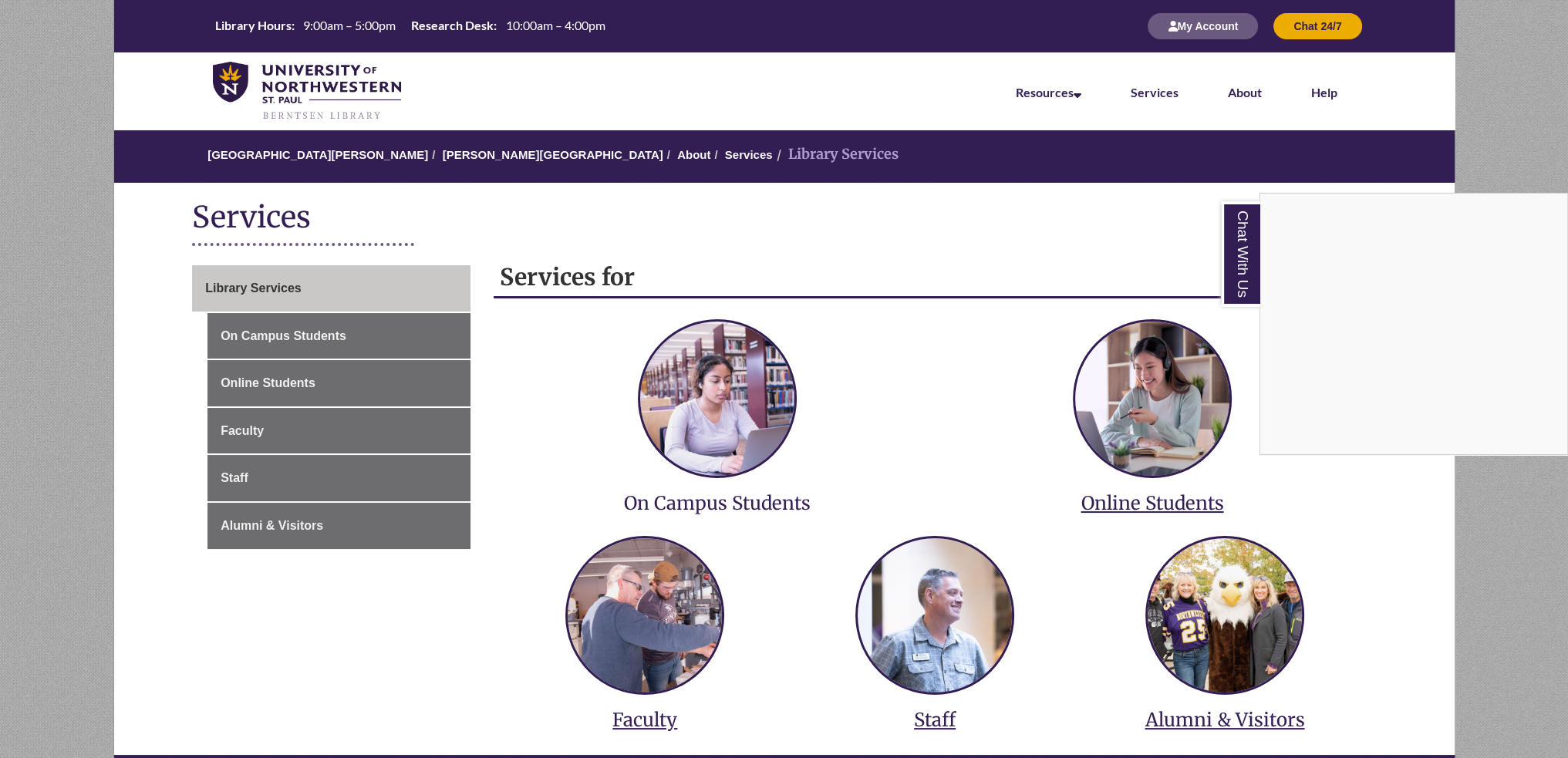
click at [904, 428] on div "Chat With Us" at bounding box center [784, 379] width 1568 height 758
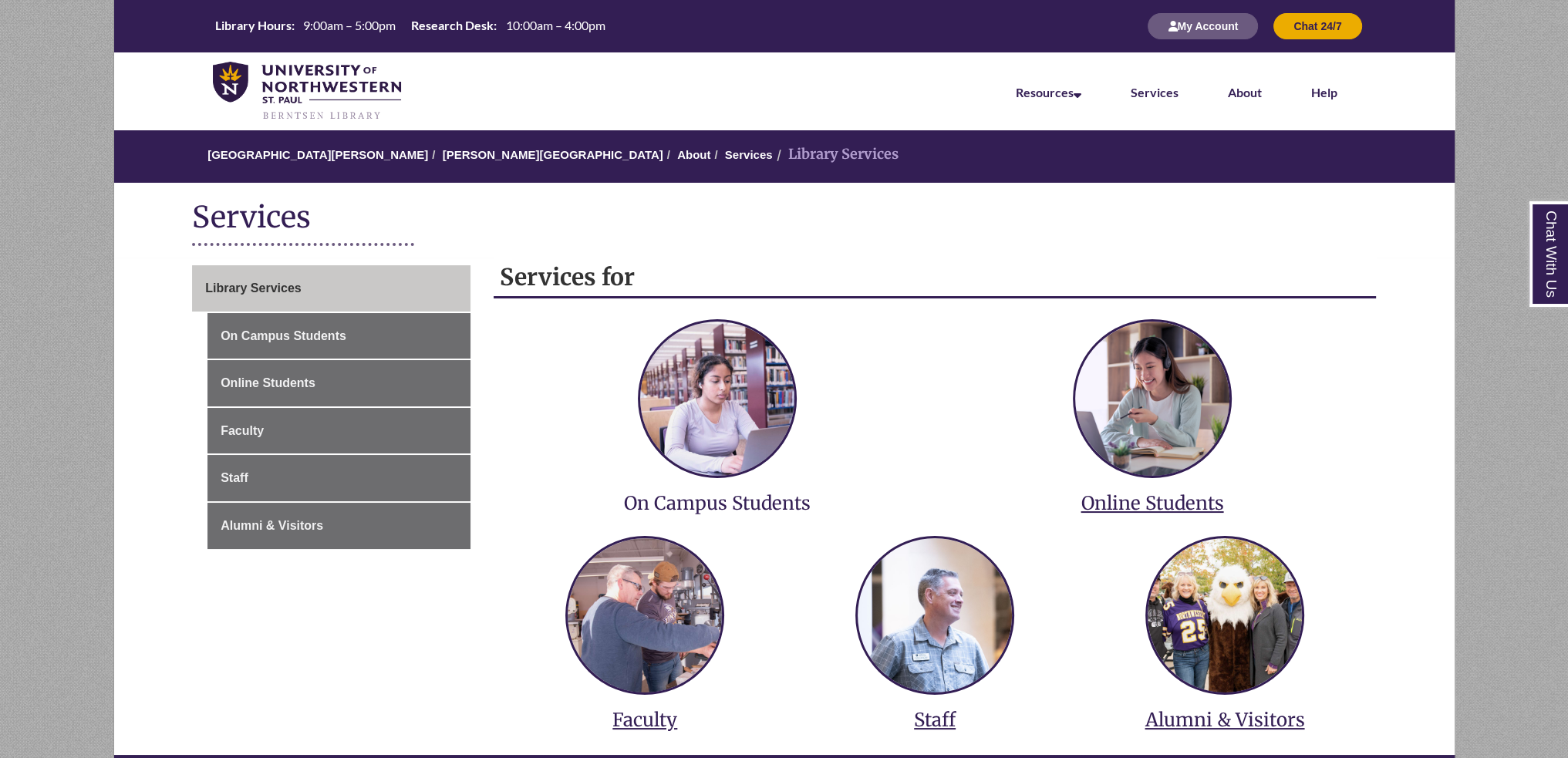
scroll to position [481, 0]
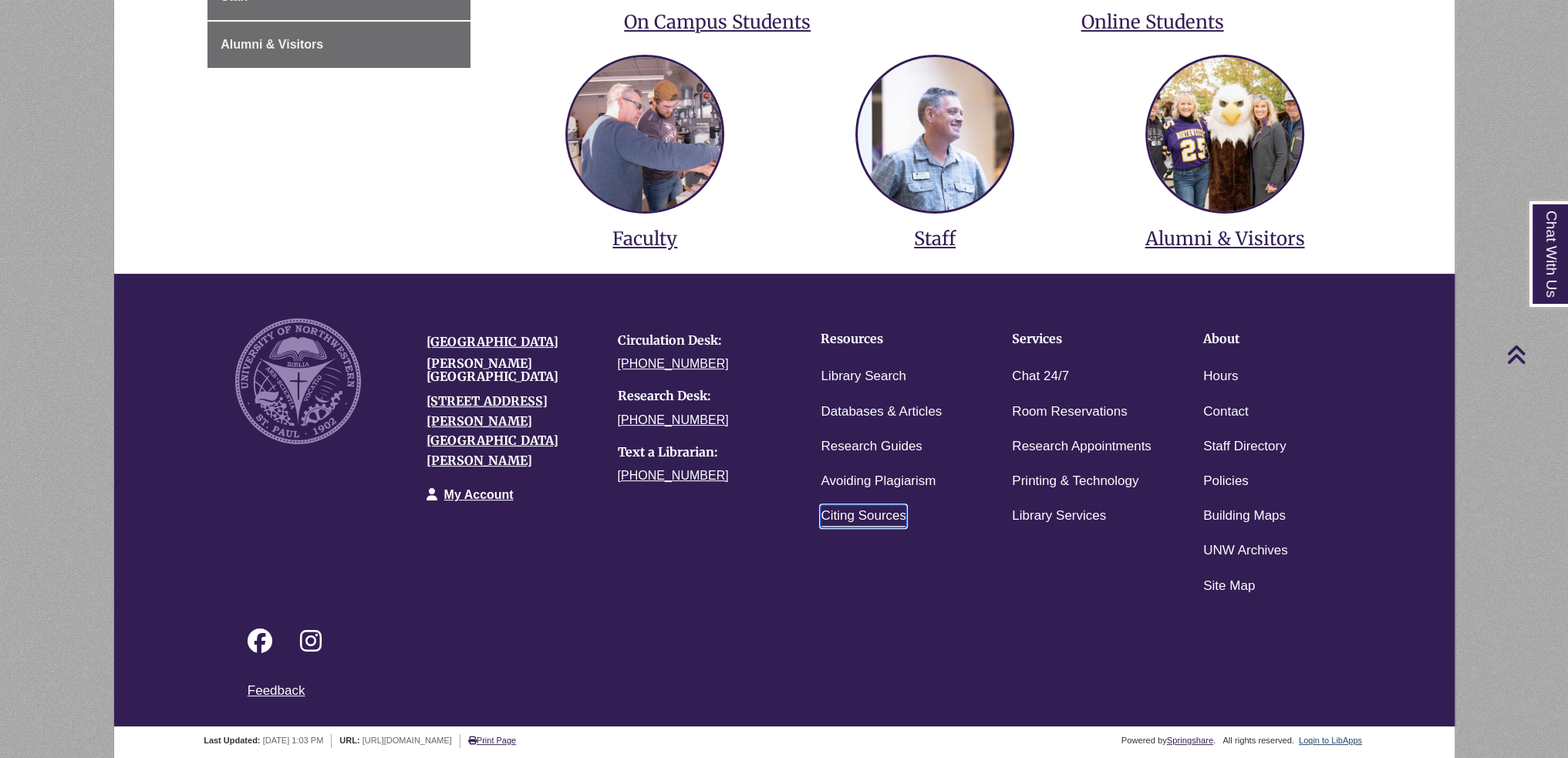
click at [880, 510] on link "Citing Sources" at bounding box center [863, 515] width 86 height 22
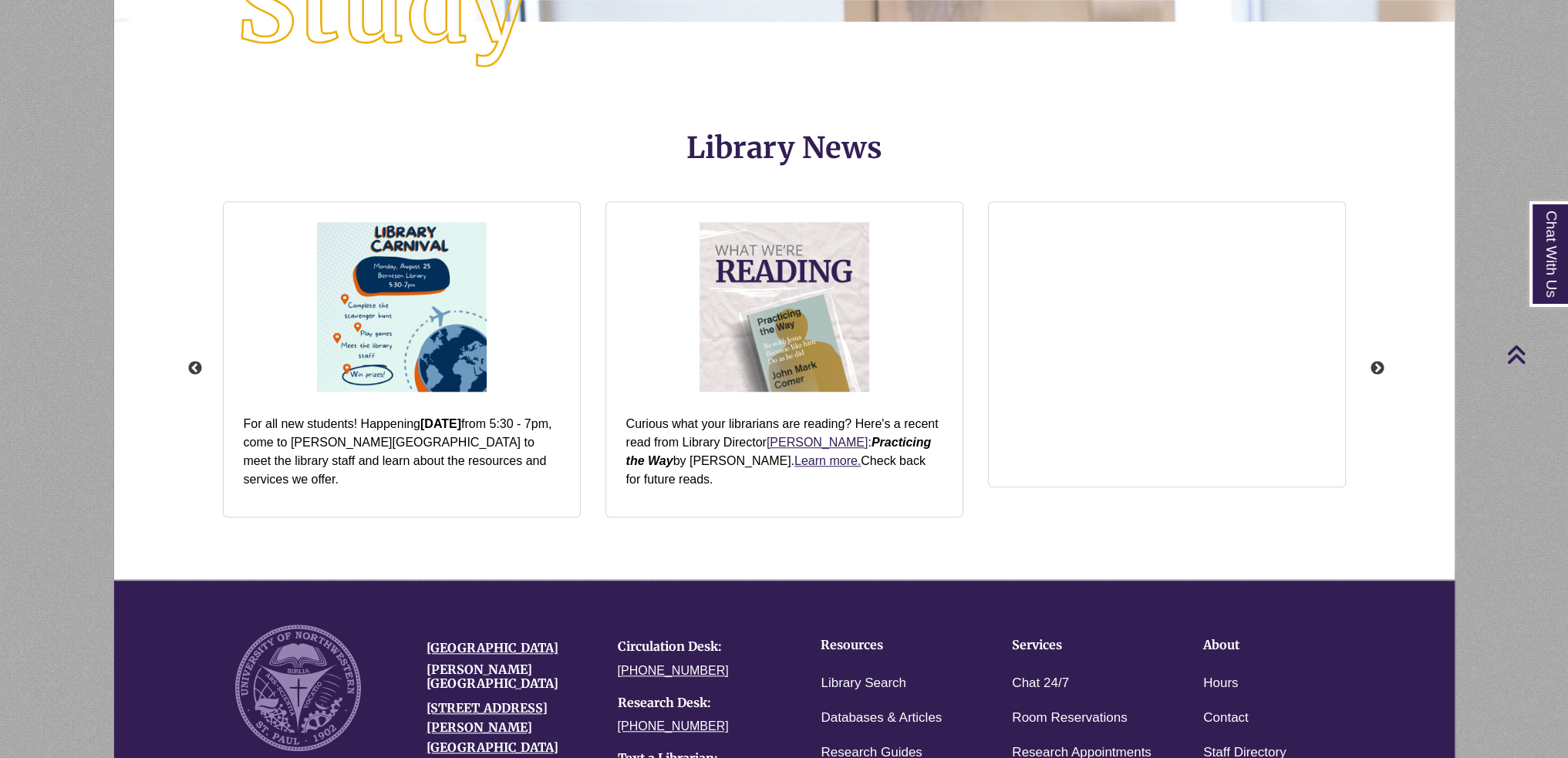
scroll to position [1992, 0]
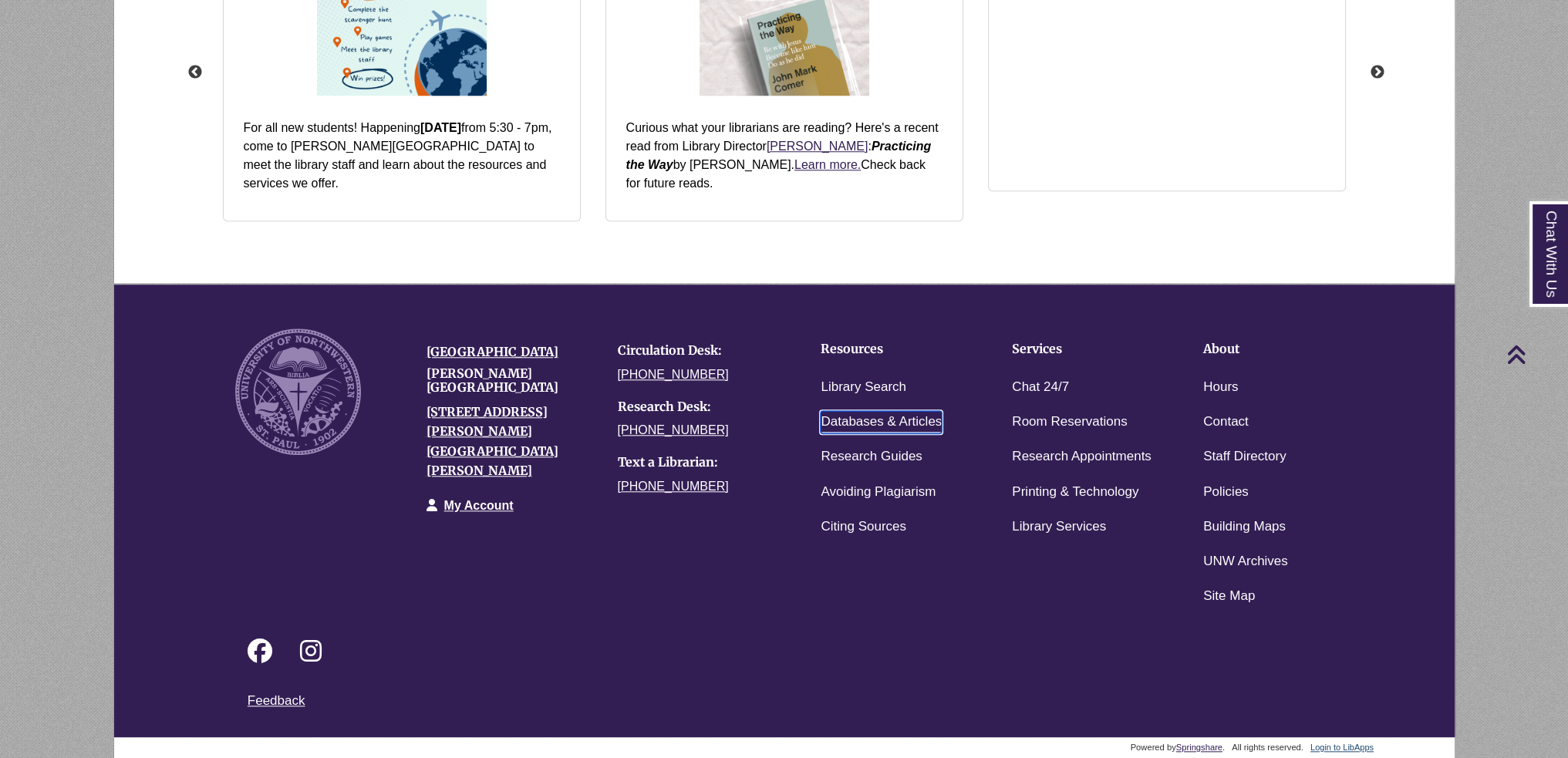
click at [879, 413] on link "Databases & Articles" at bounding box center [880, 422] width 121 height 22
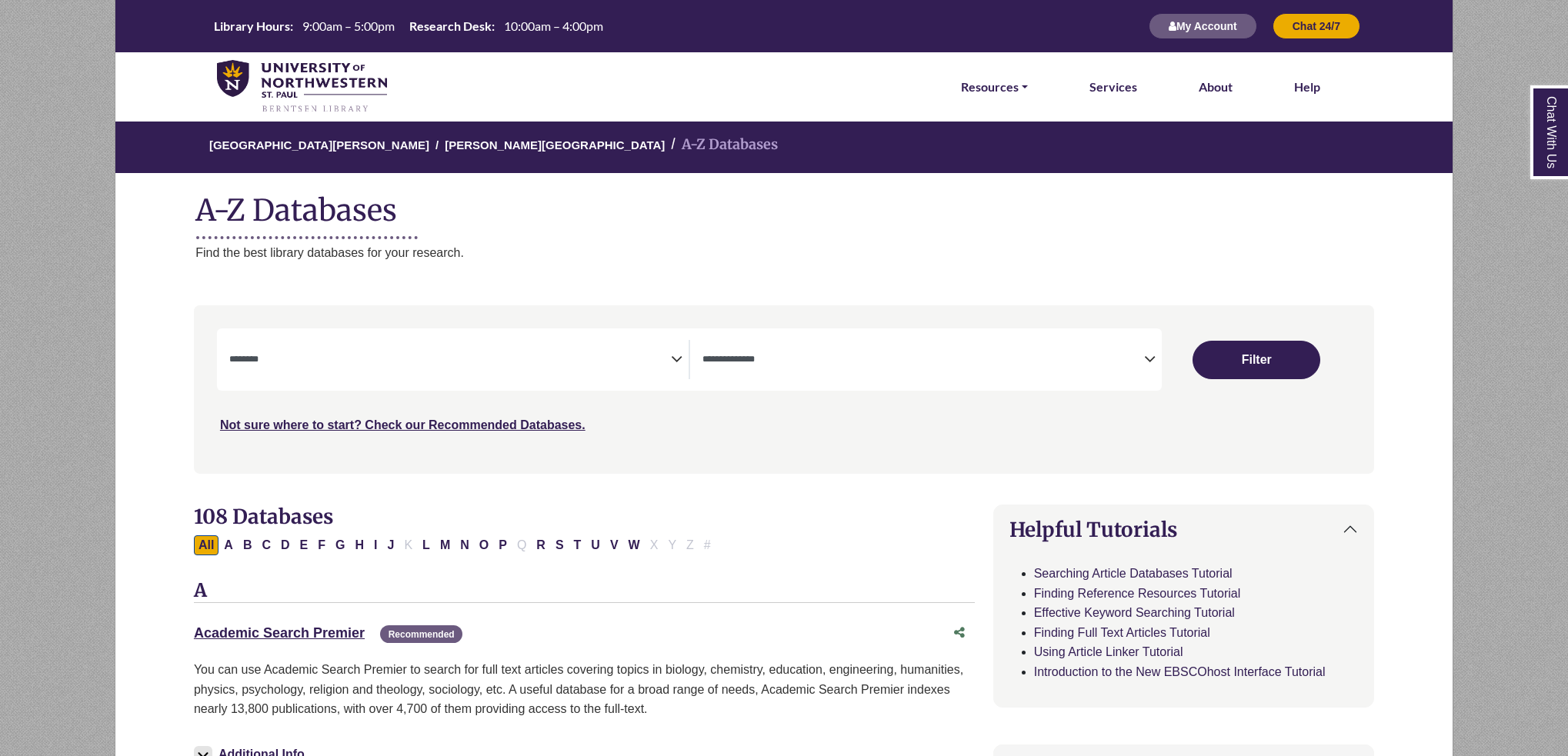
select select "Database Subject Filter"
select select "Database Types Filter"
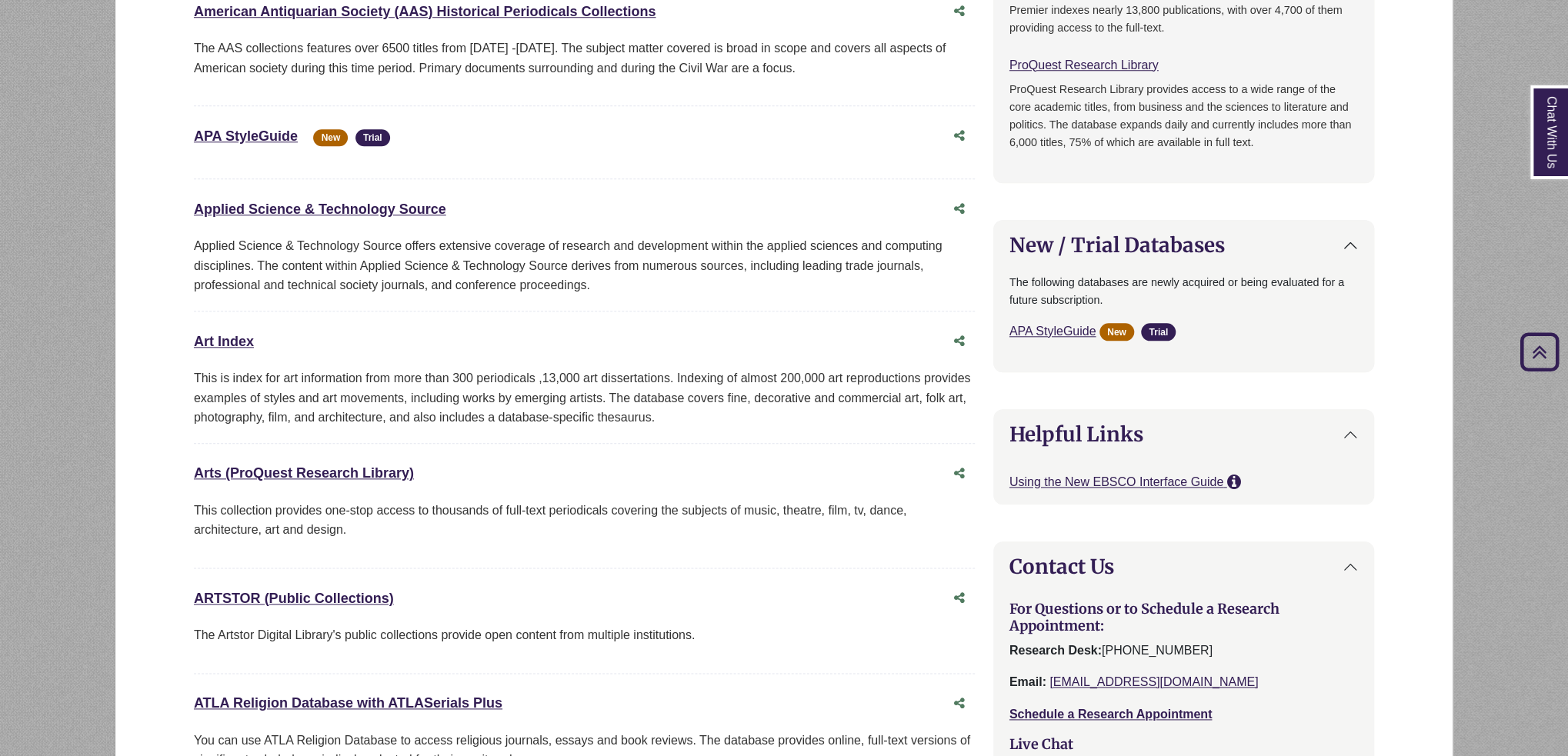
scroll to position [1153, 0]
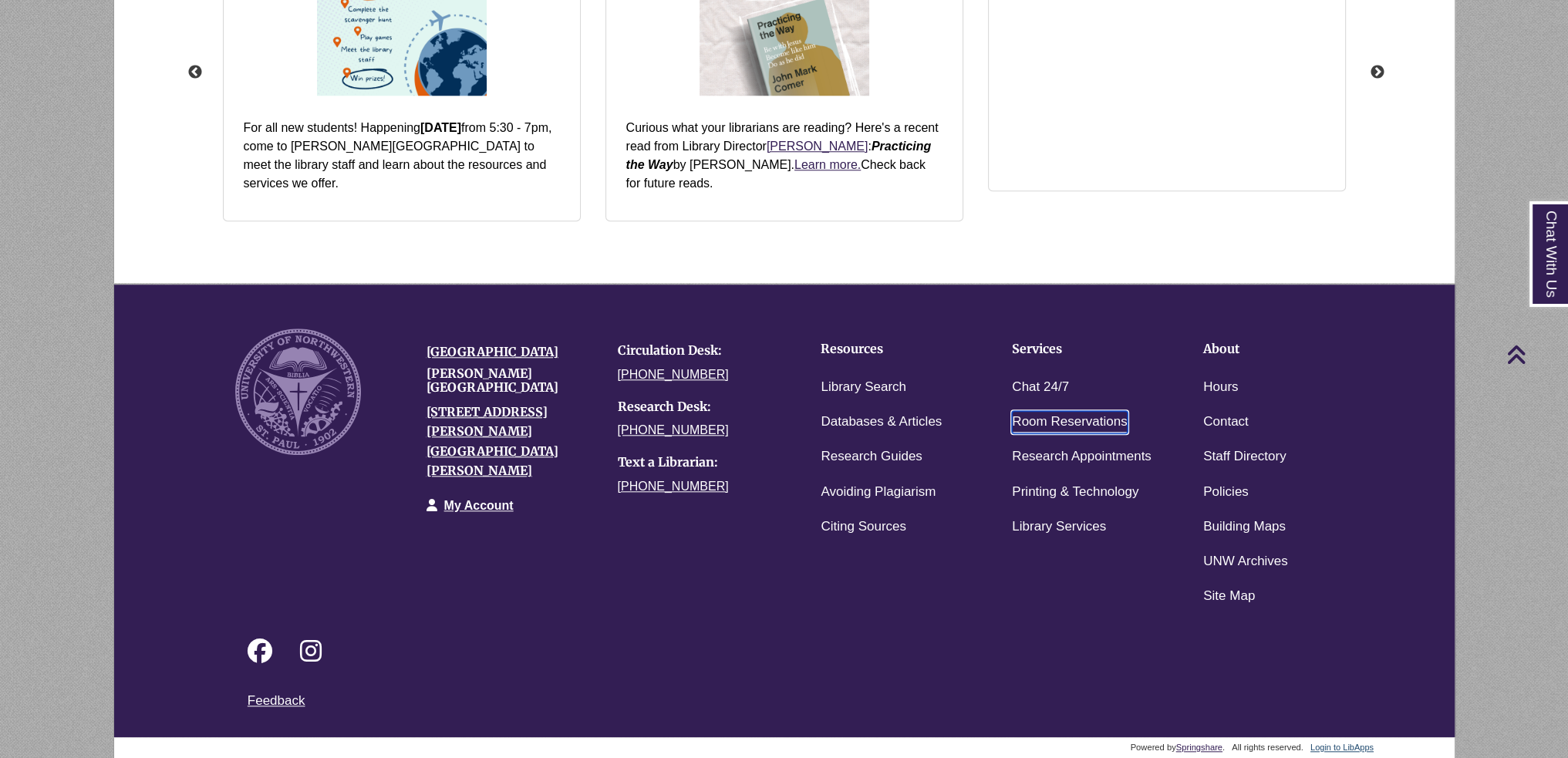
click at [1083, 421] on link "Room Reservations" at bounding box center [1069, 422] width 115 height 22
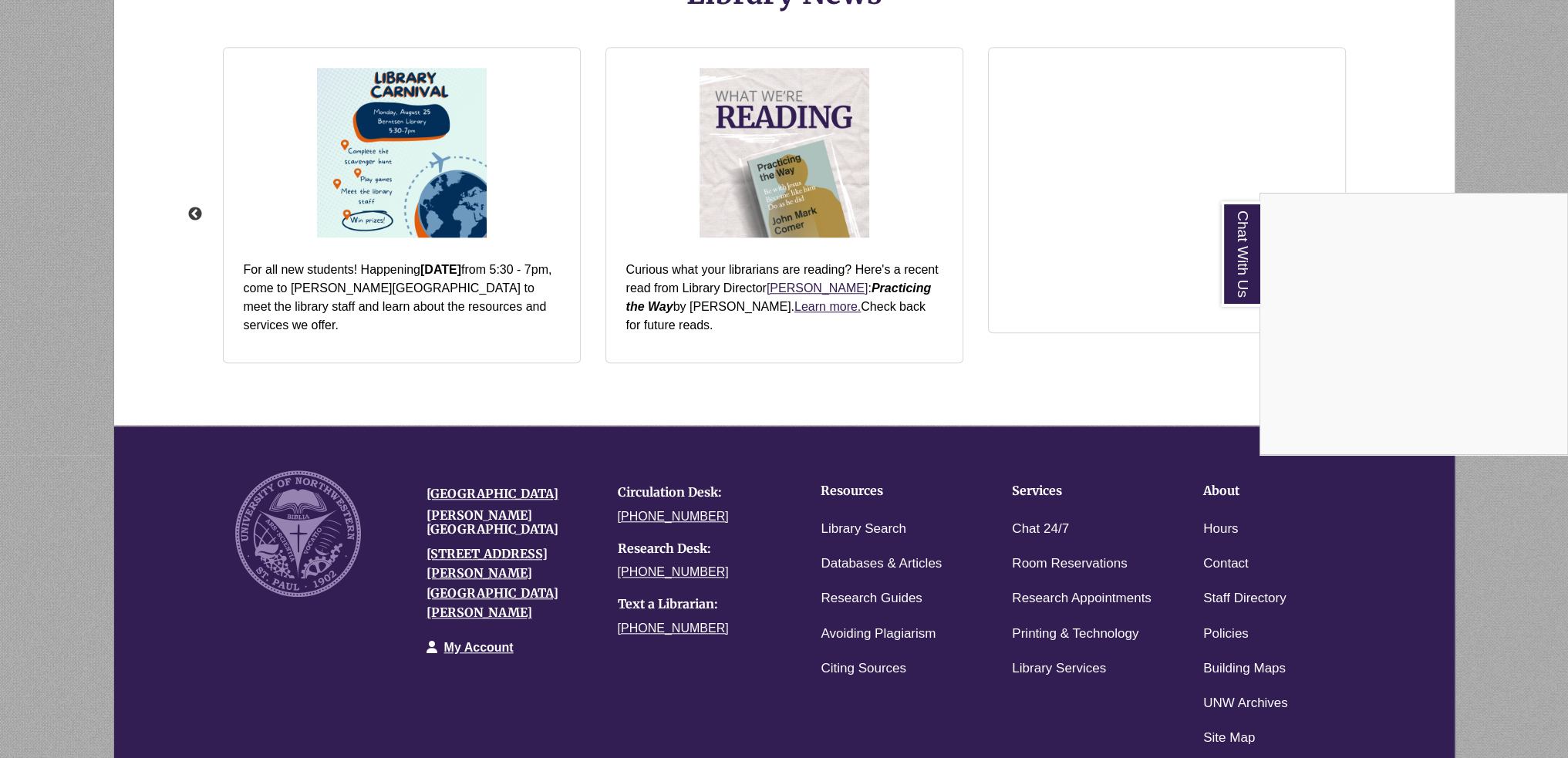
scroll to position [1992, 0]
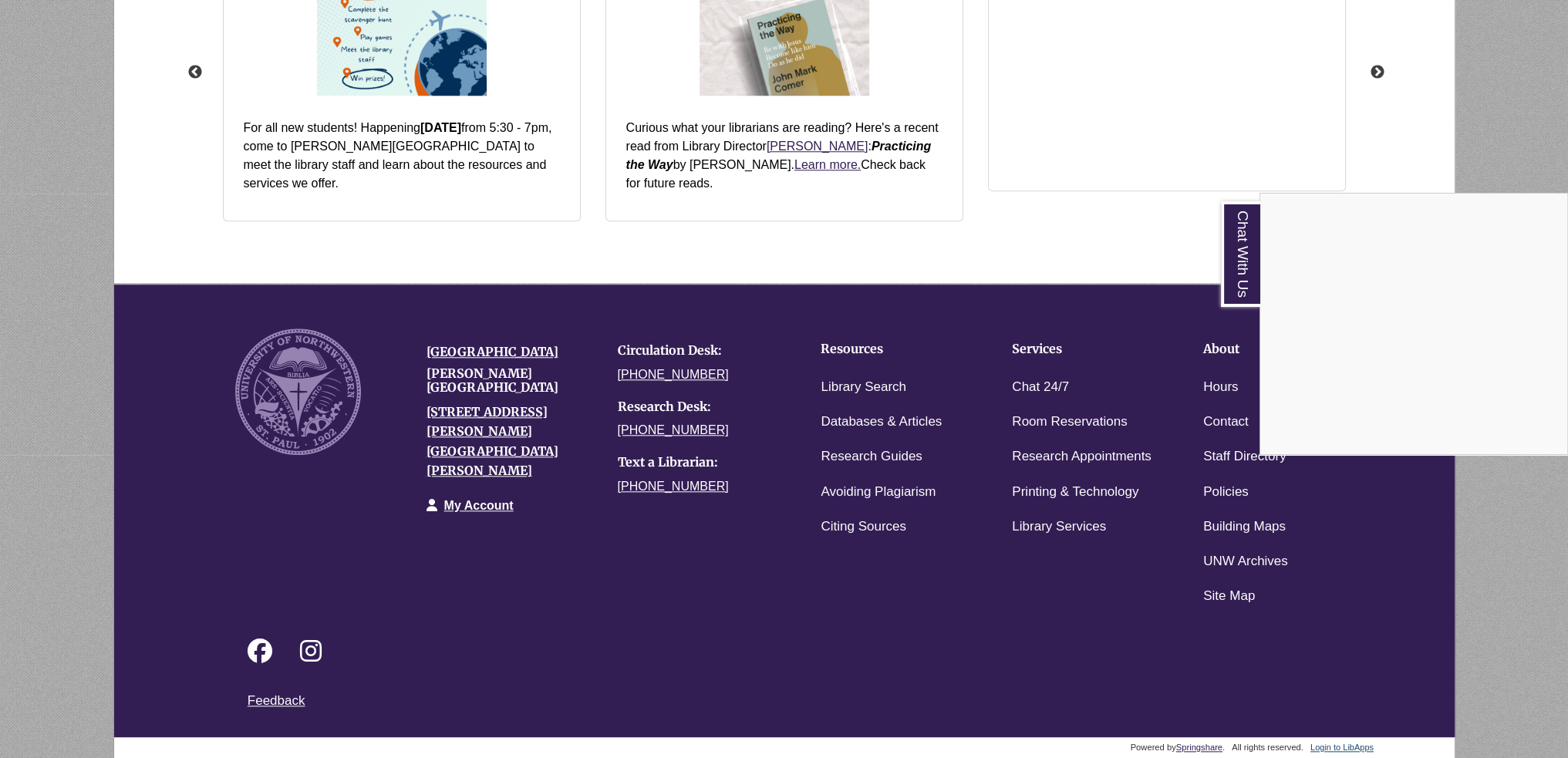
click at [943, 706] on div "Chat With Us" at bounding box center [784, 379] width 1568 height 758
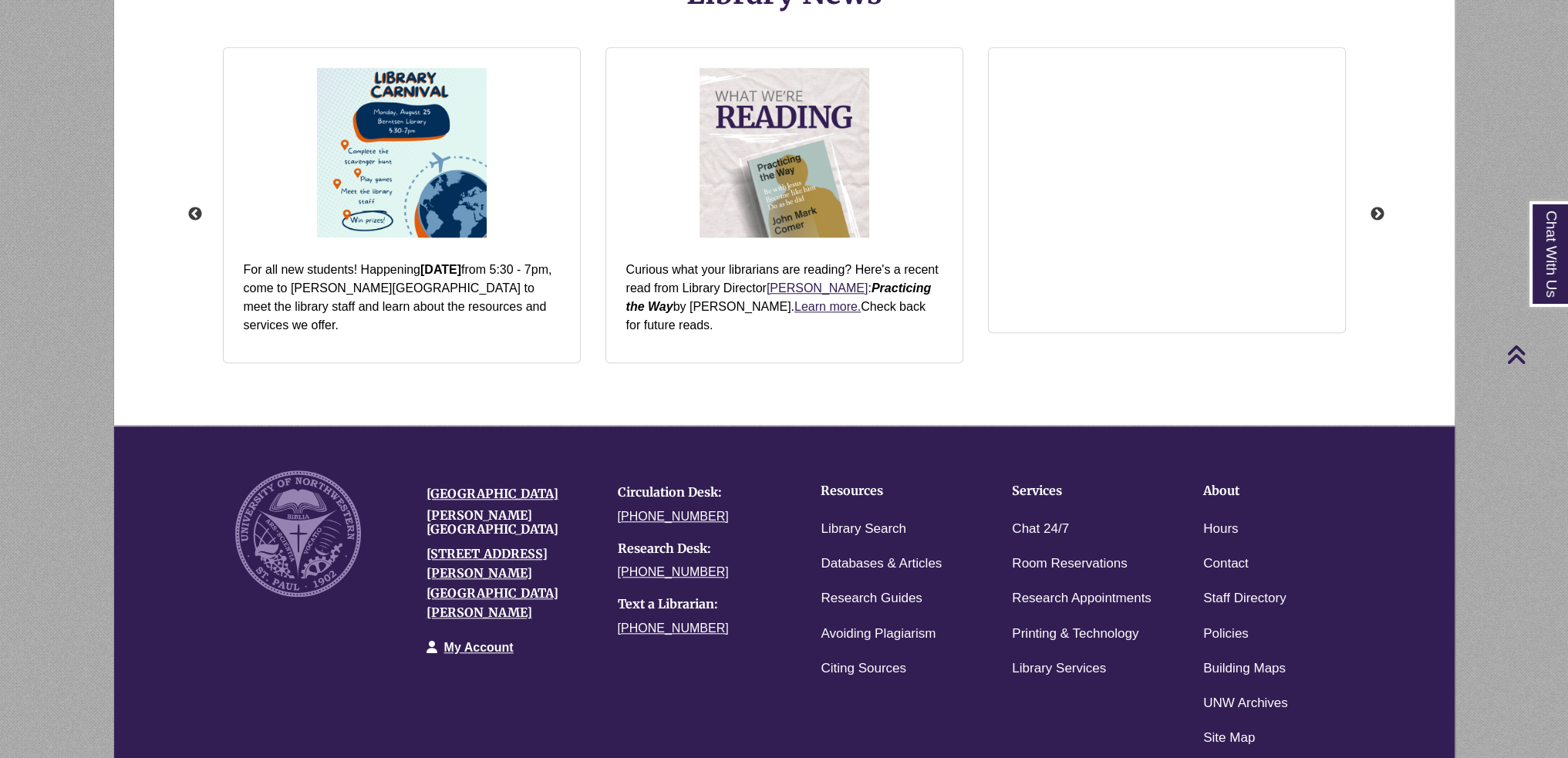
scroll to position [1992, 0]
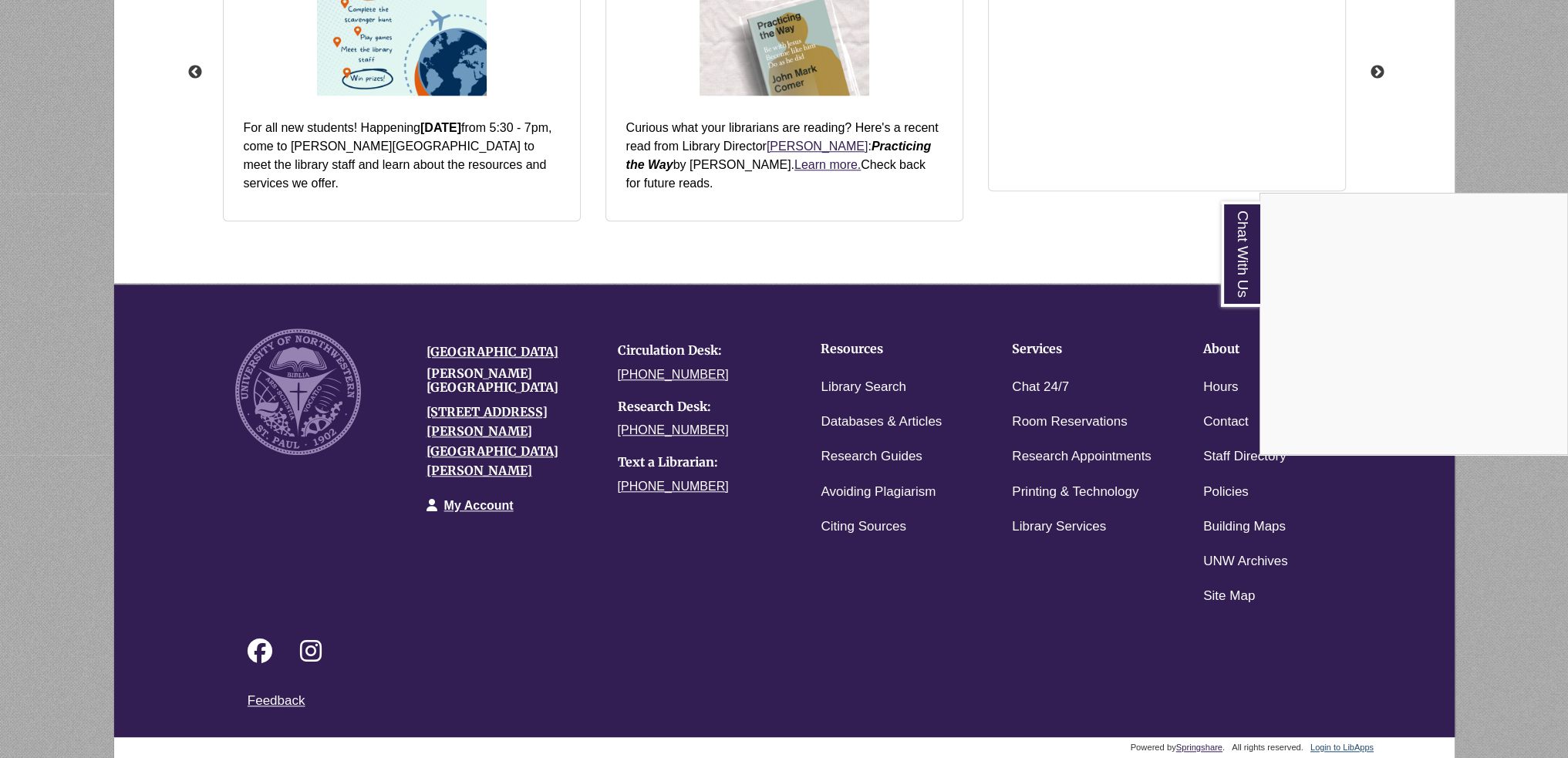
drag, startPoint x: 140, startPoint y: 10, endPoint x: 37, endPoint y: 9, distance: 103.0
click at [37, 9] on div "Chat With Us" at bounding box center [784, 379] width 1568 height 758
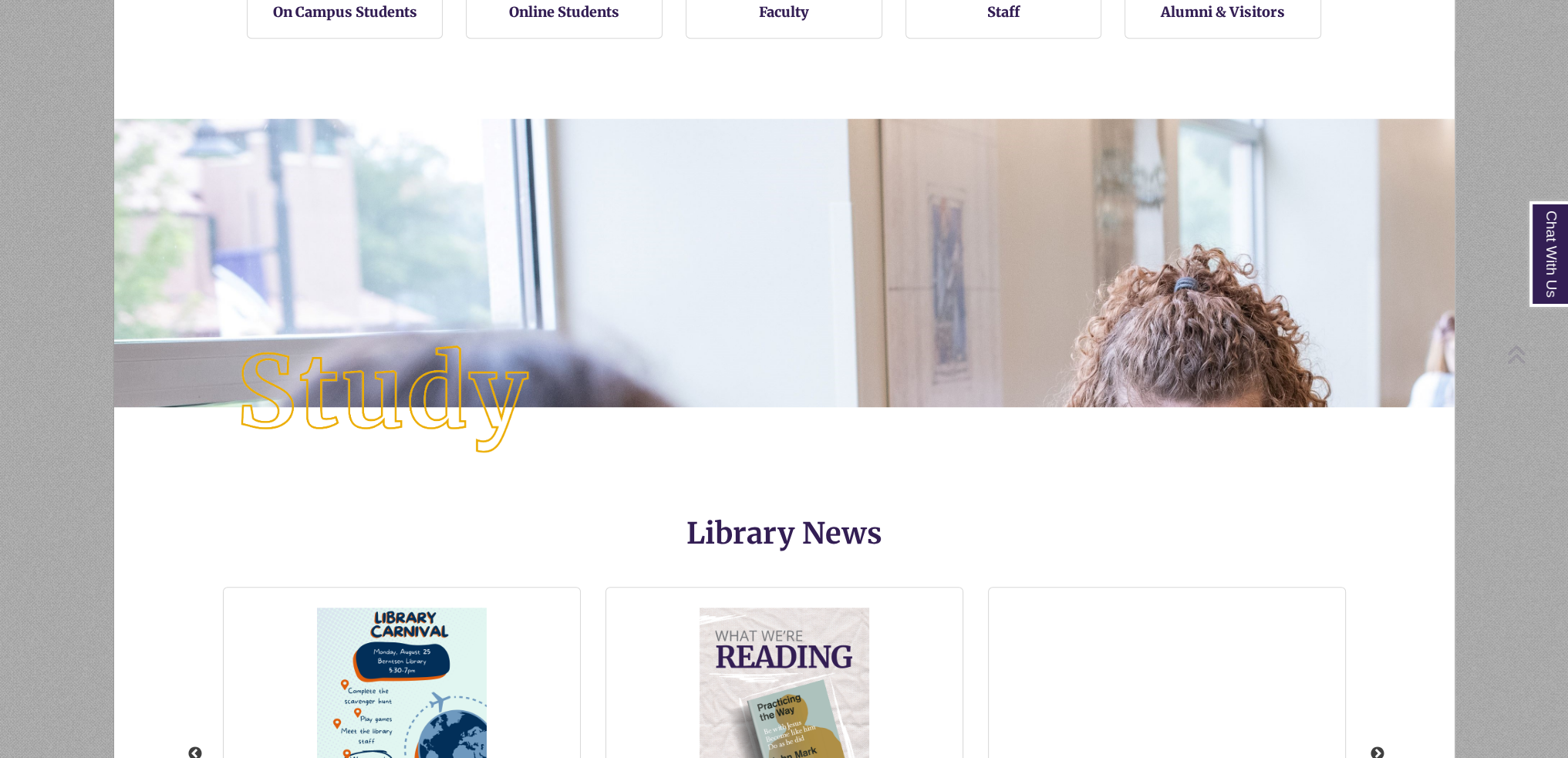
scroll to position [1992, 0]
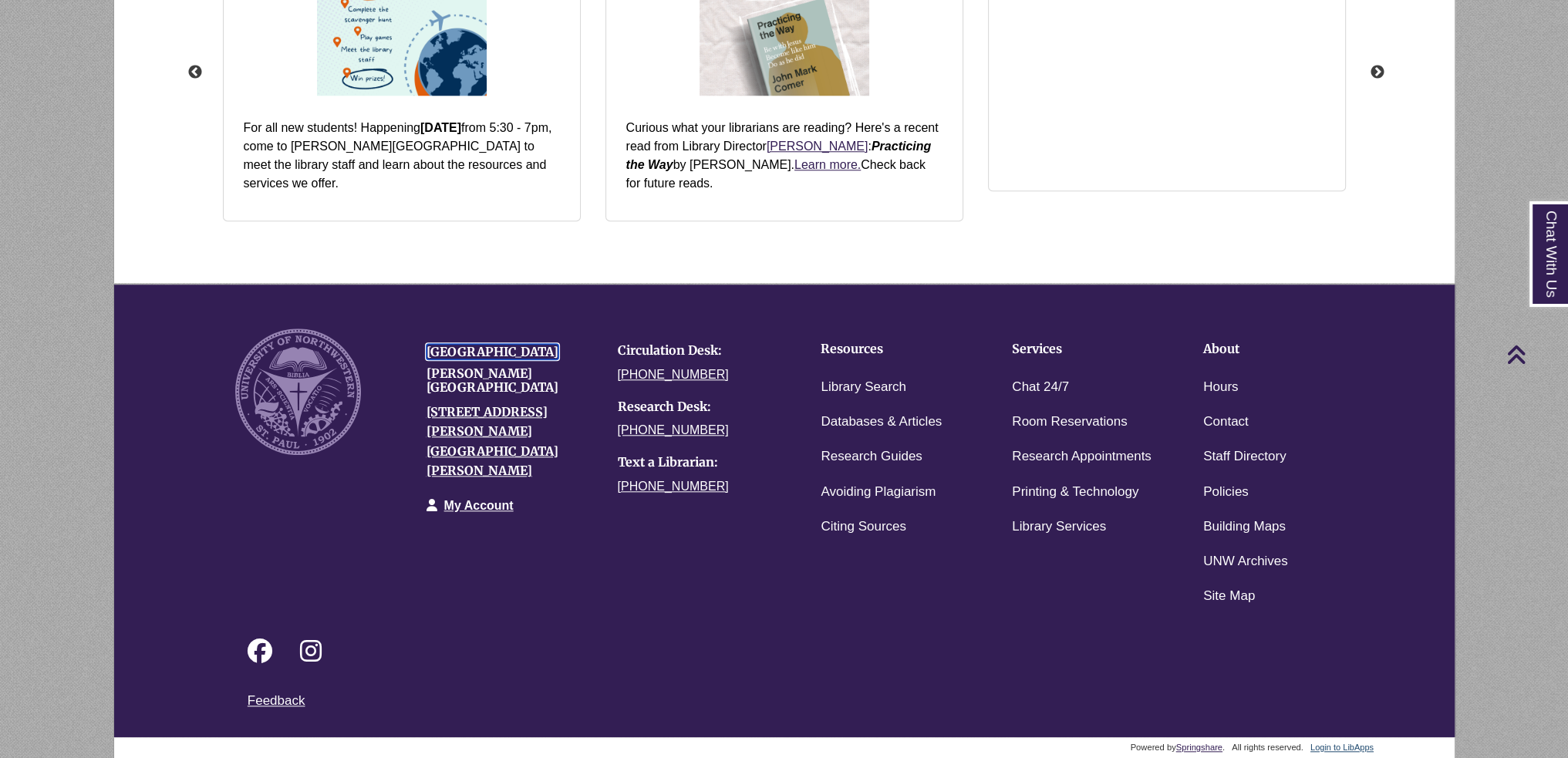
click at [462, 351] on link "[GEOGRAPHIC_DATA]" at bounding box center [492, 352] width 132 height 15
